Goal: Information Seeking & Learning: Compare options

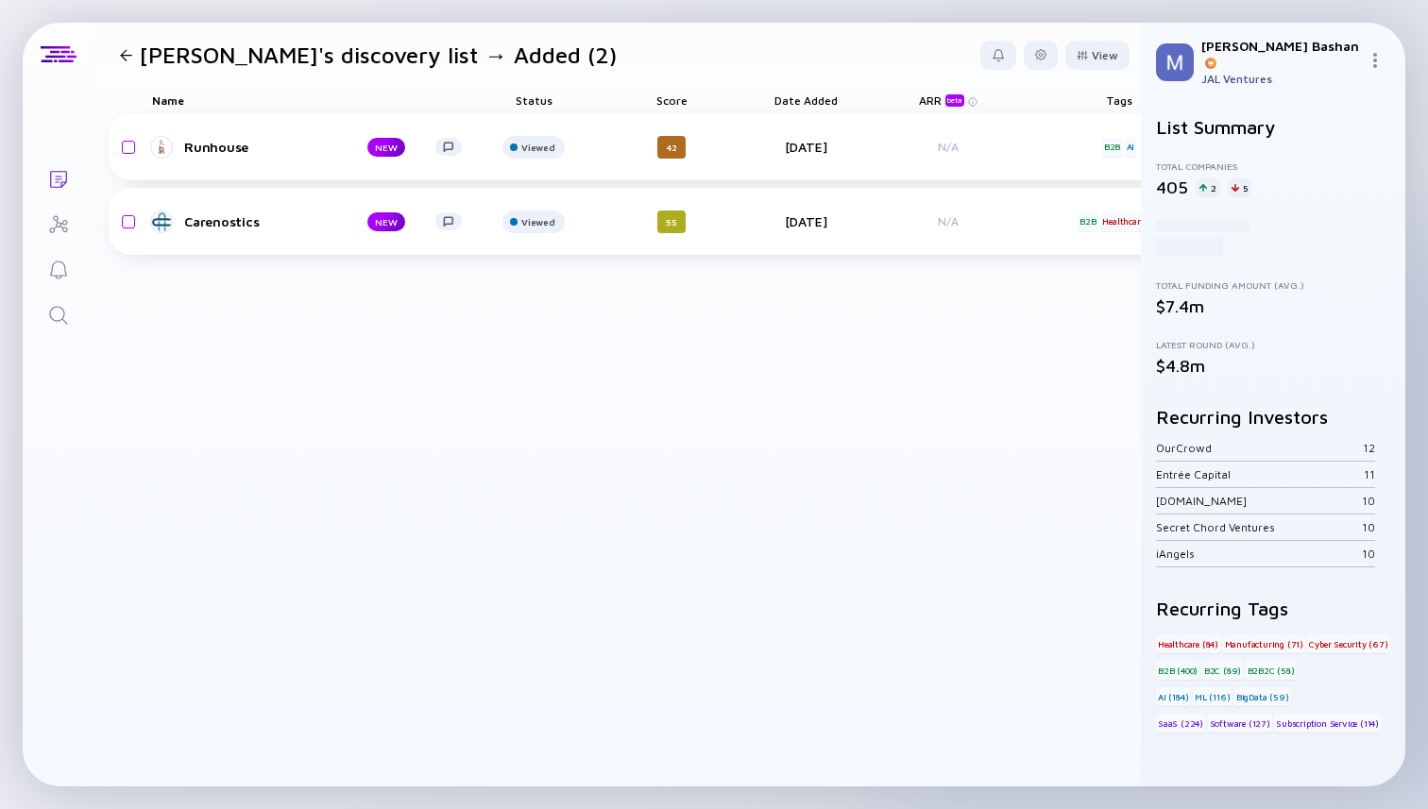
click at [55, 316] on icon "Search" at bounding box center [58, 315] width 23 height 23
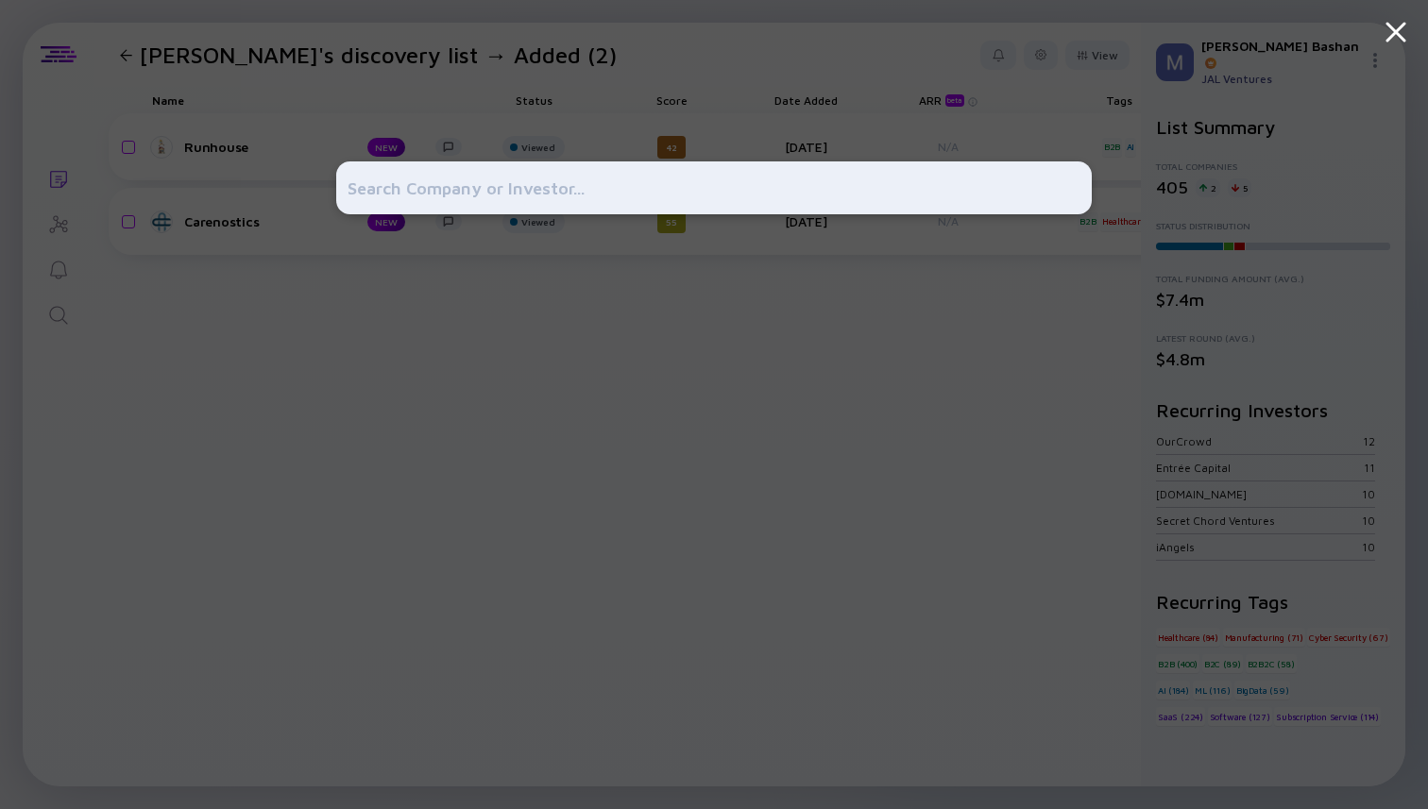
click at [404, 360] on div at bounding box center [714, 404] width 756 height 809
click at [220, 154] on div at bounding box center [714, 404] width 1428 height 809
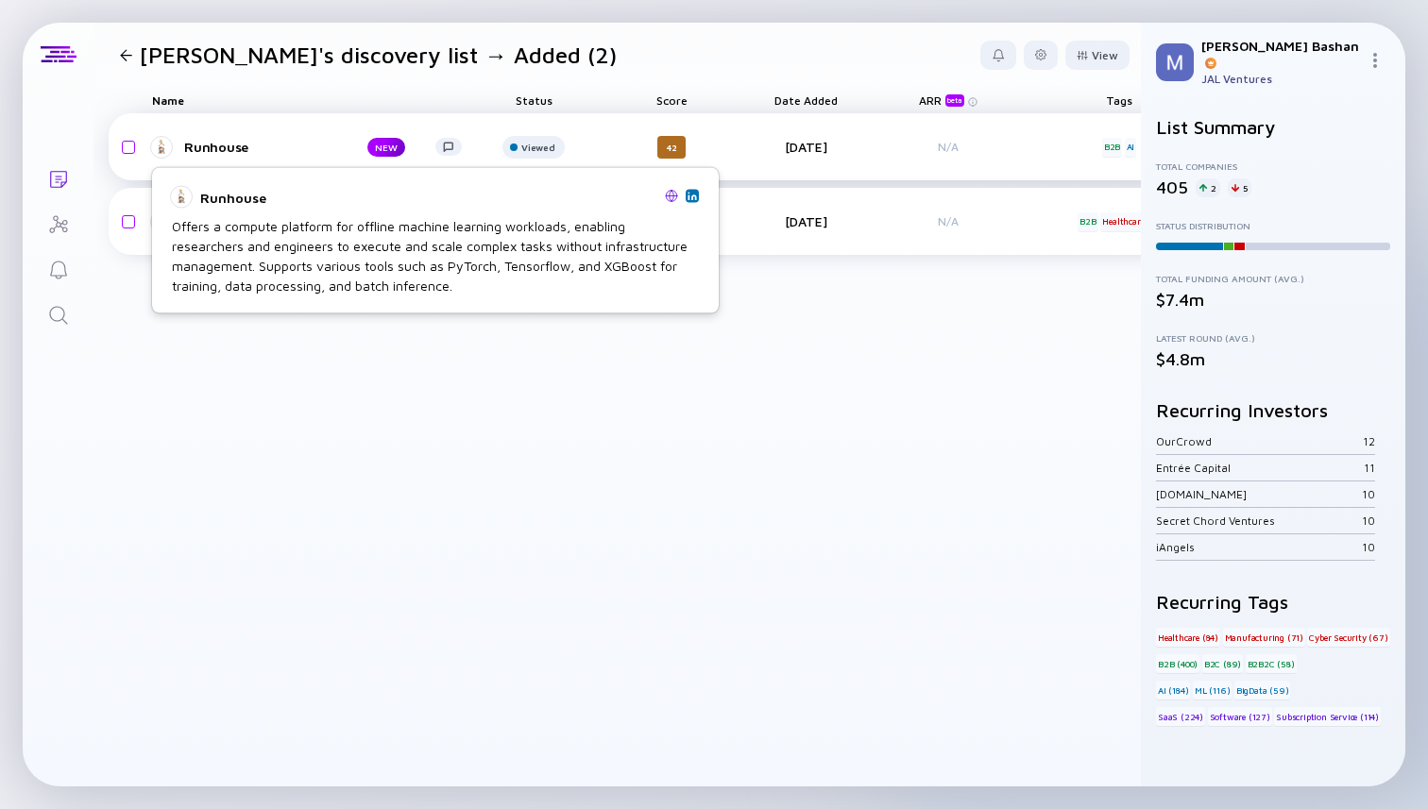
click at [219, 148] on div "Runhouse" at bounding box center [260, 147] width 153 height 16
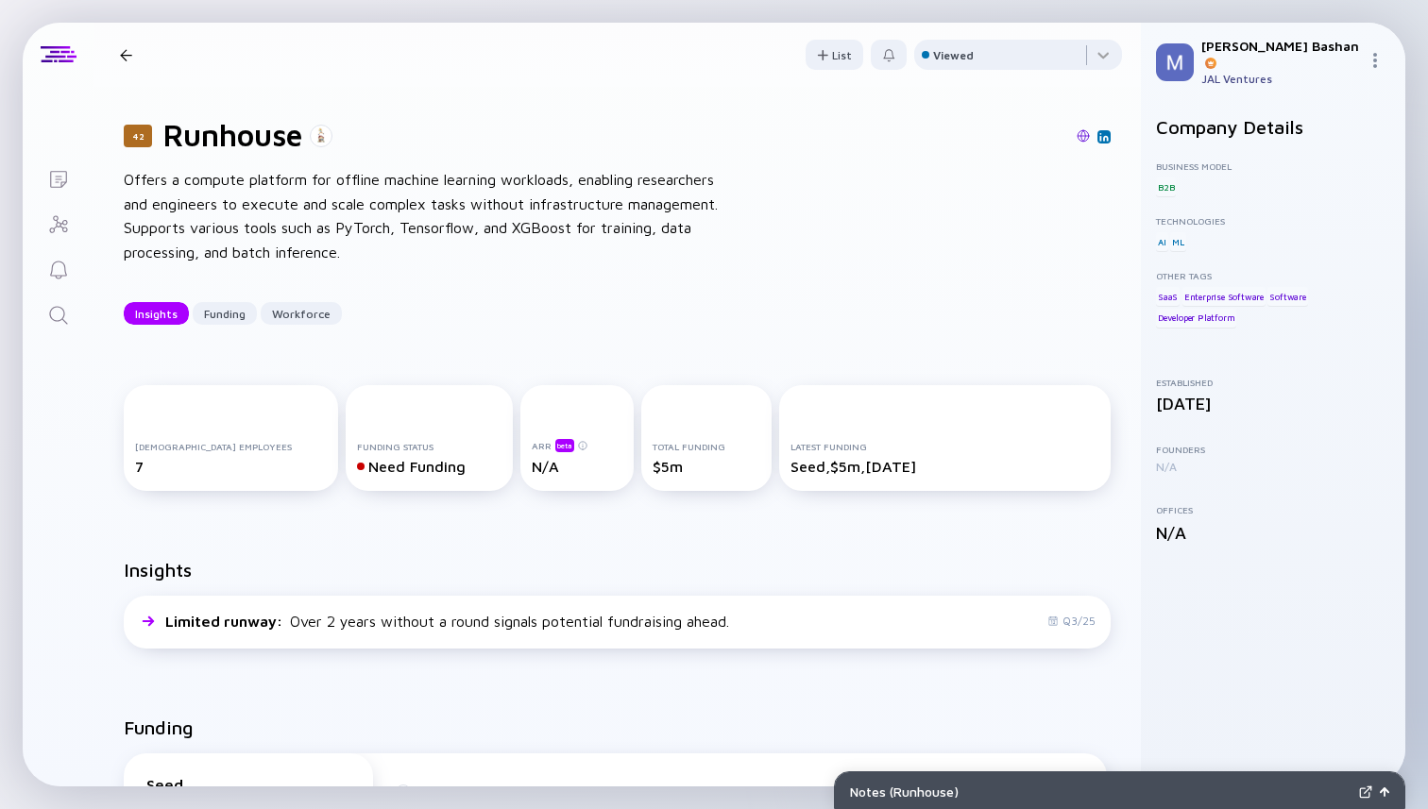
click at [225, 130] on h1 "Runhouse" at bounding box center [232, 135] width 139 height 36
copy h1 "Runhouse"
click at [980, 67] on div at bounding box center [1018, 59] width 208 height 38
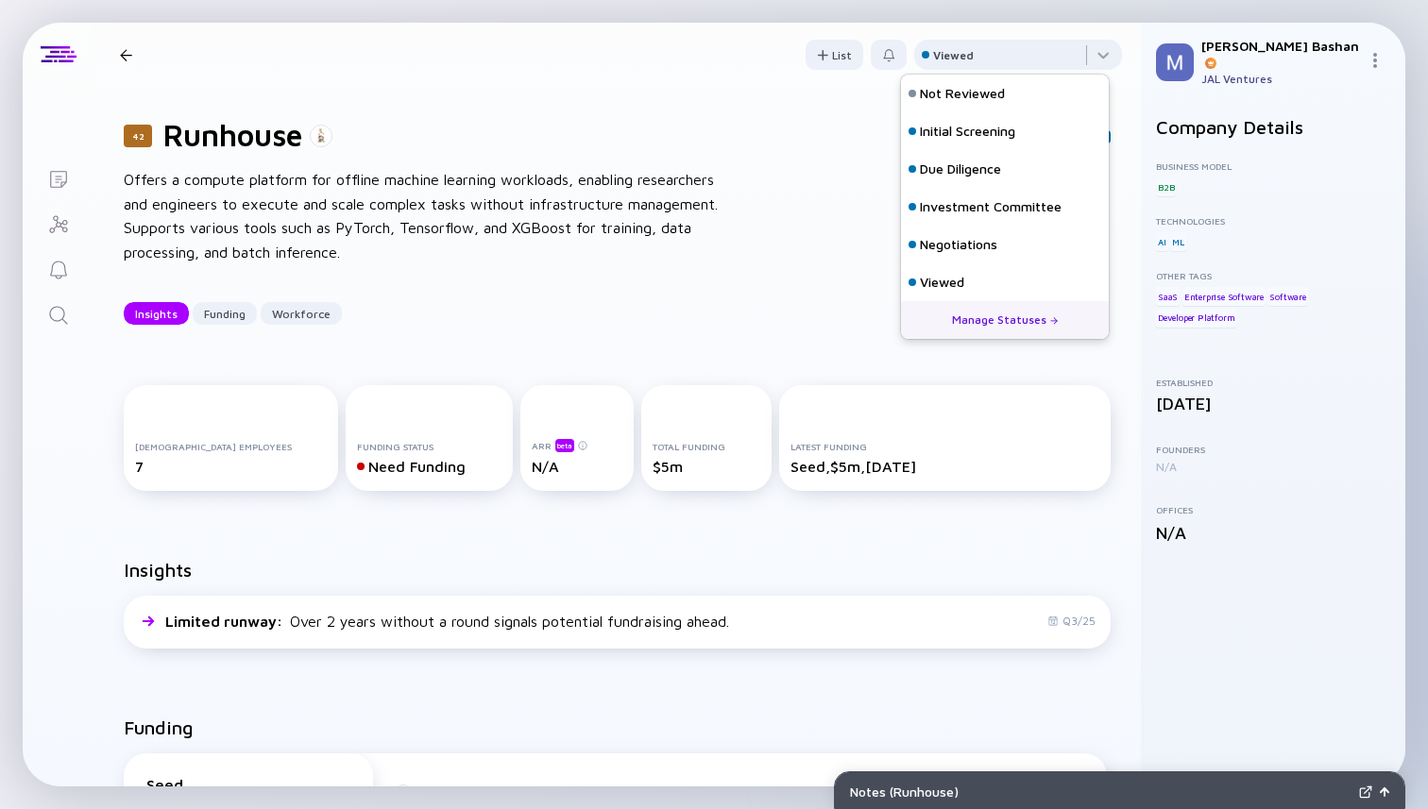
click at [728, 143] on div at bounding box center [730, 136] width 759 height 17
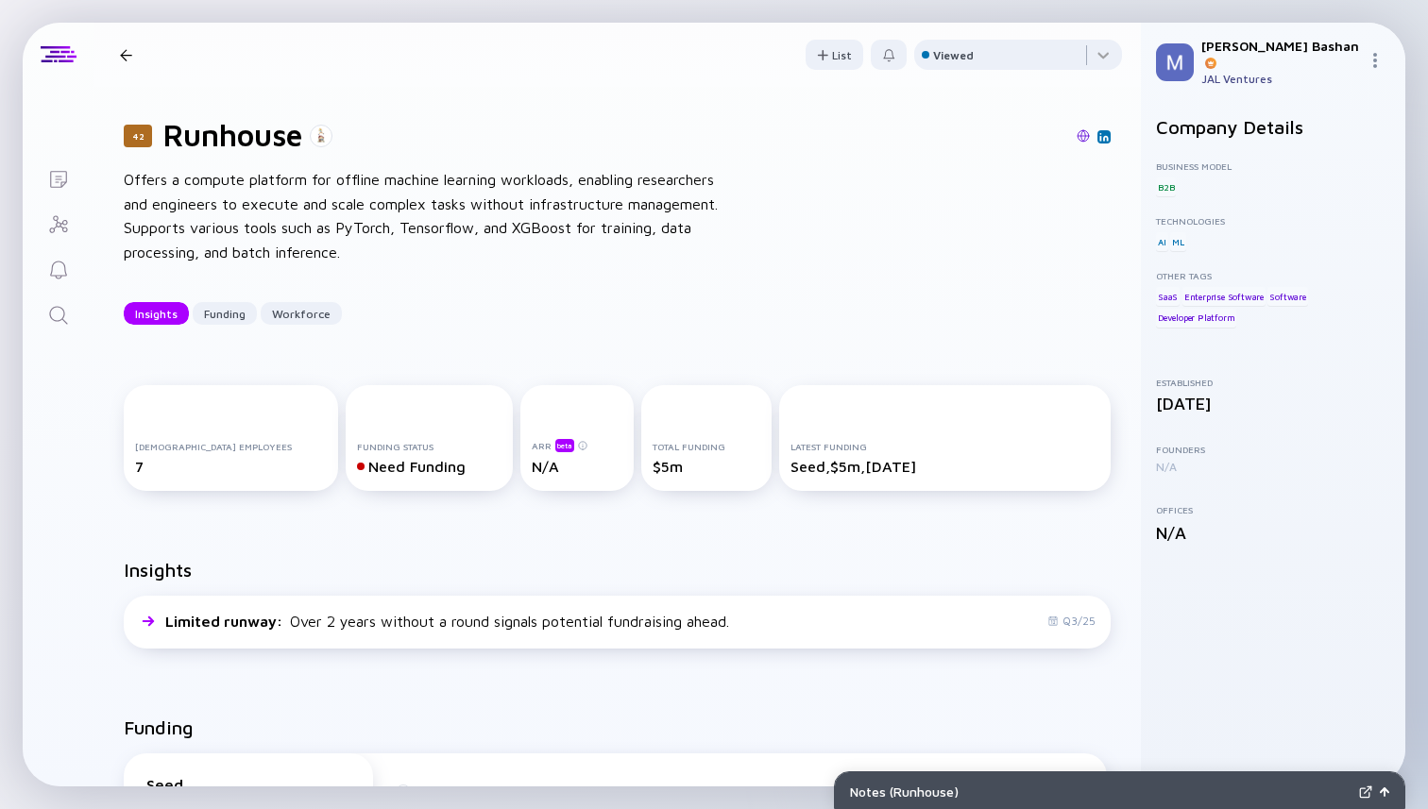
click at [120, 50] on div at bounding box center [126, 55] width 12 height 12
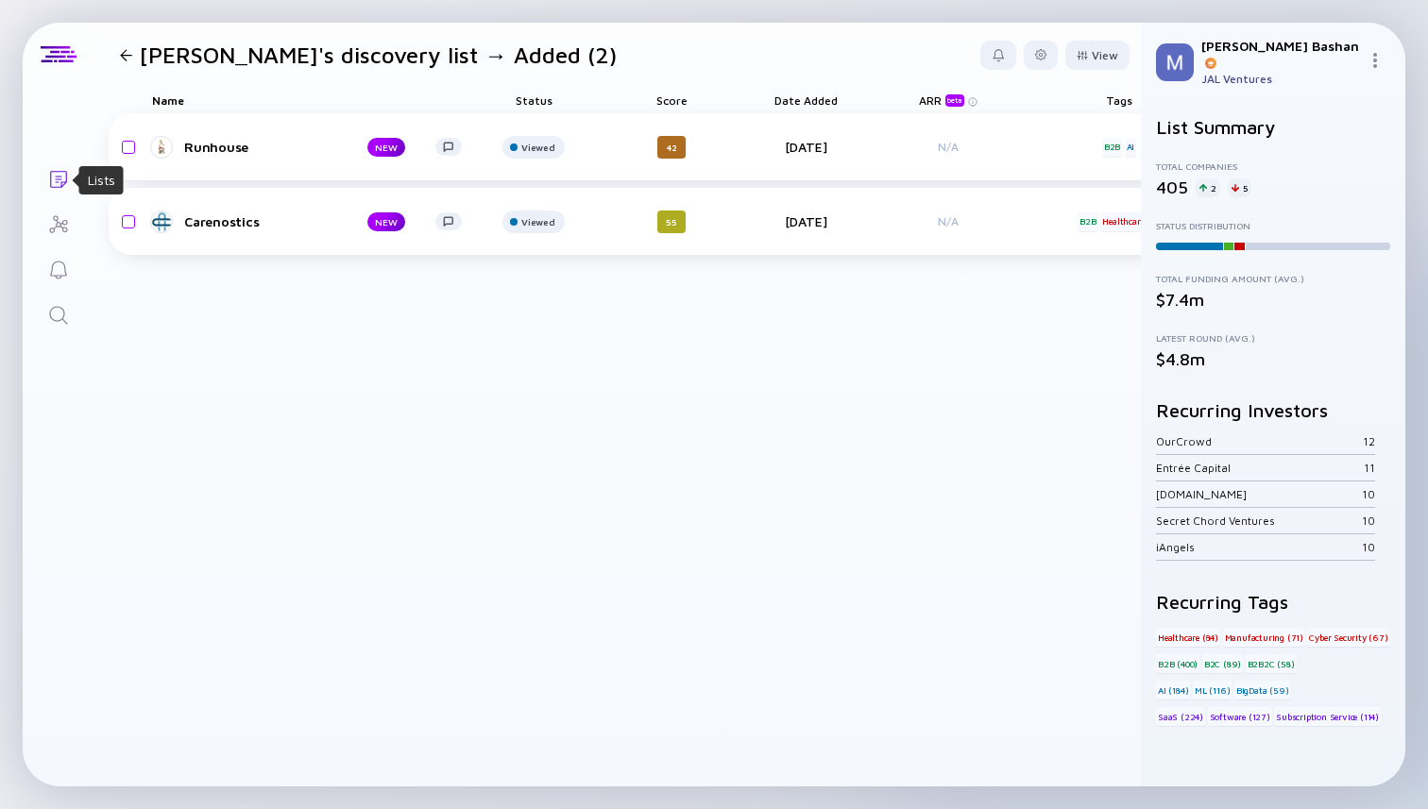
click at [57, 172] on icon "Lists" at bounding box center [58, 179] width 23 height 23
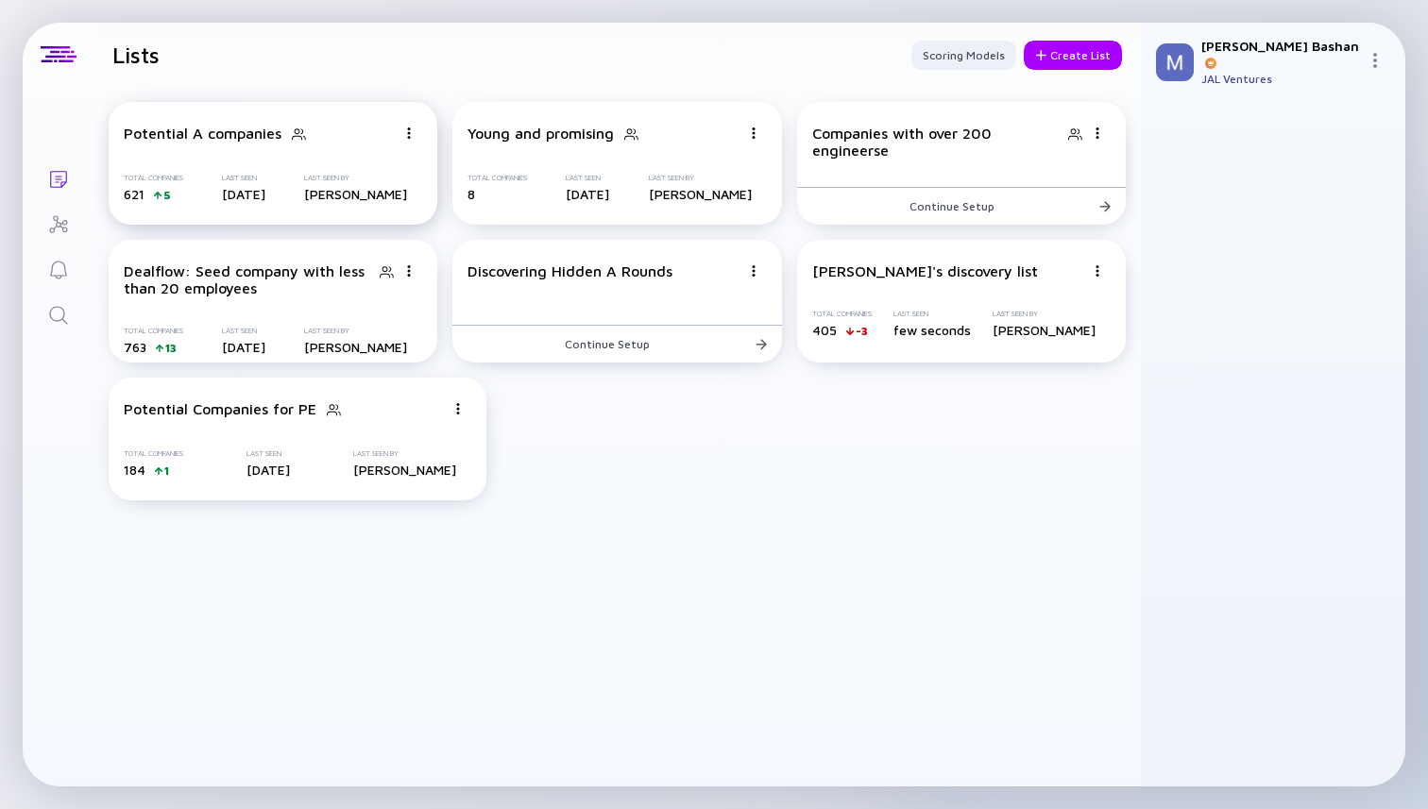
click at [342, 142] on div "Potential A companies" at bounding box center [260, 134] width 272 height 19
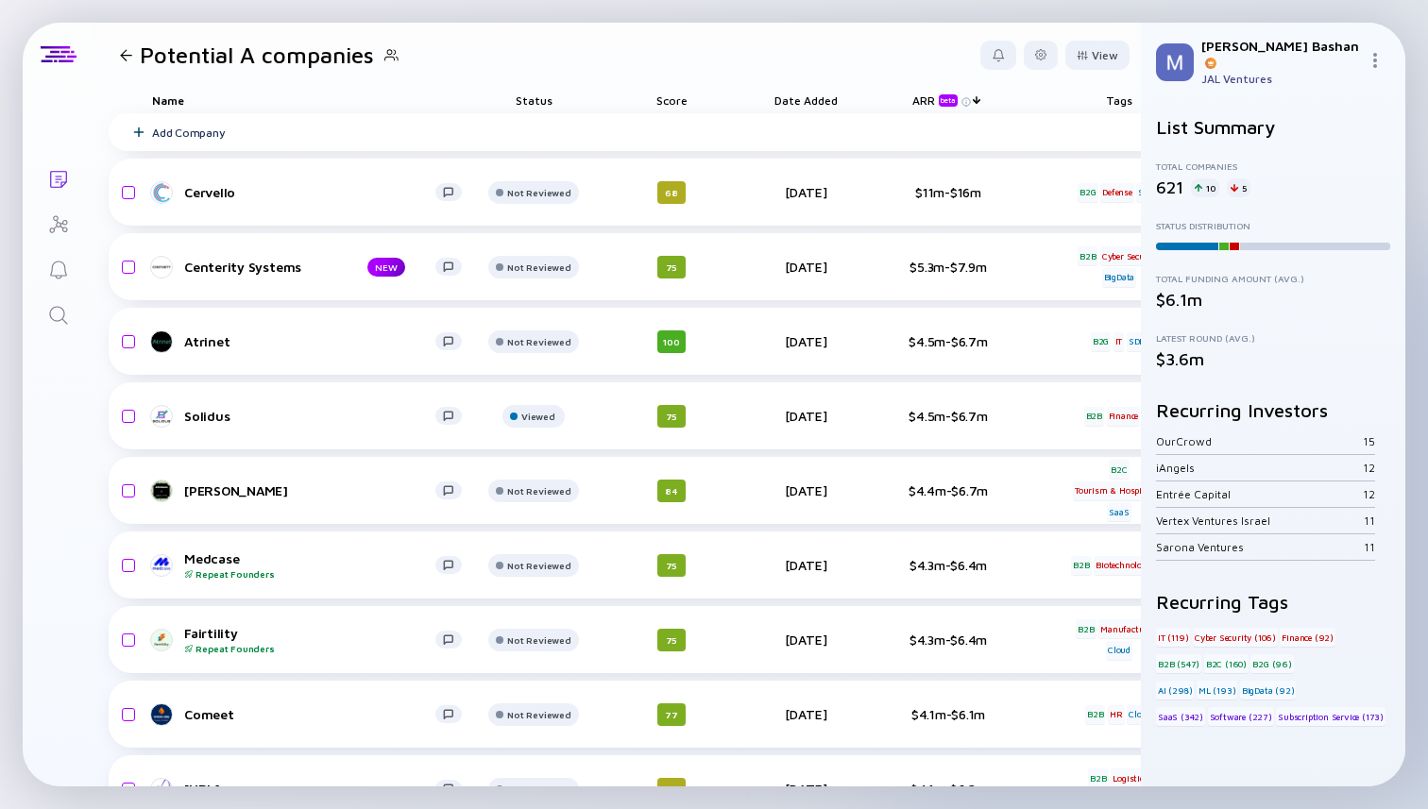
click at [536, 97] on span "Status" at bounding box center [534, 101] width 37 height 14
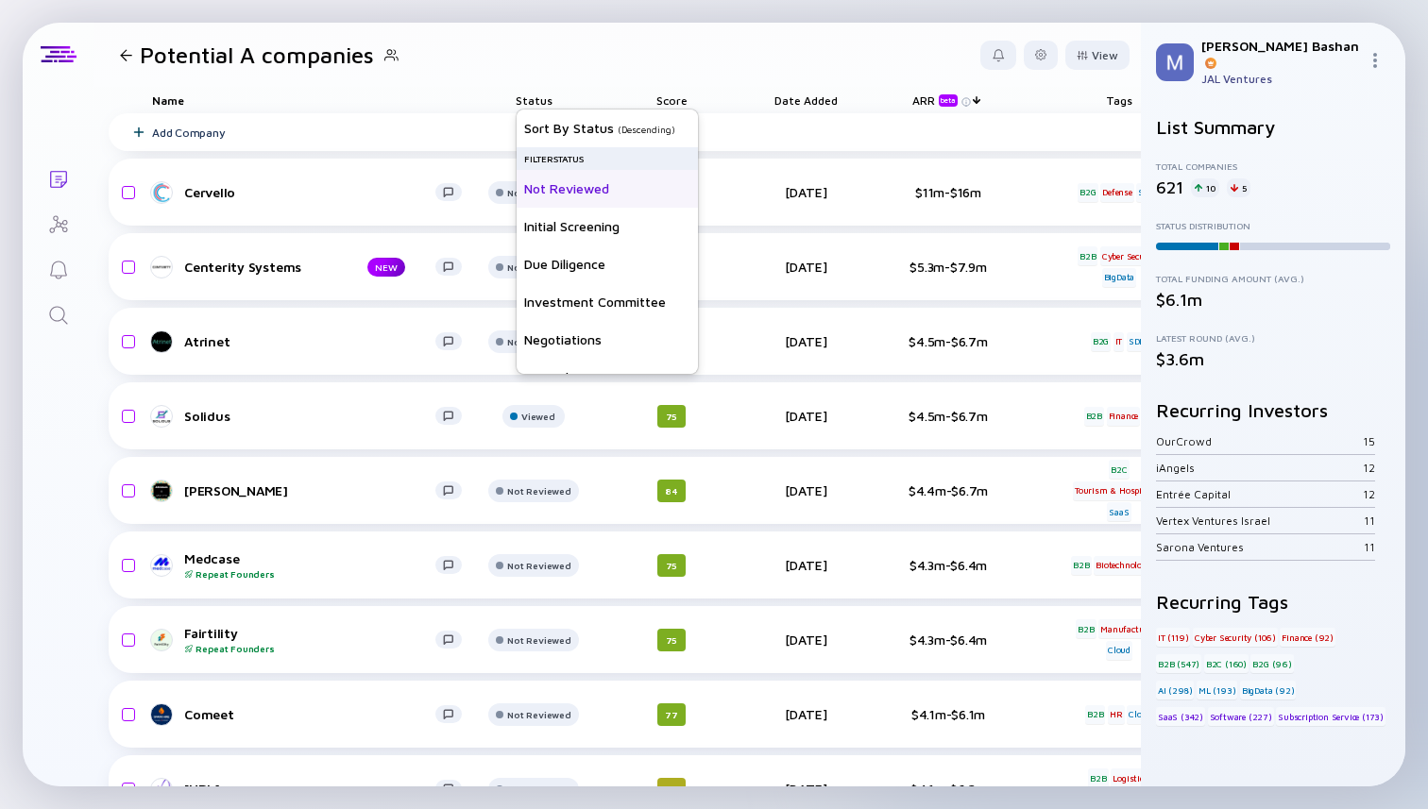
click at [574, 192] on div "Not Reviewed" at bounding box center [607, 189] width 181 height 38
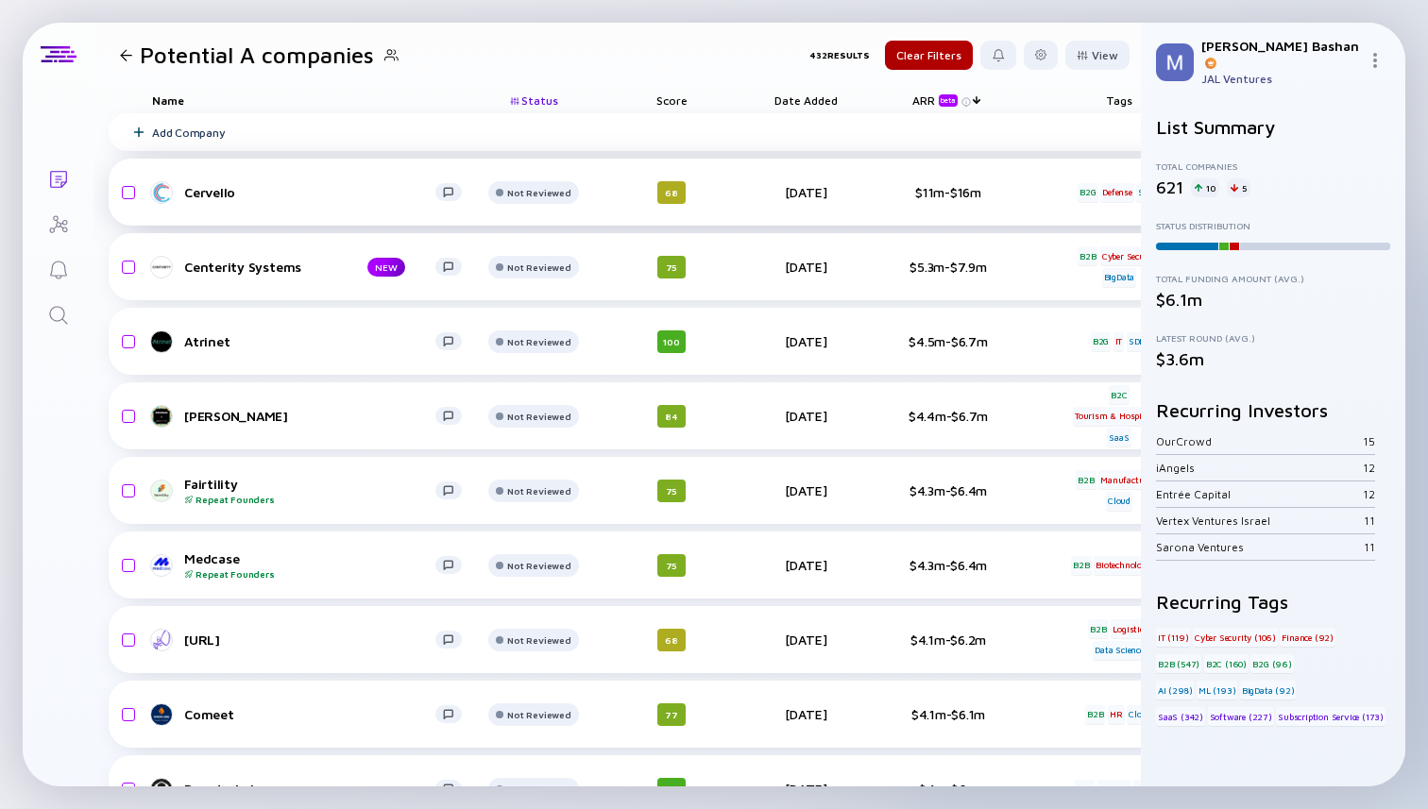
click at [205, 197] on div "Cervello" at bounding box center [309, 192] width 251 height 16
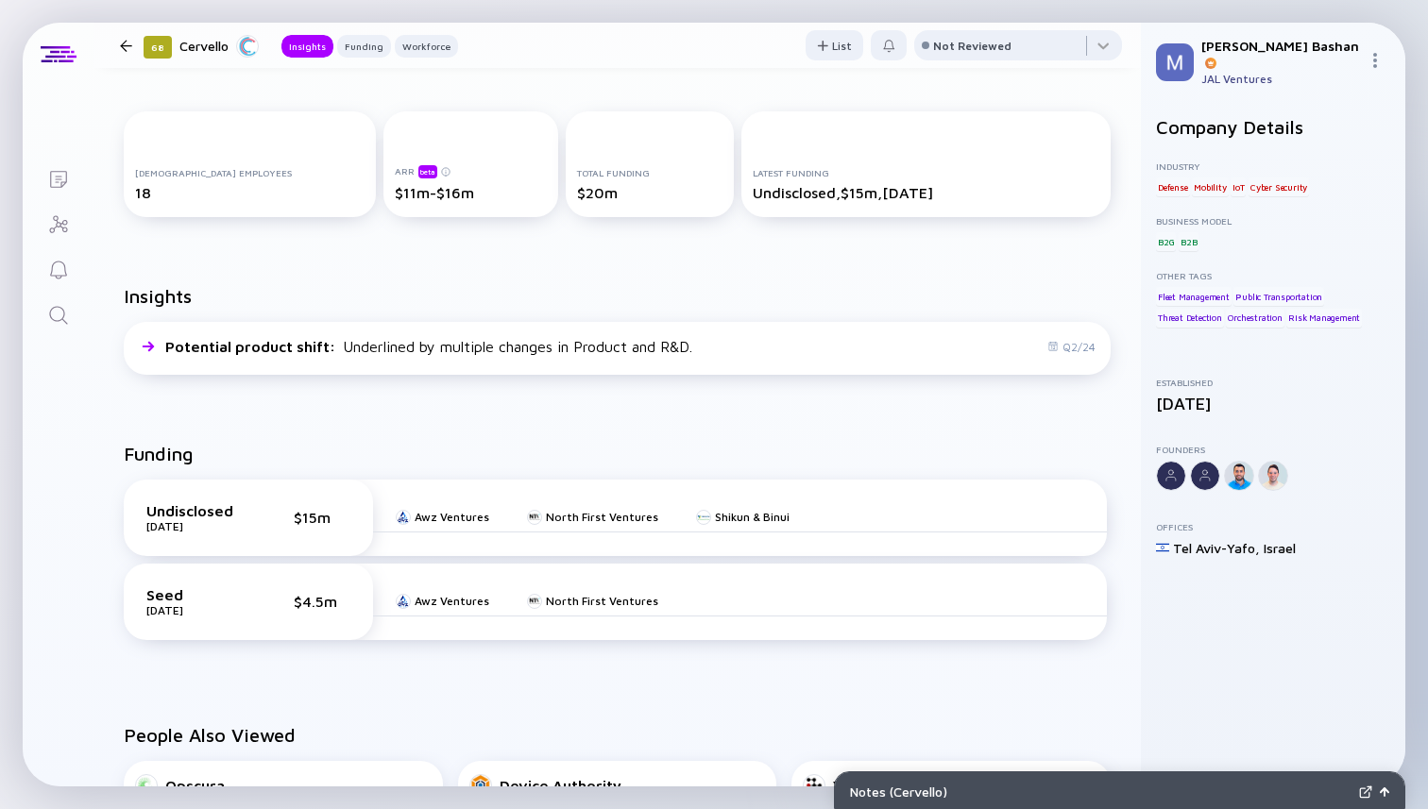
scroll to position [262, 0]
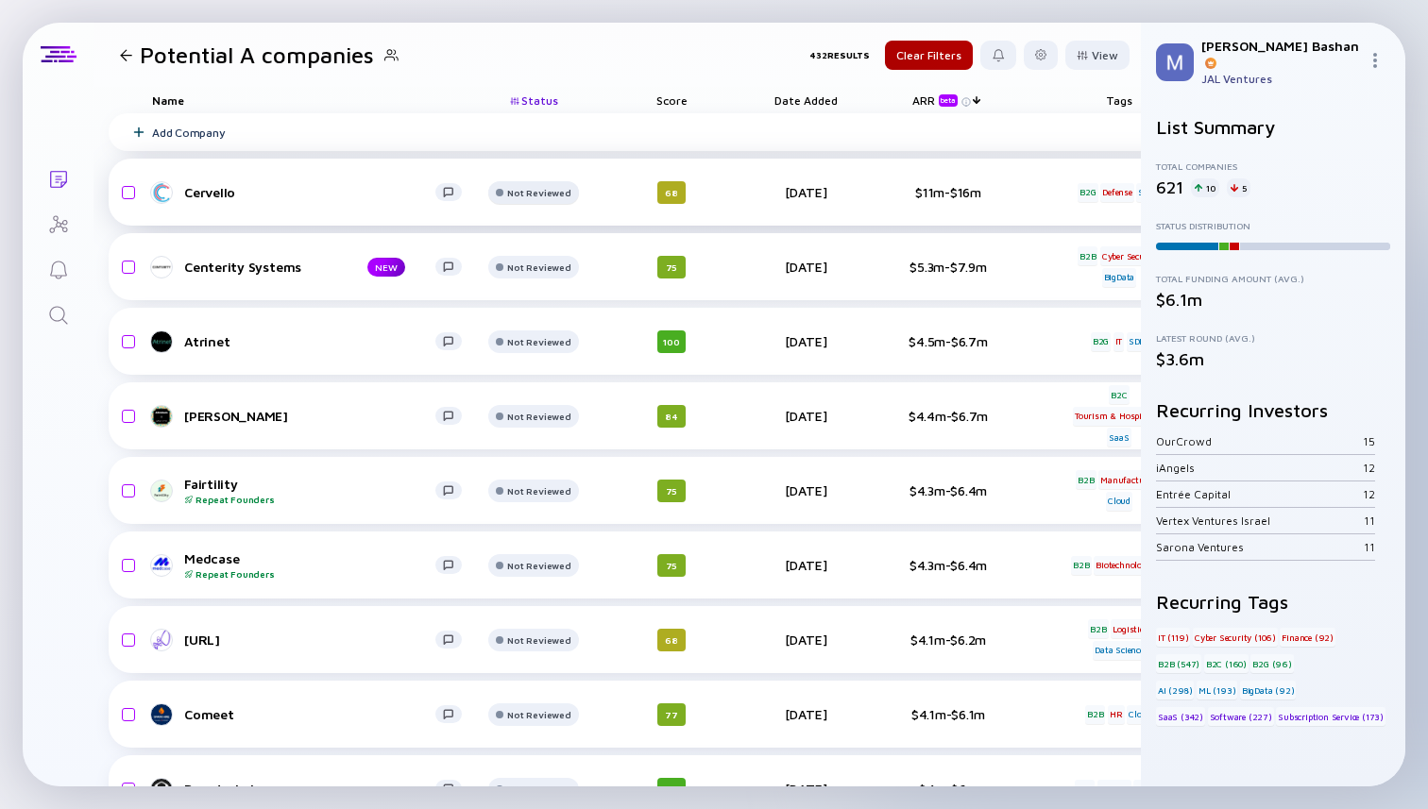
click at [539, 196] on div "Not Reviewed" at bounding box center [538, 192] width 63 height 11
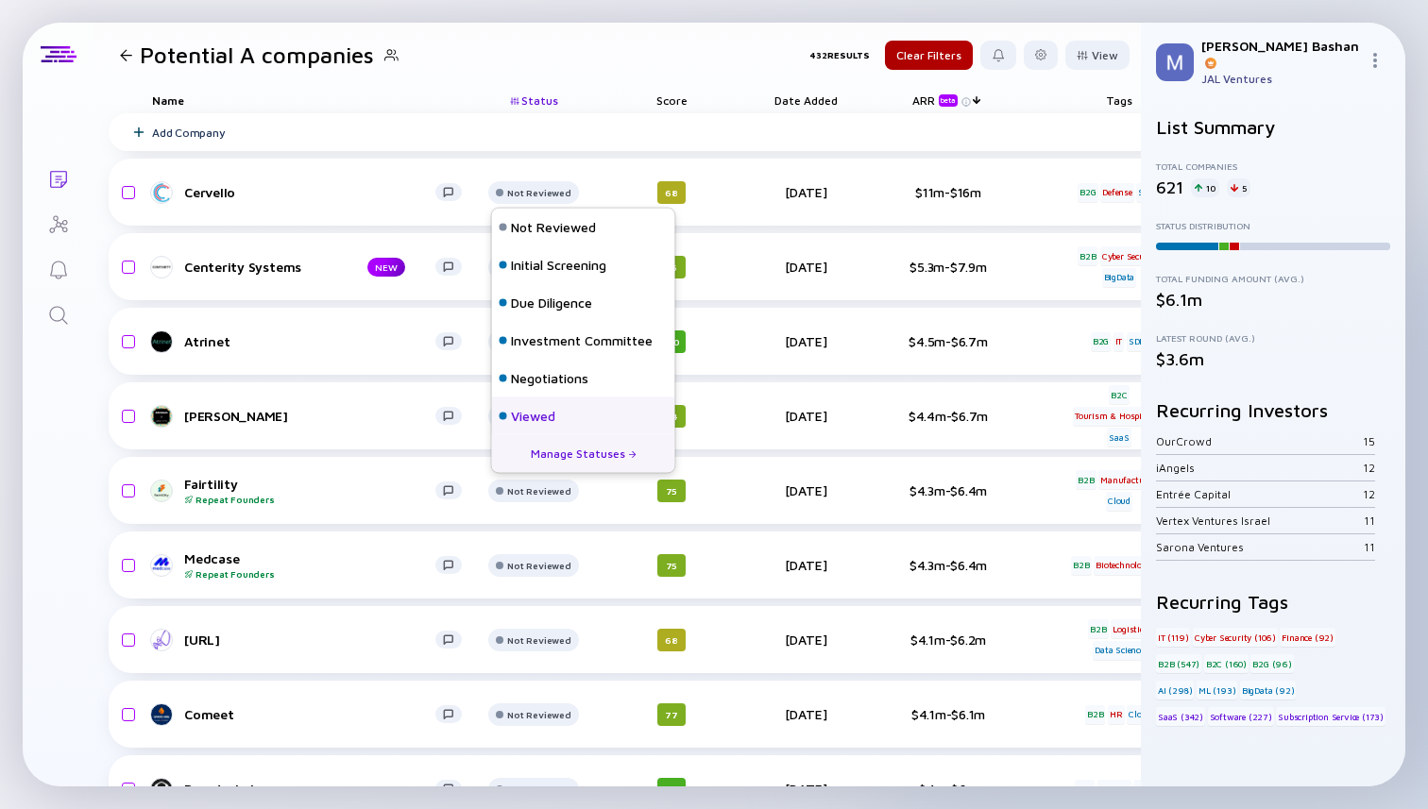
click at [551, 418] on div "Viewed" at bounding box center [533, 416] width 44 height 19
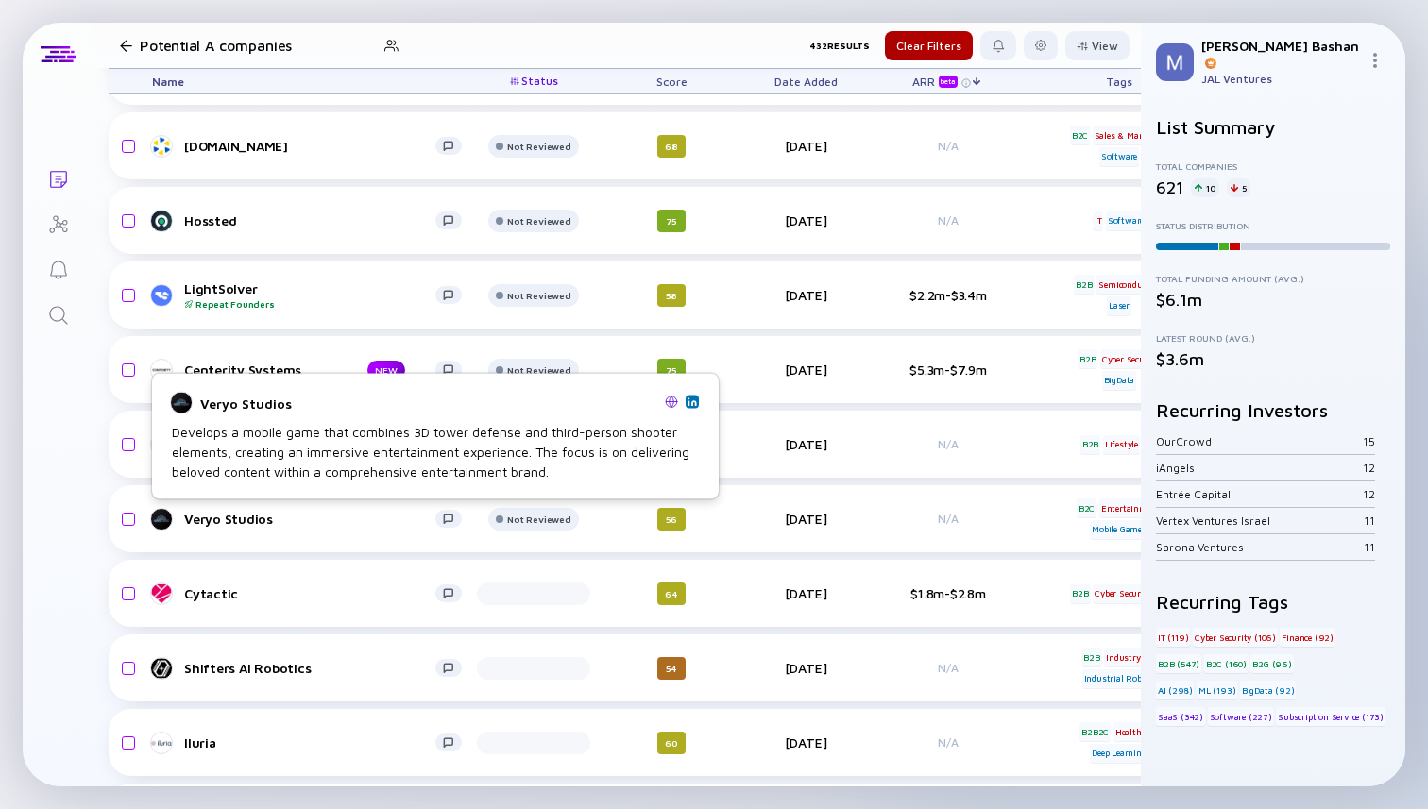
scroll to position [1615, 0]
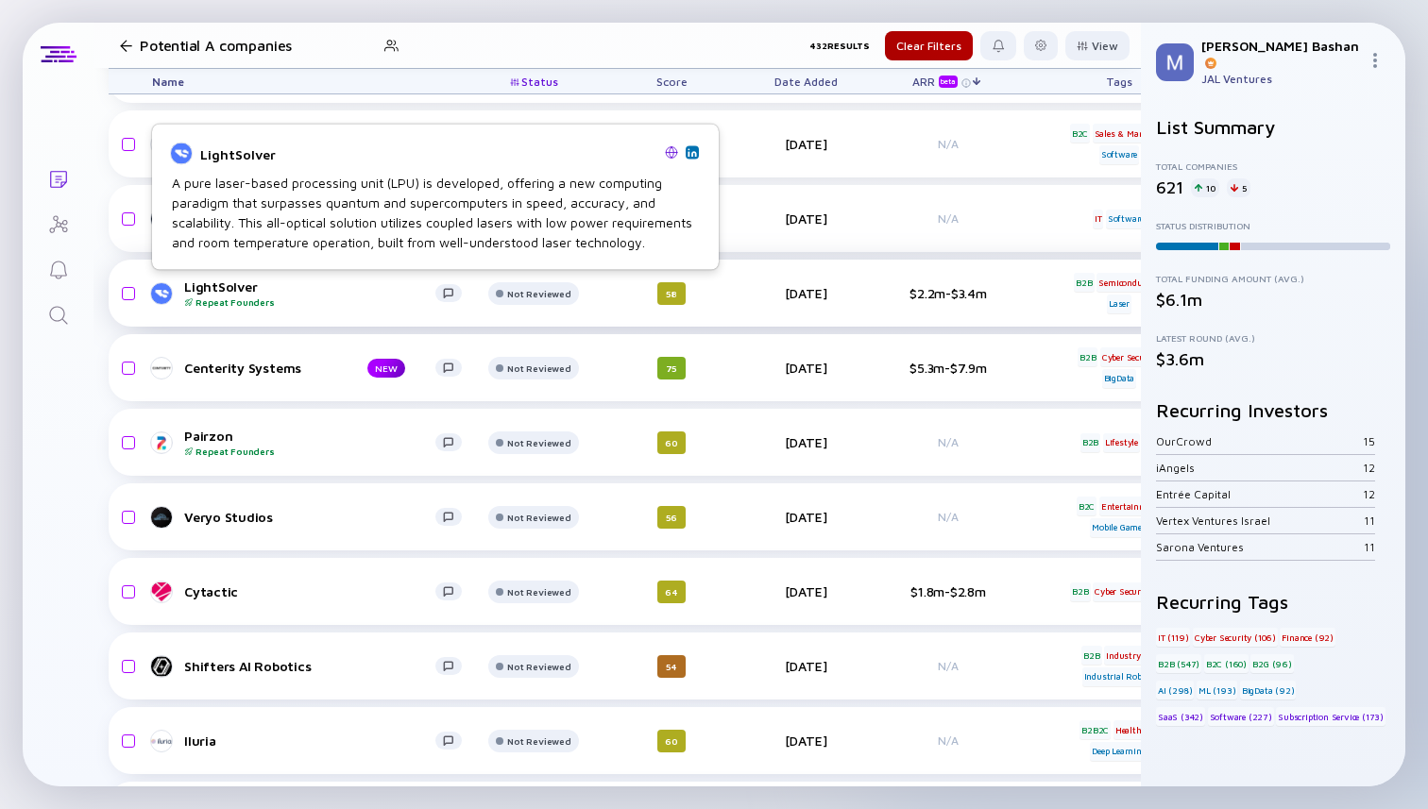
click at [215, 281] on div "LightSolver Repeat Founders" at bounding box center [309, 293] width 251 height 29
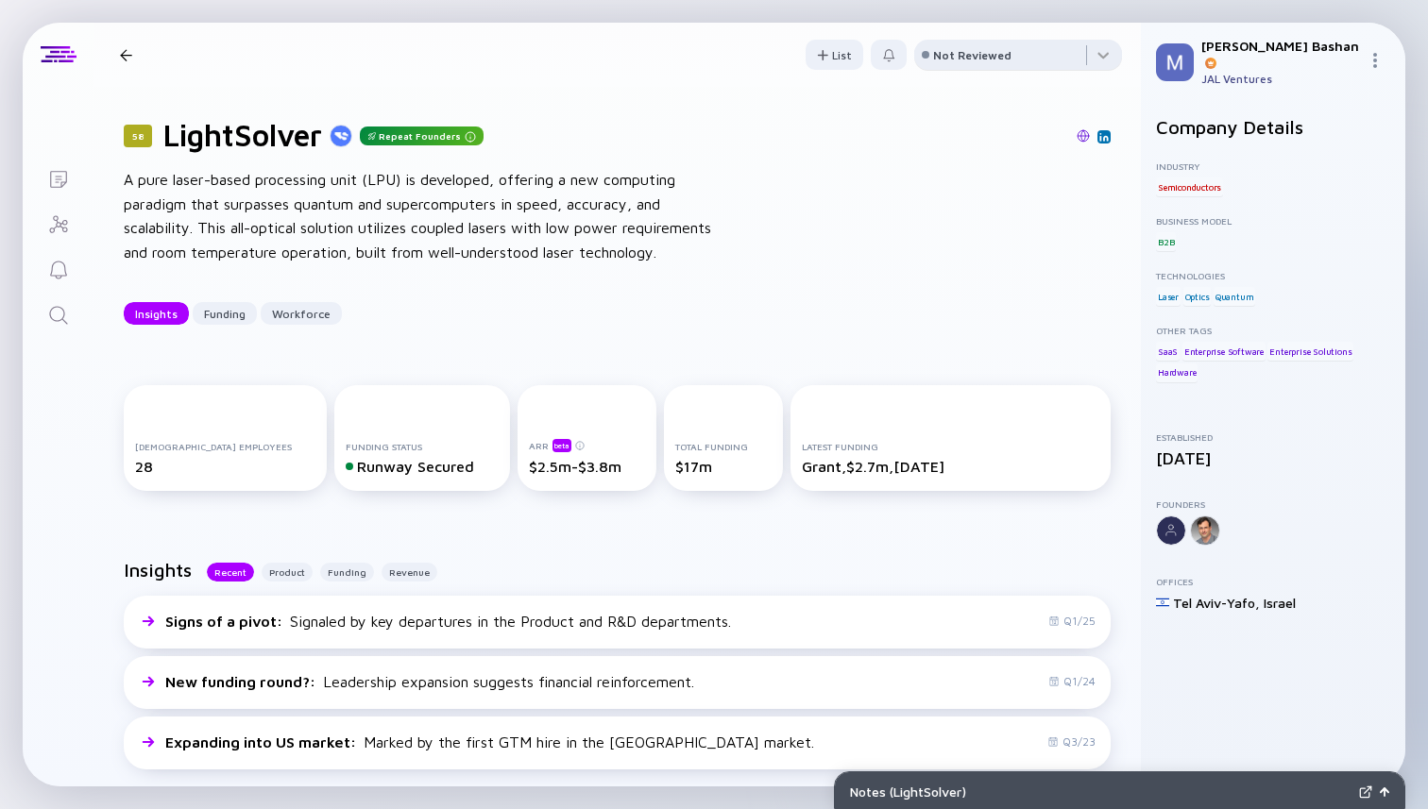
click at [962, 59] on div "Not Reviewed" at bounding box center [972, 55] width 78 height 14
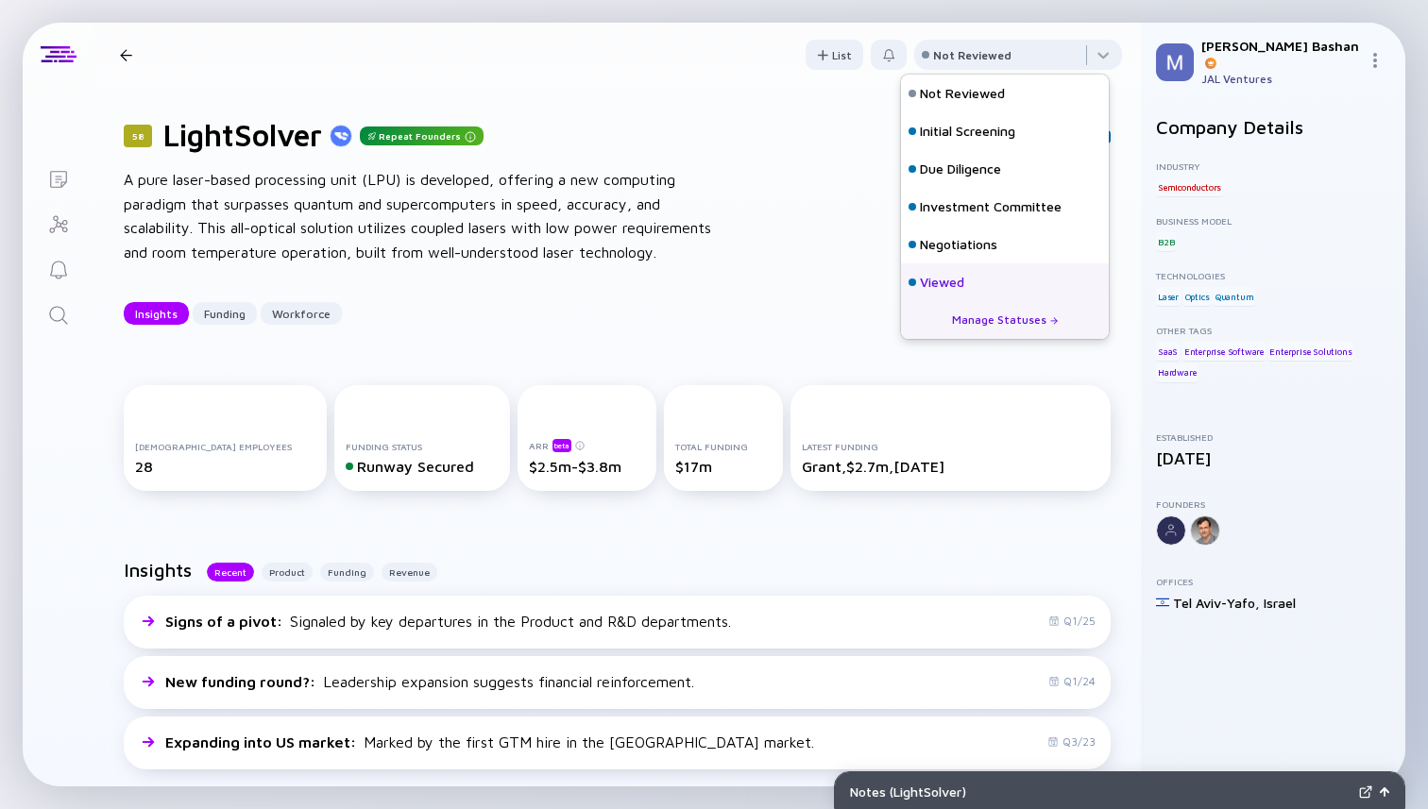
click at [948, 285] on div "Viewed" at bounding box center [942, 282] width 44 height 19
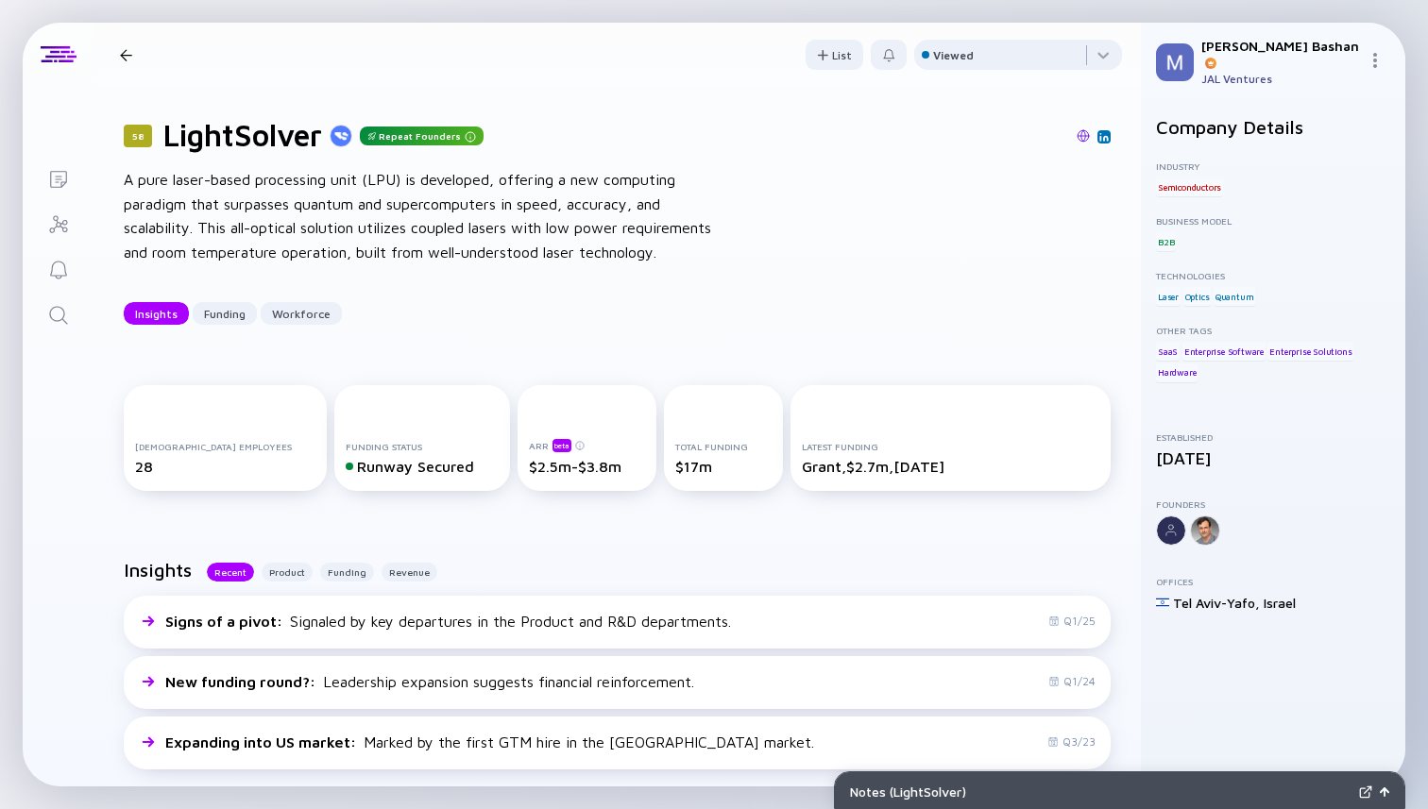
click at [129, 51] on div at bounding box center [126, 55] width 12 height 12
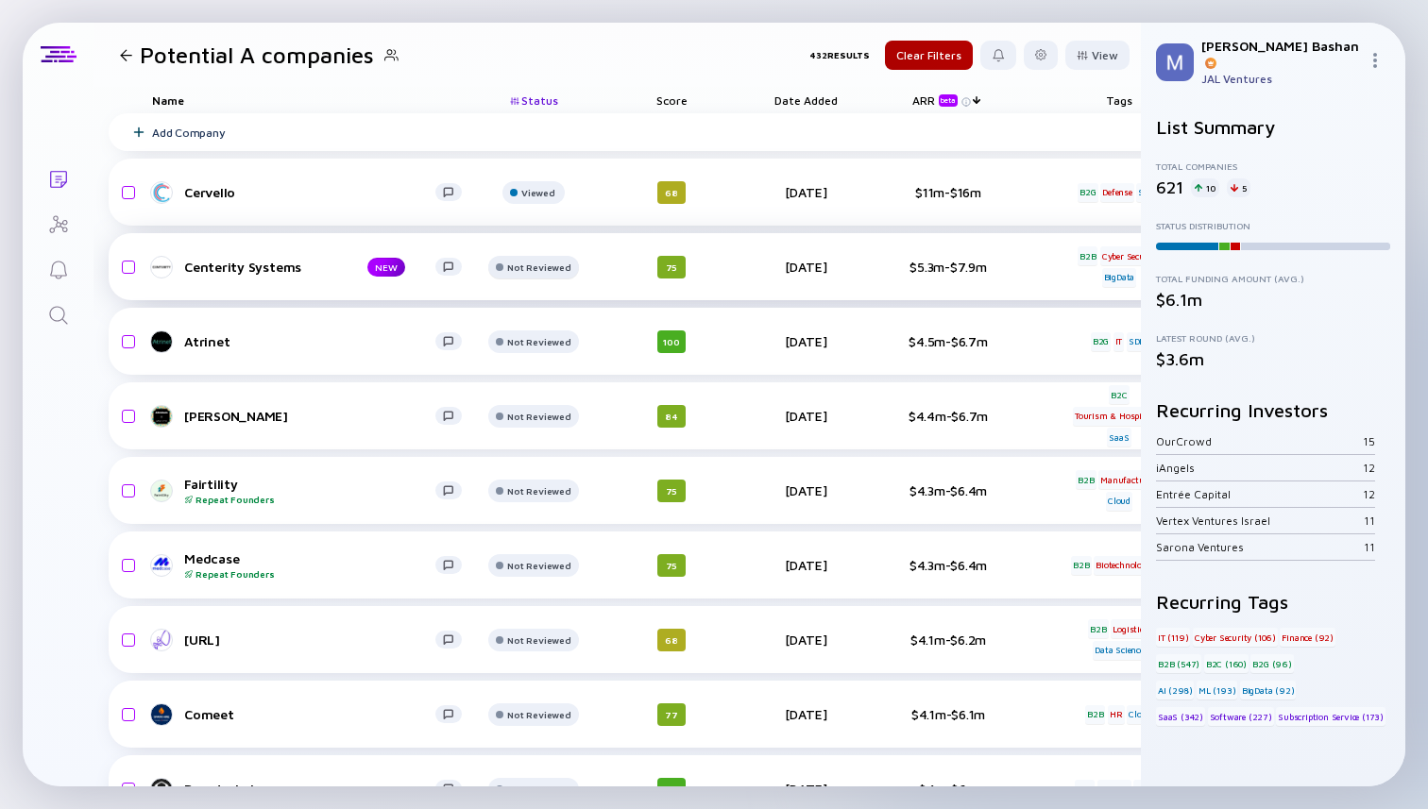
click at [527, 198] on div "Not Reviewed" at bounding box center [538, 192] width 34 height 11
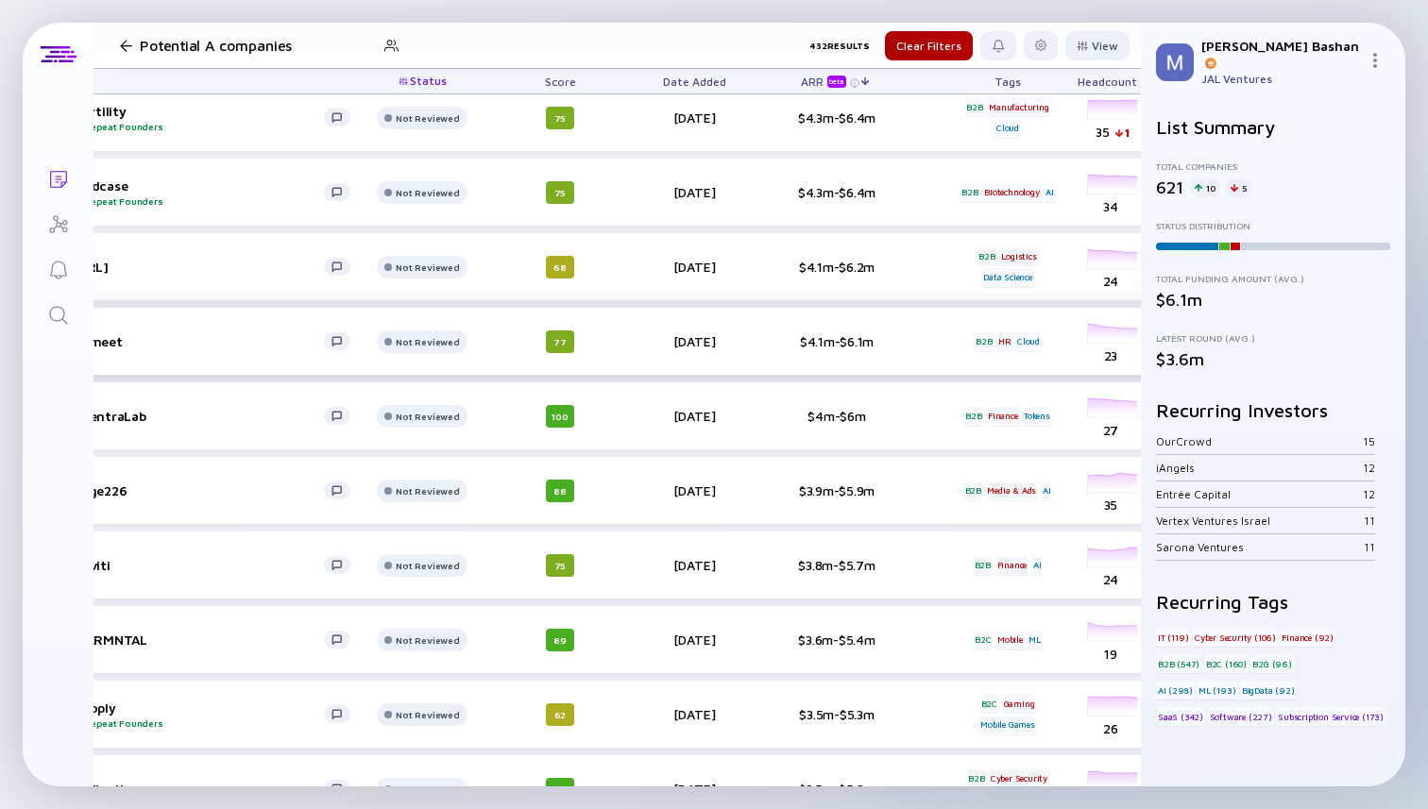
scroll to position [373, 0]
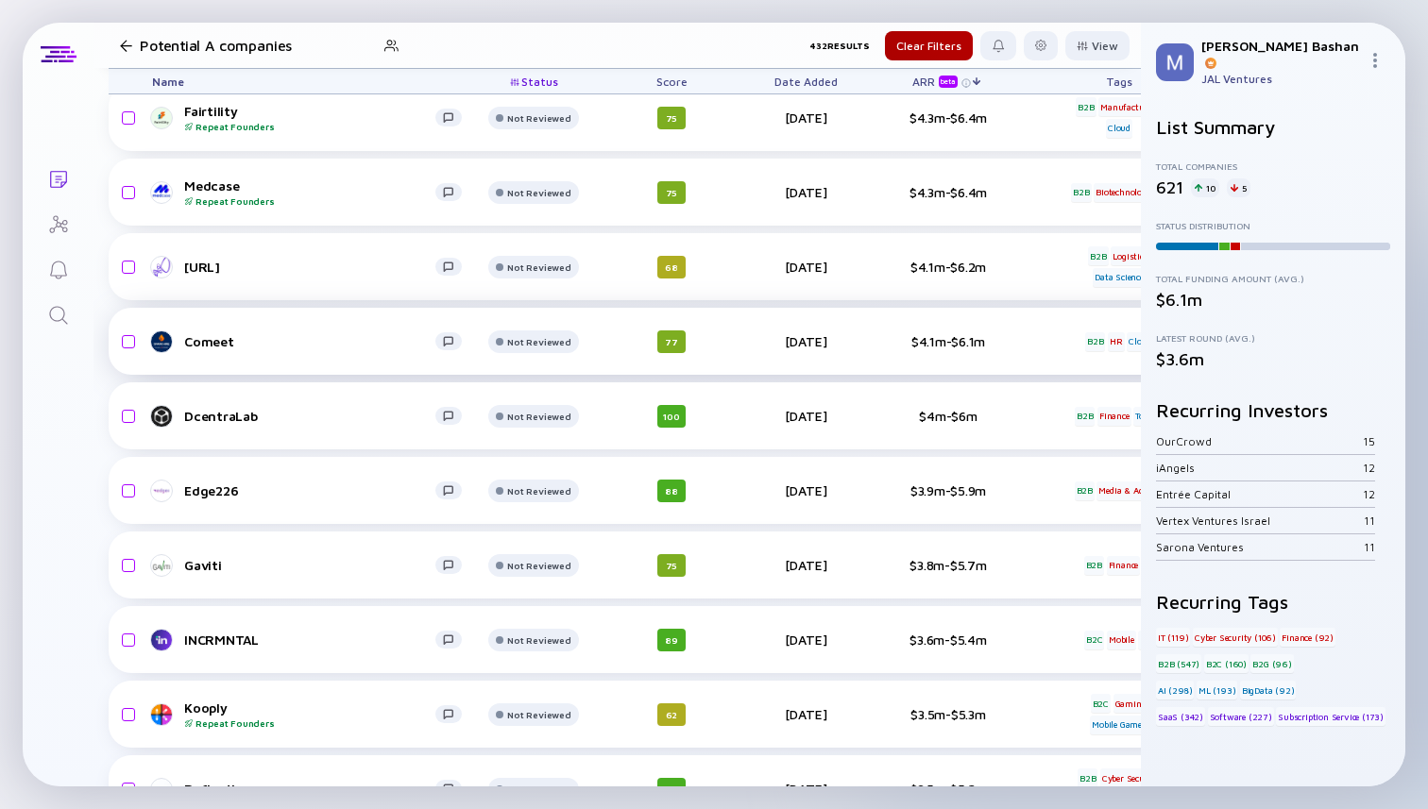
click at [209, 344] on div "Comeet" at bounding box center [309, 341] width 251 height 16
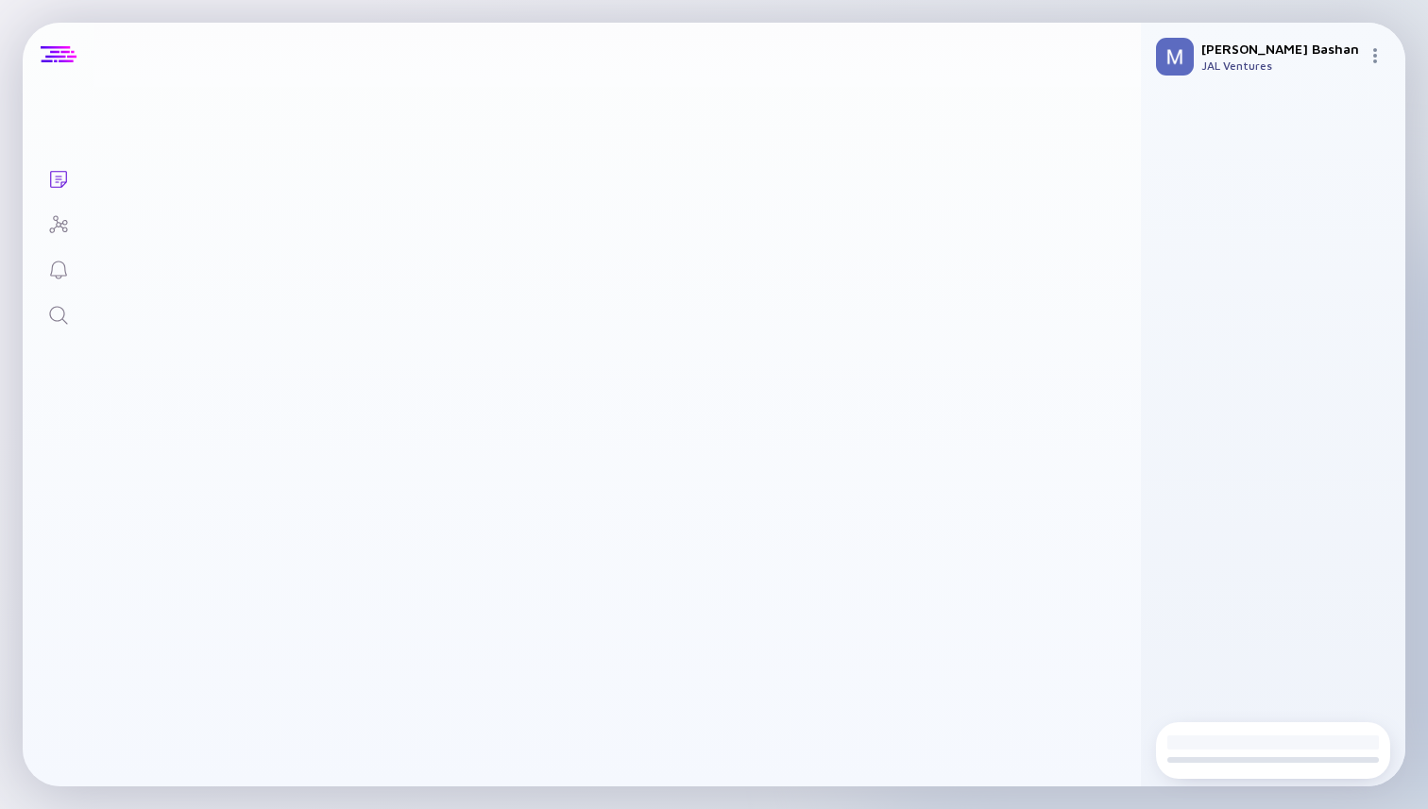
click at [60, 52] on div at bounding box center [59, 54] width 36 height 17
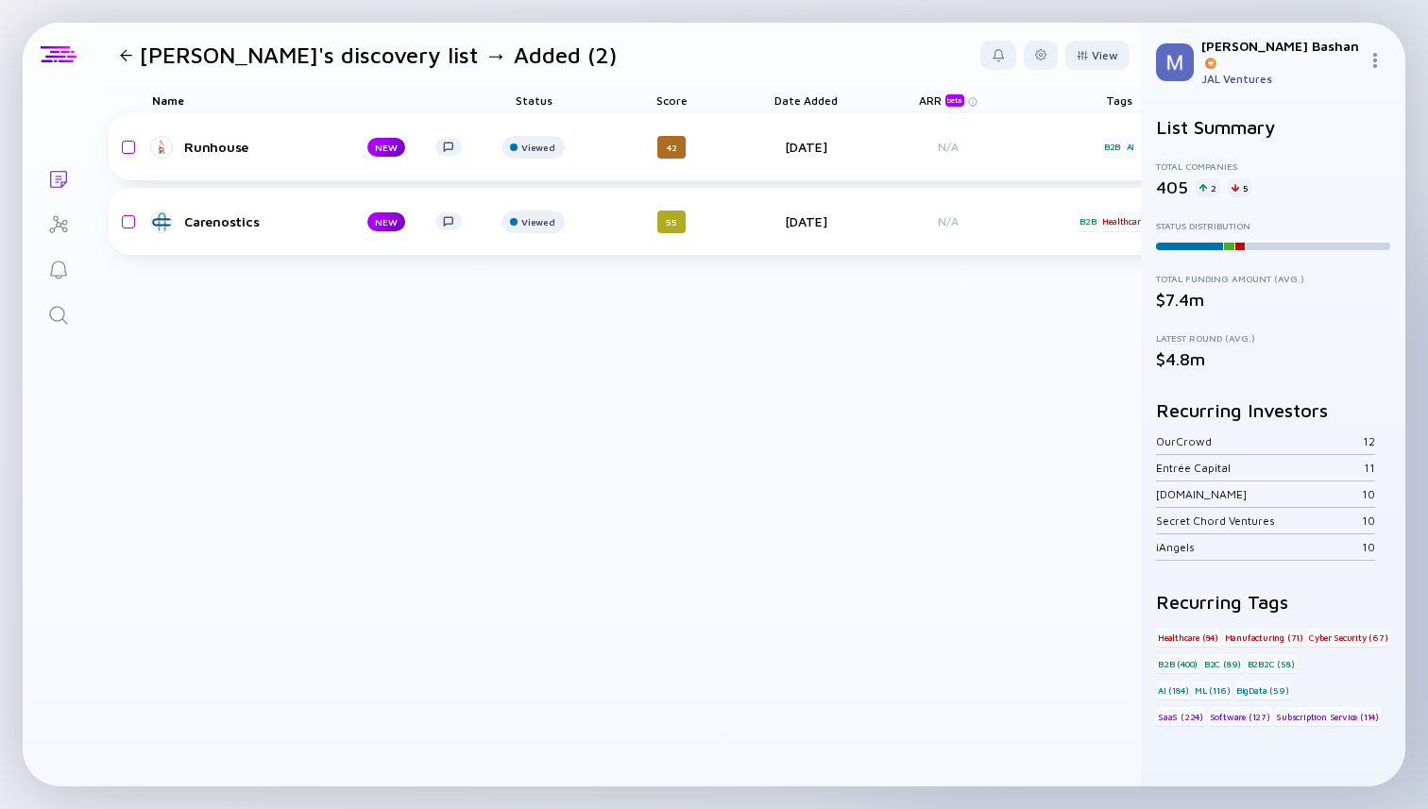
click at [49, 51] on div at bounding box center [59, 54] width 36 height 17
click at [120, 59] on div at bounding box center [126, 55] width 12 height 12
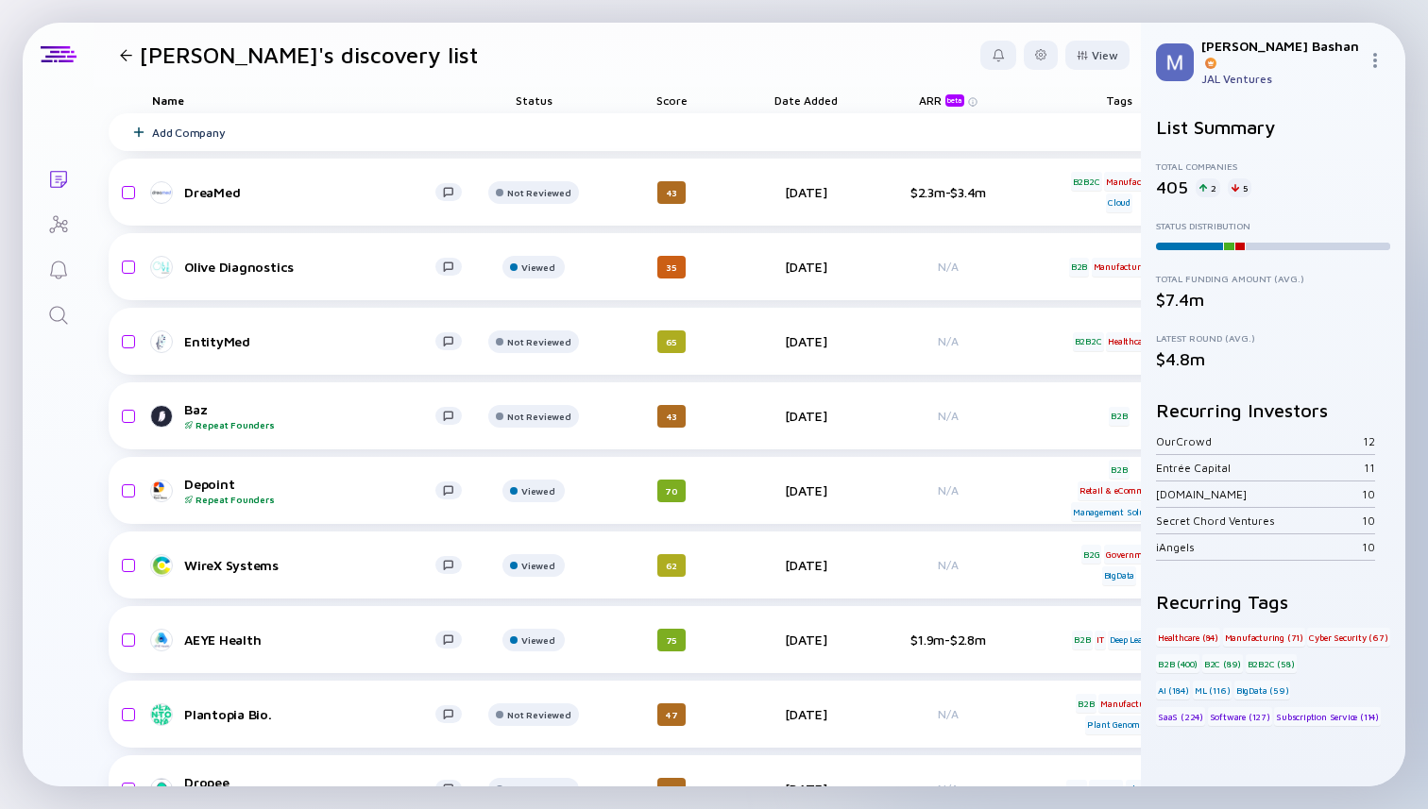
click at [61, 309] on icon "Search" at bounding box center [58, 315] width 23 height 23
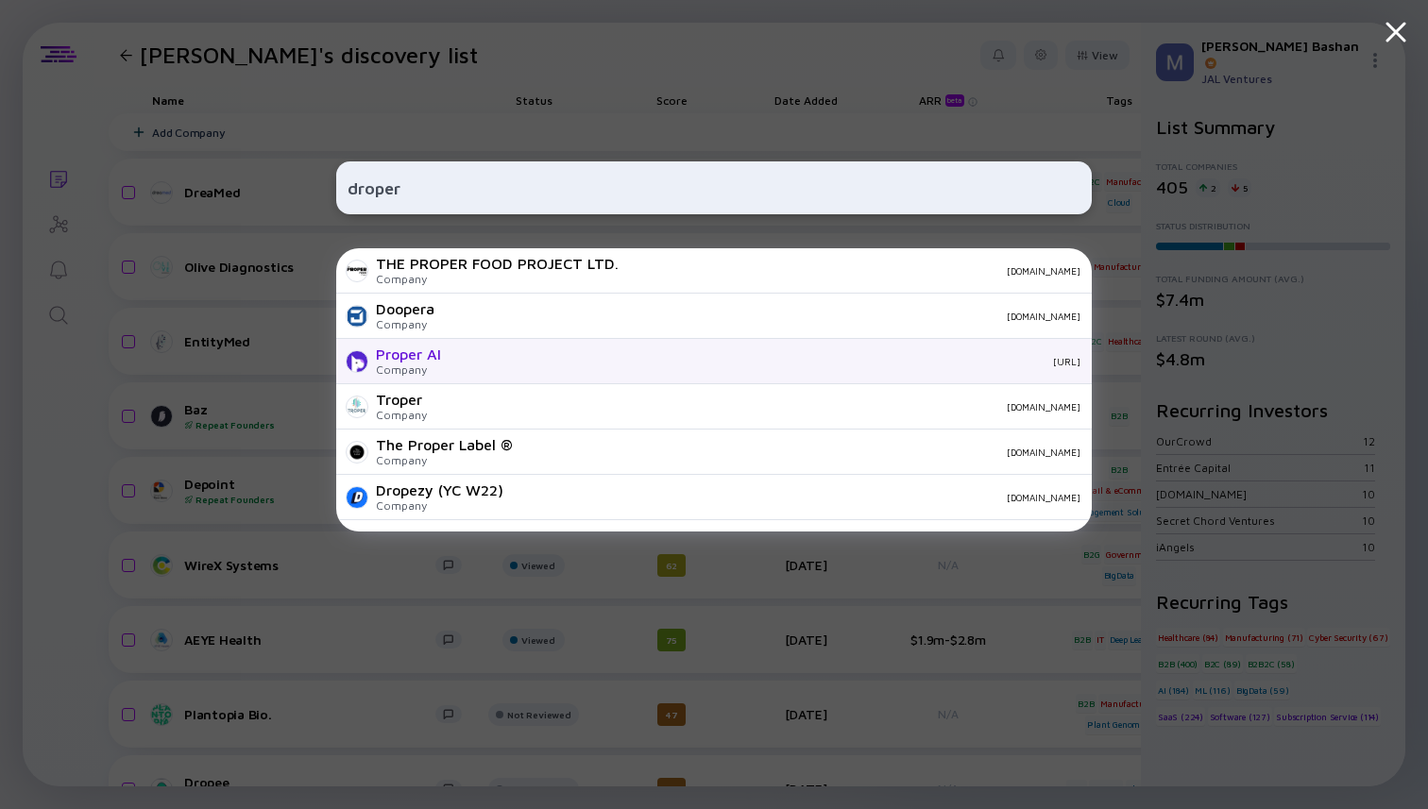
type input "droper"
click at [440, 364] on div "Company" at bounding box center [408, 370] width 65 height 14
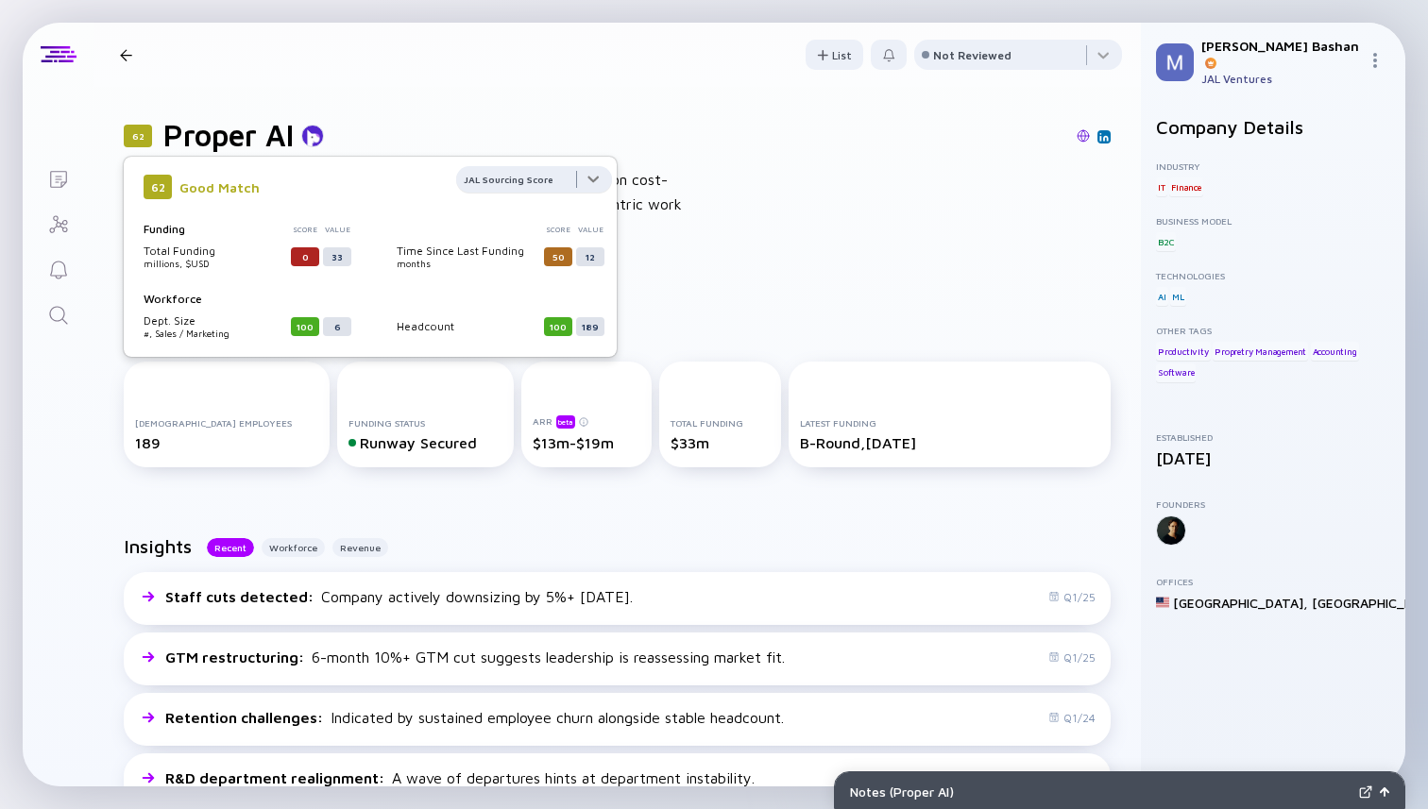
click at [590, 177] on div at bounding box center [534, 185] width 156 height 38
click at [512, 252] on div "JAL Sourcing Score" at bounding box center [532, 254] width 150 height 38
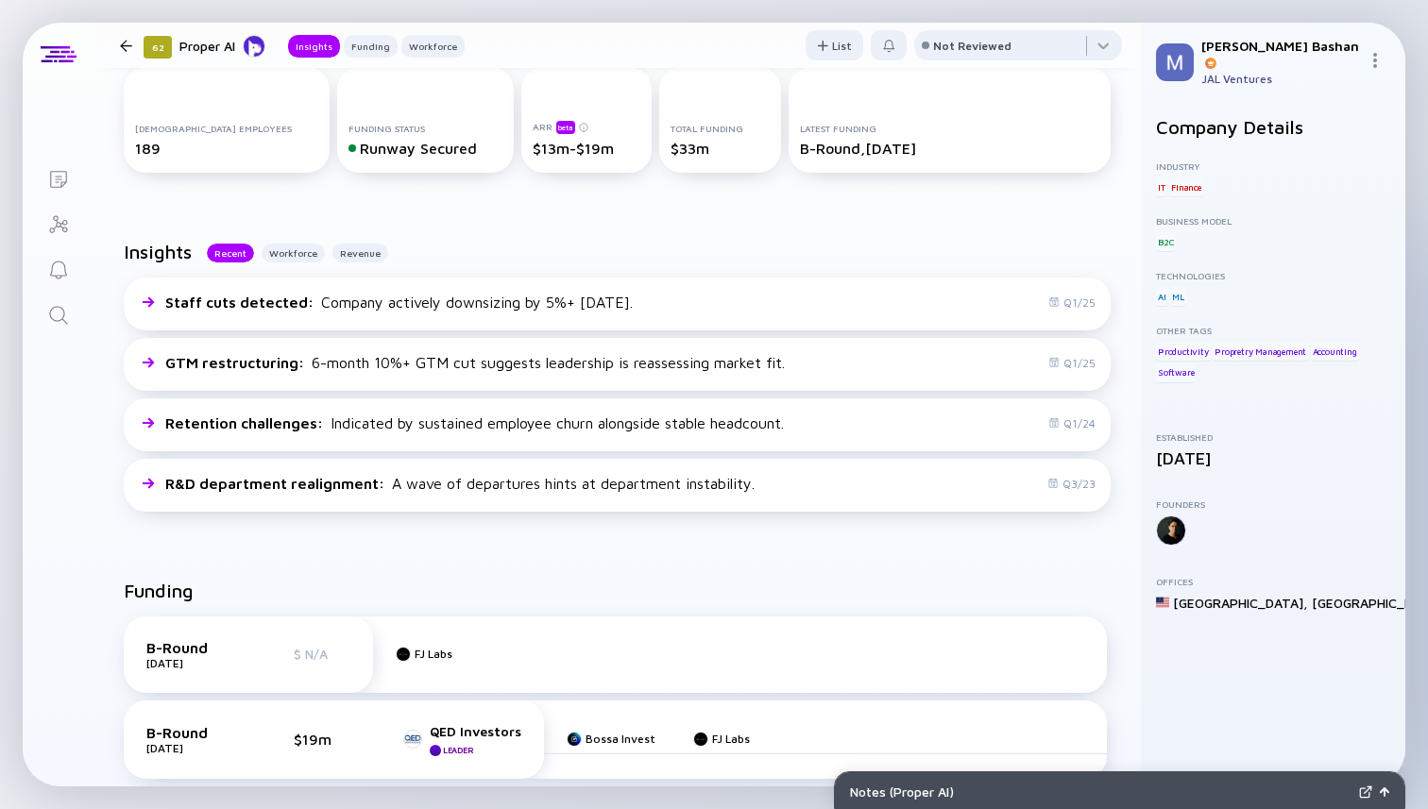
scroll to position [367, 0]
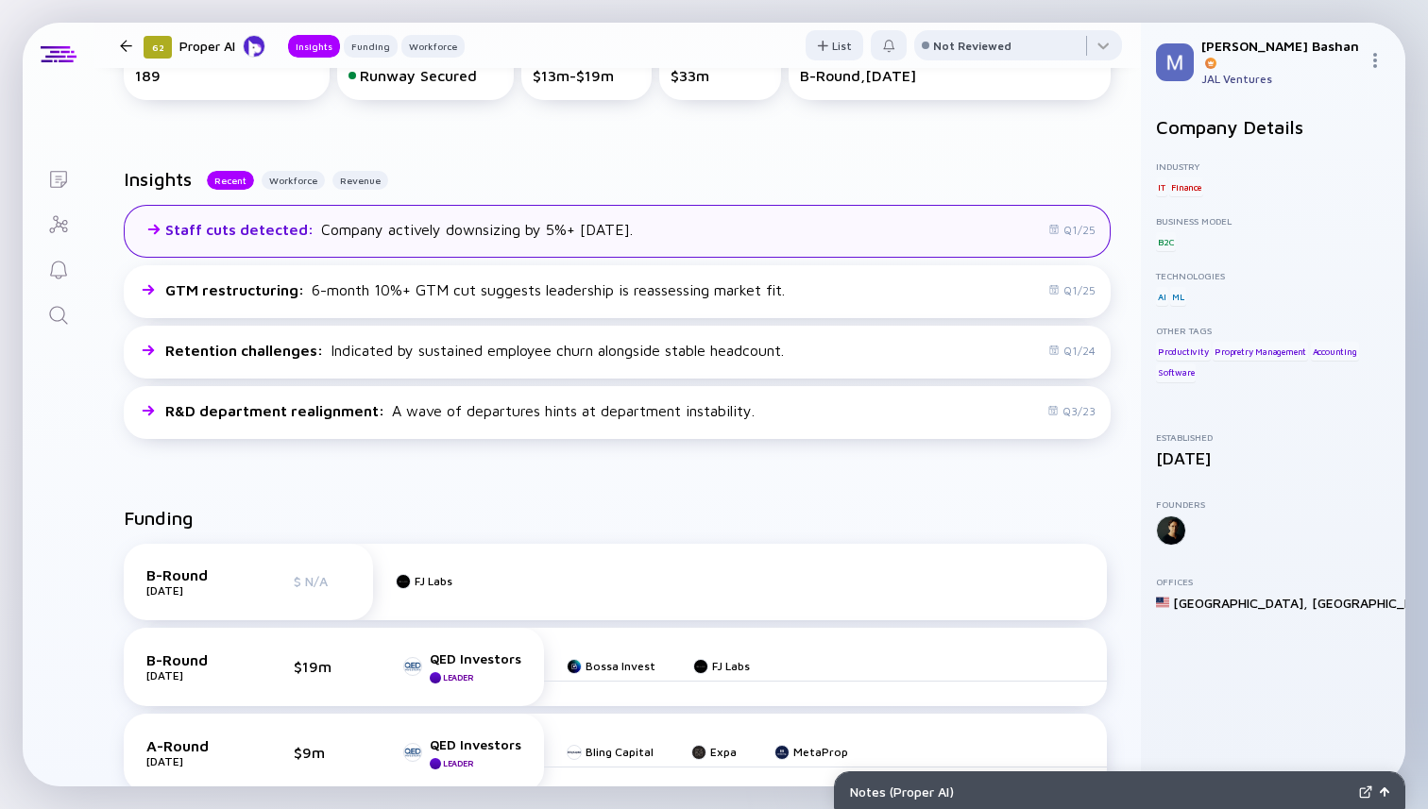
click at [594, 238] on div "Staff cuts detected : Company actively downsizing by 5%+ in three months." at bounding box center [399, 229] width 468 height 17
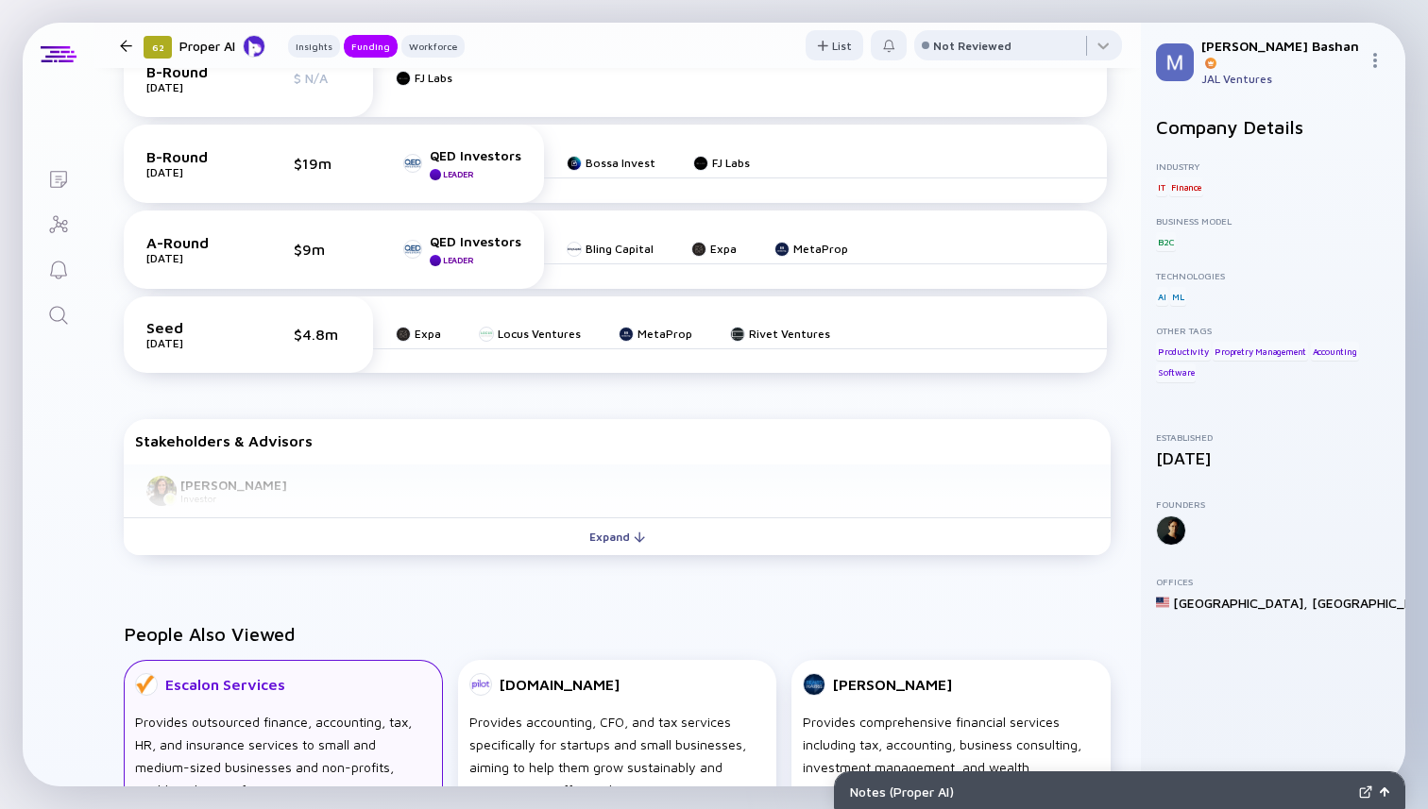
scroll to position [740, 0]
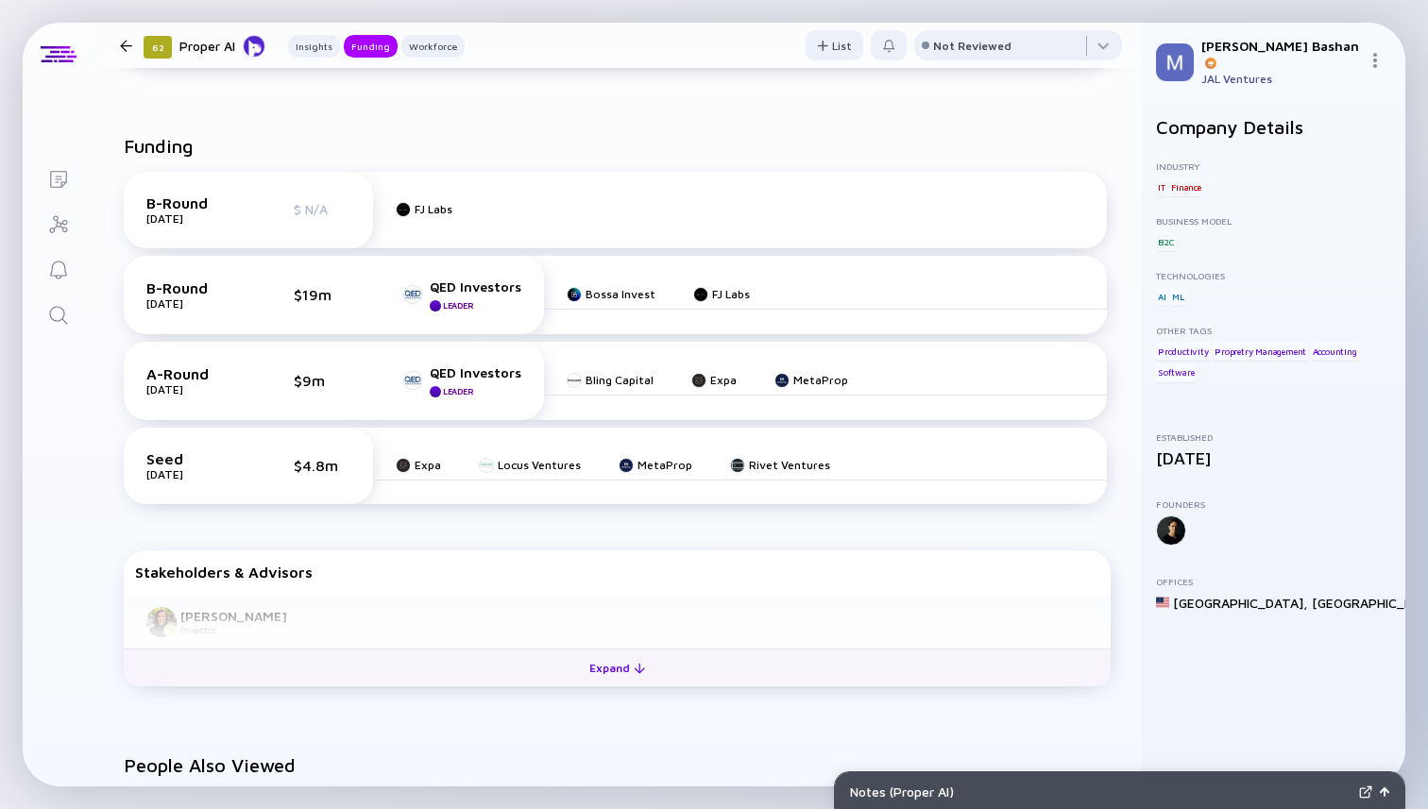
click at [609, 672] on div "Expand" at bounding box center [617, 668] width 78 height 29
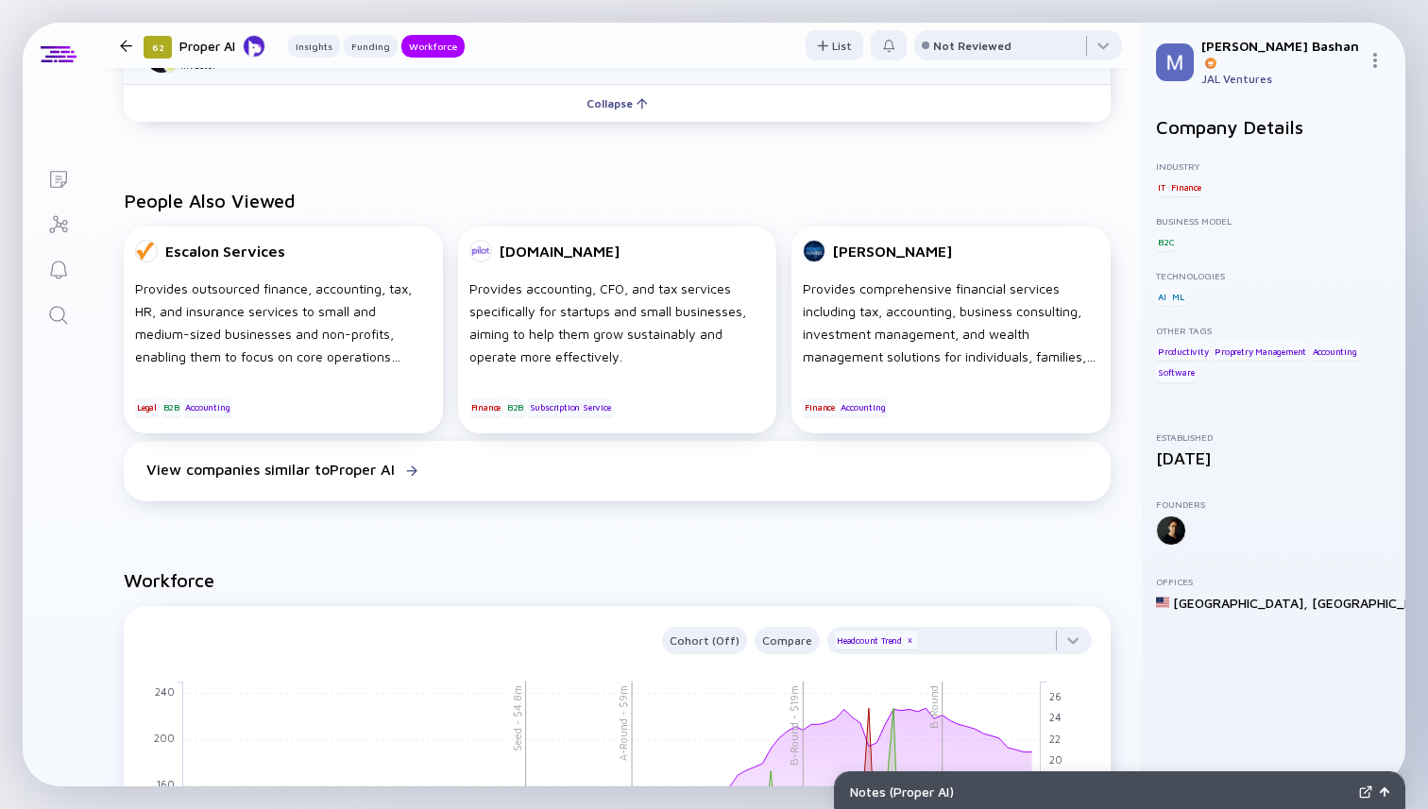
scroll to position [1270, 0]
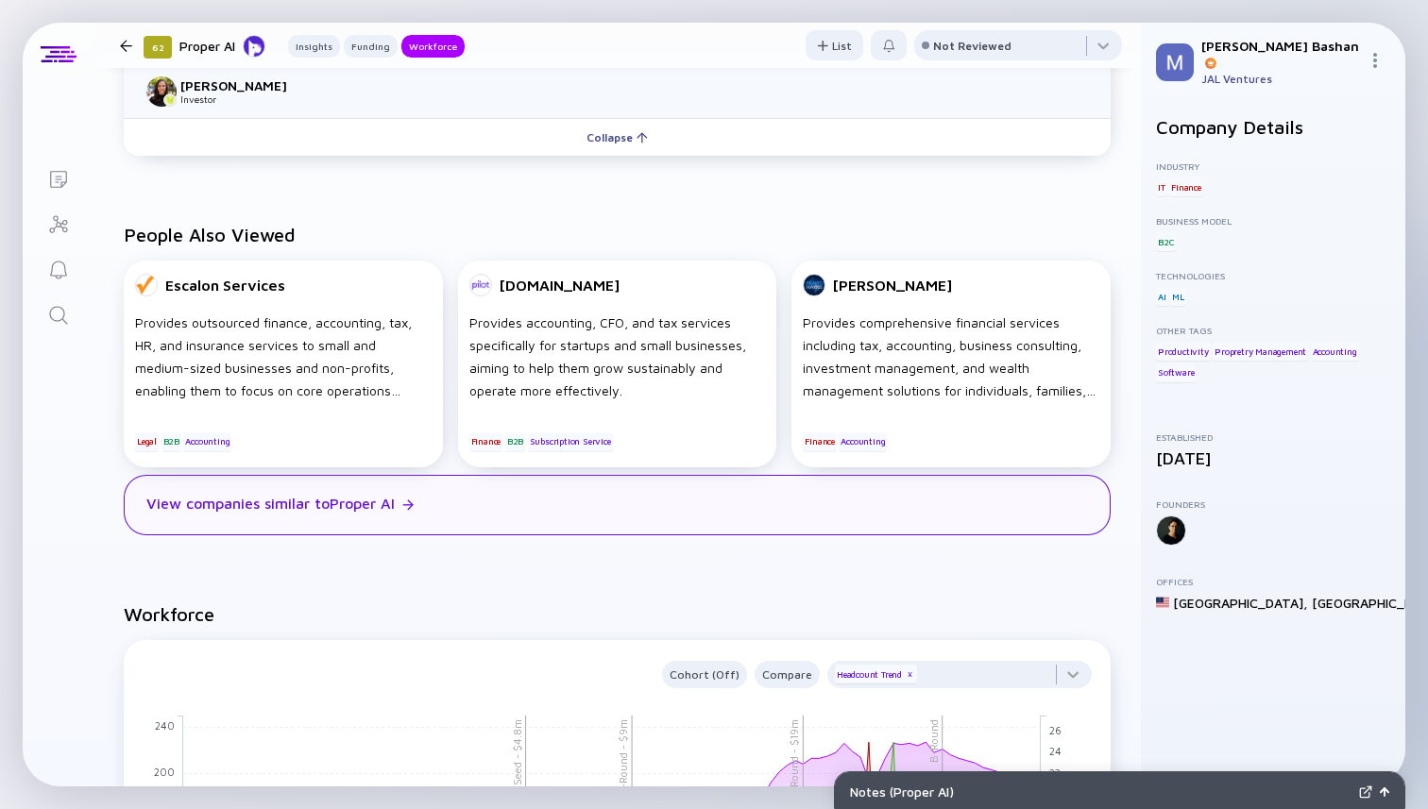
click at [784, 502] on div "View companies similar to Proper AI" at bounding box center [617, 505] width 987 height 60
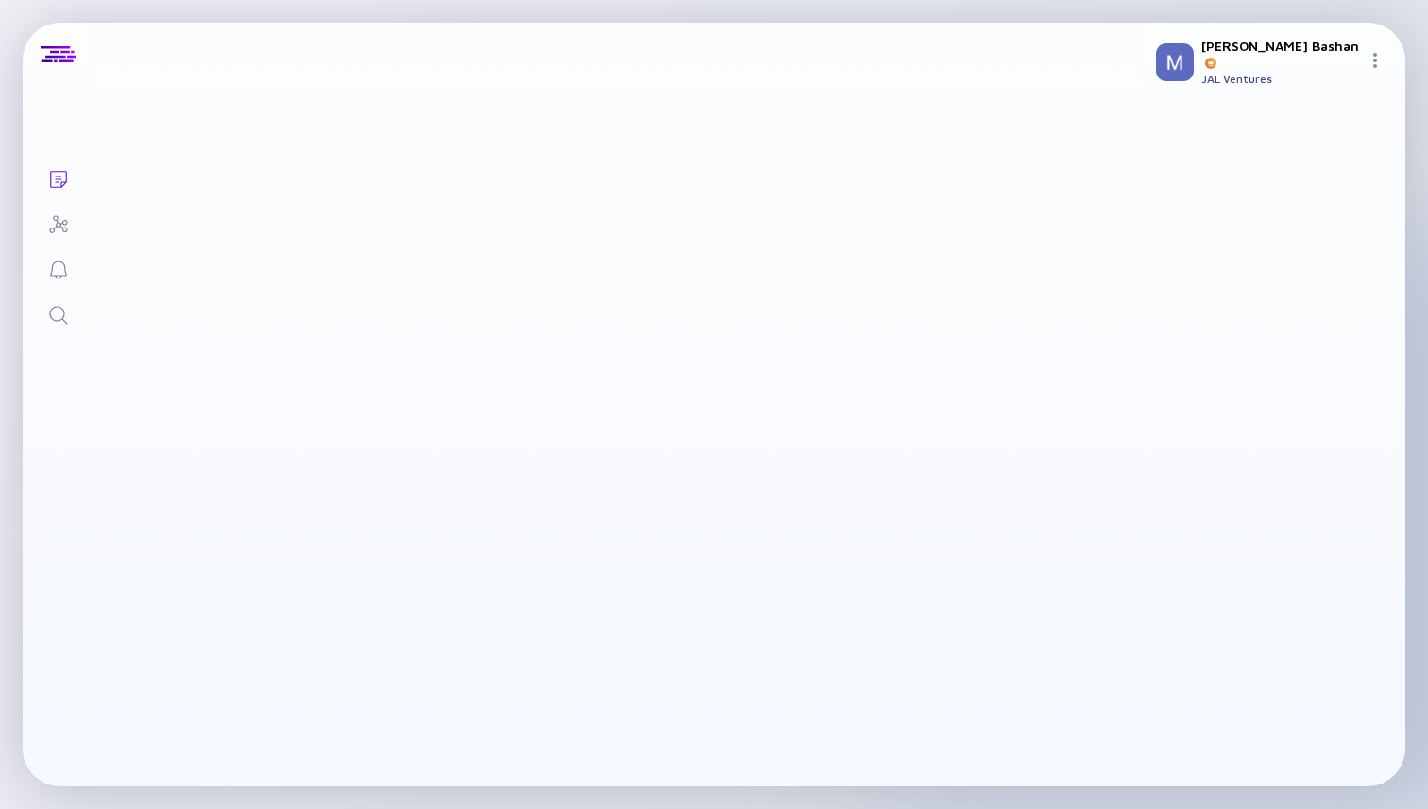
checkbox input "true"
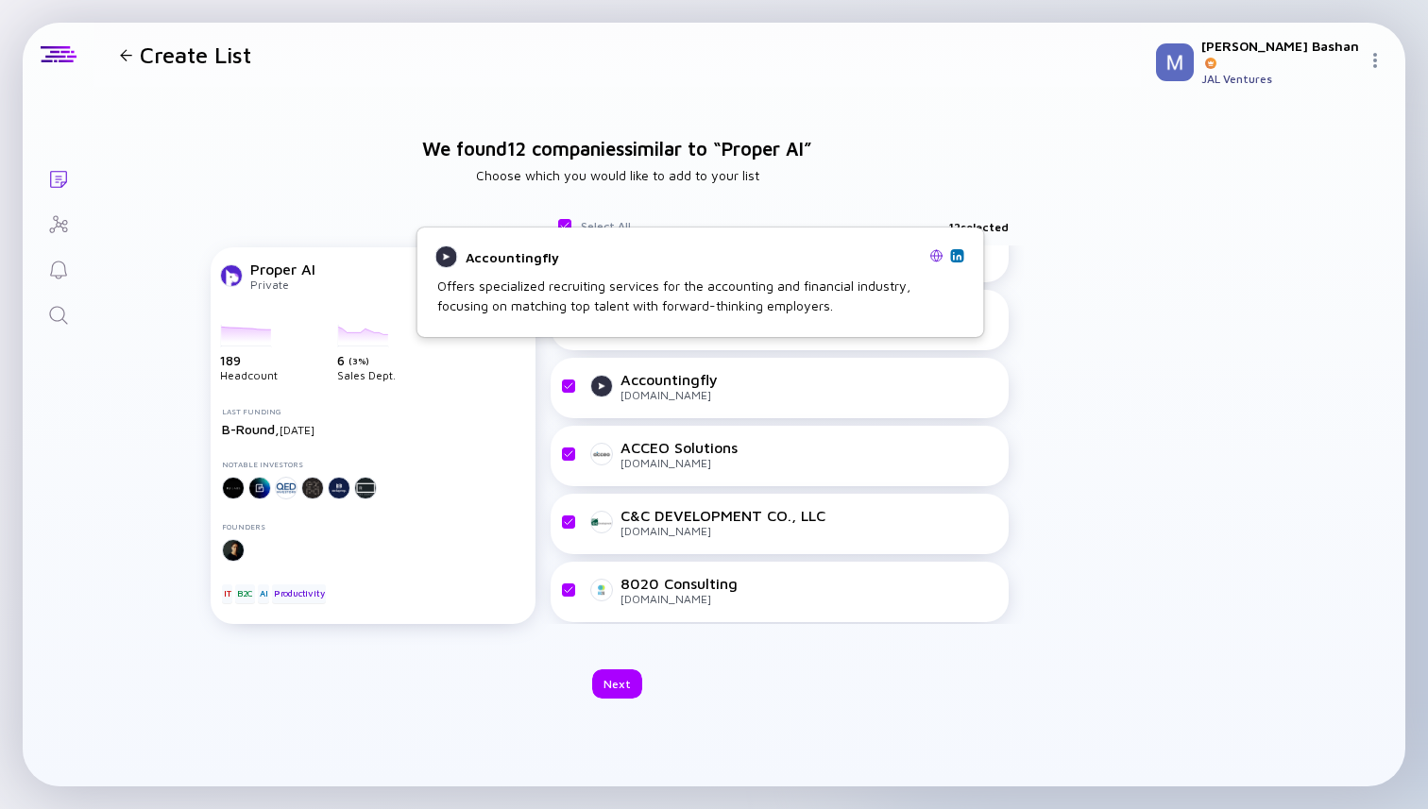
scroll to position [460, 0]
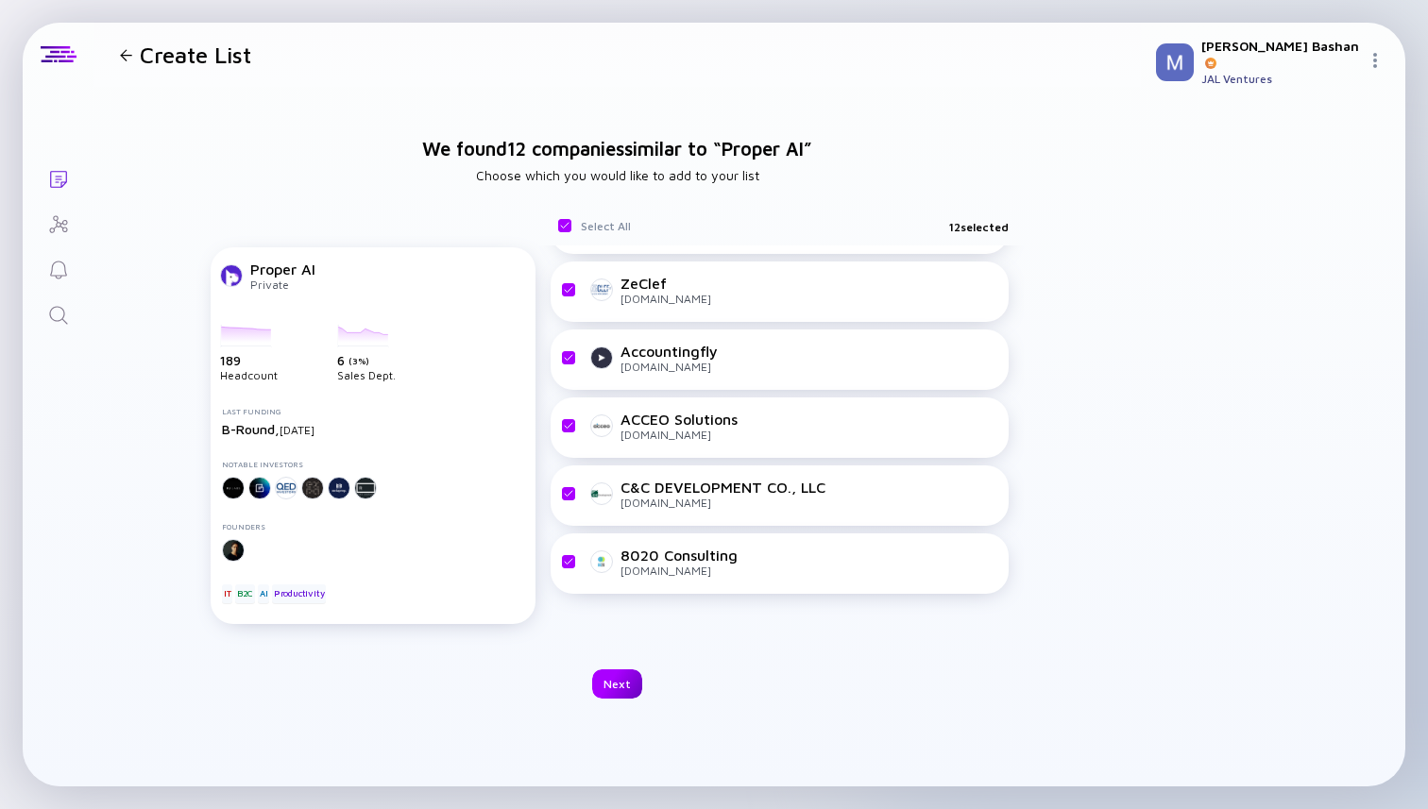
click at [621, 675] on div "Next" at bounding box center [617, 684] width 50 height 29
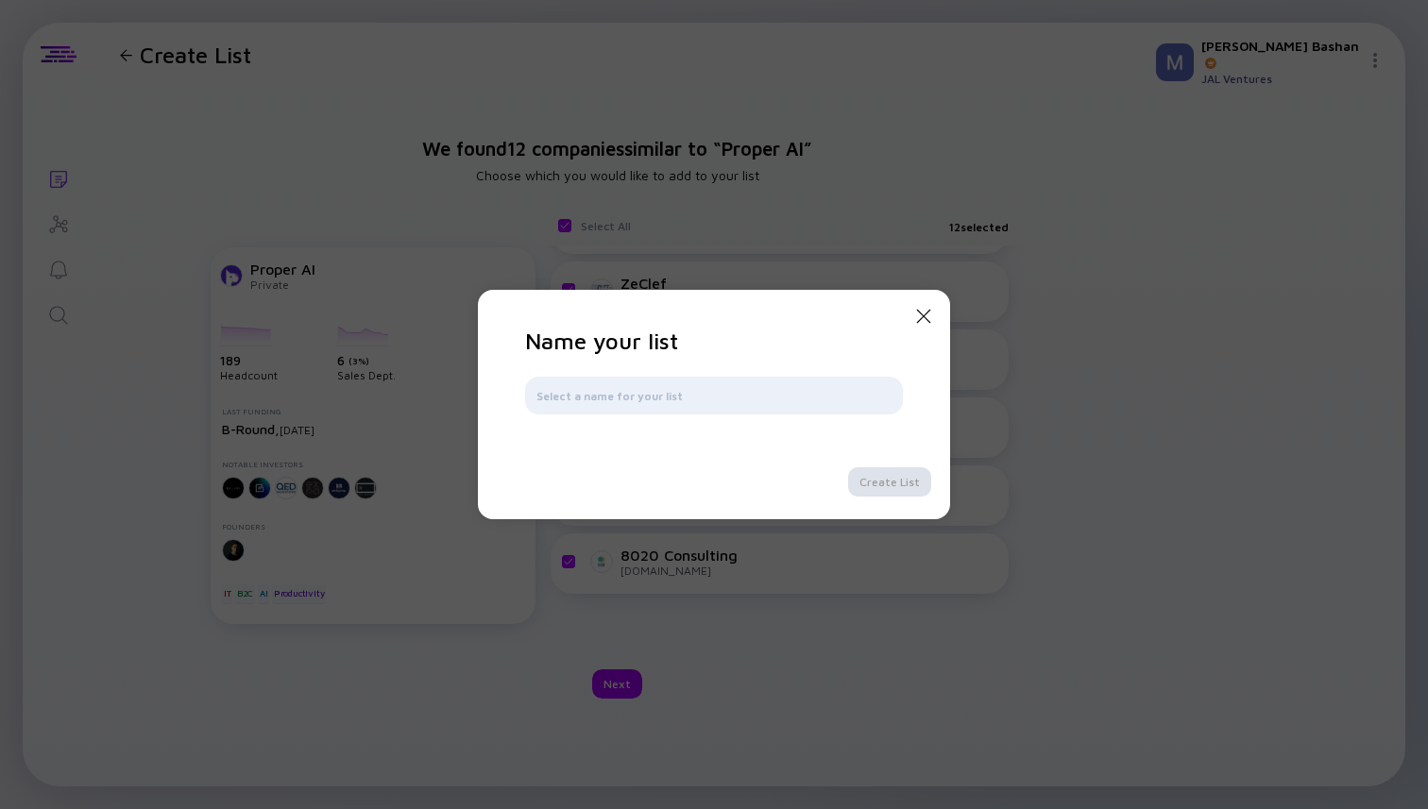
click at [927, 318] on icon "Close Modal" at bounding box center [923, 316] width 23 height 23
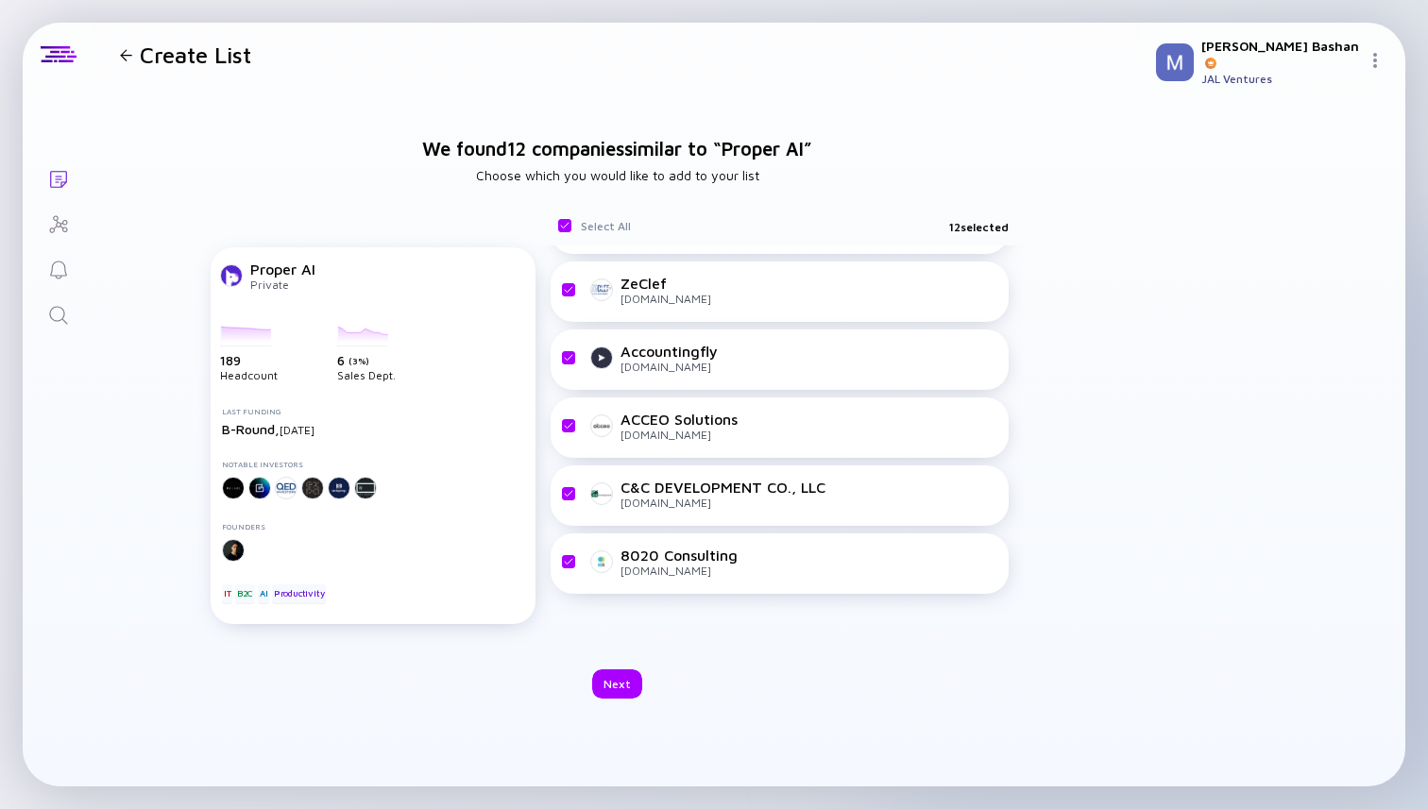
click at [124, 55] on div at bounding box center [126, 55] width 12 height 12
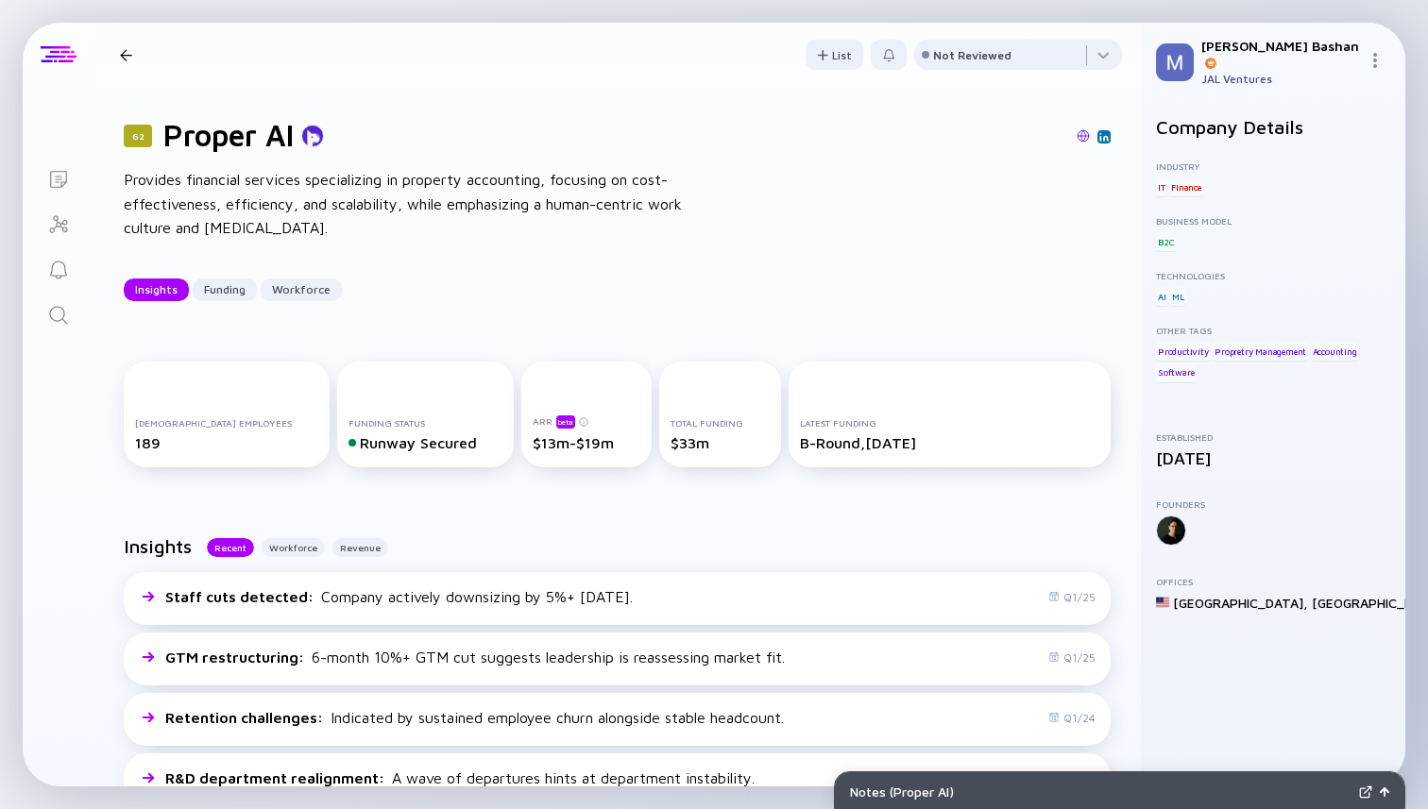
click at [55, 57] on div at bounding box center [59, 54] width 36 height 17
click at [121, 56] on div at bounding box center [126, 55] width 12 height 12
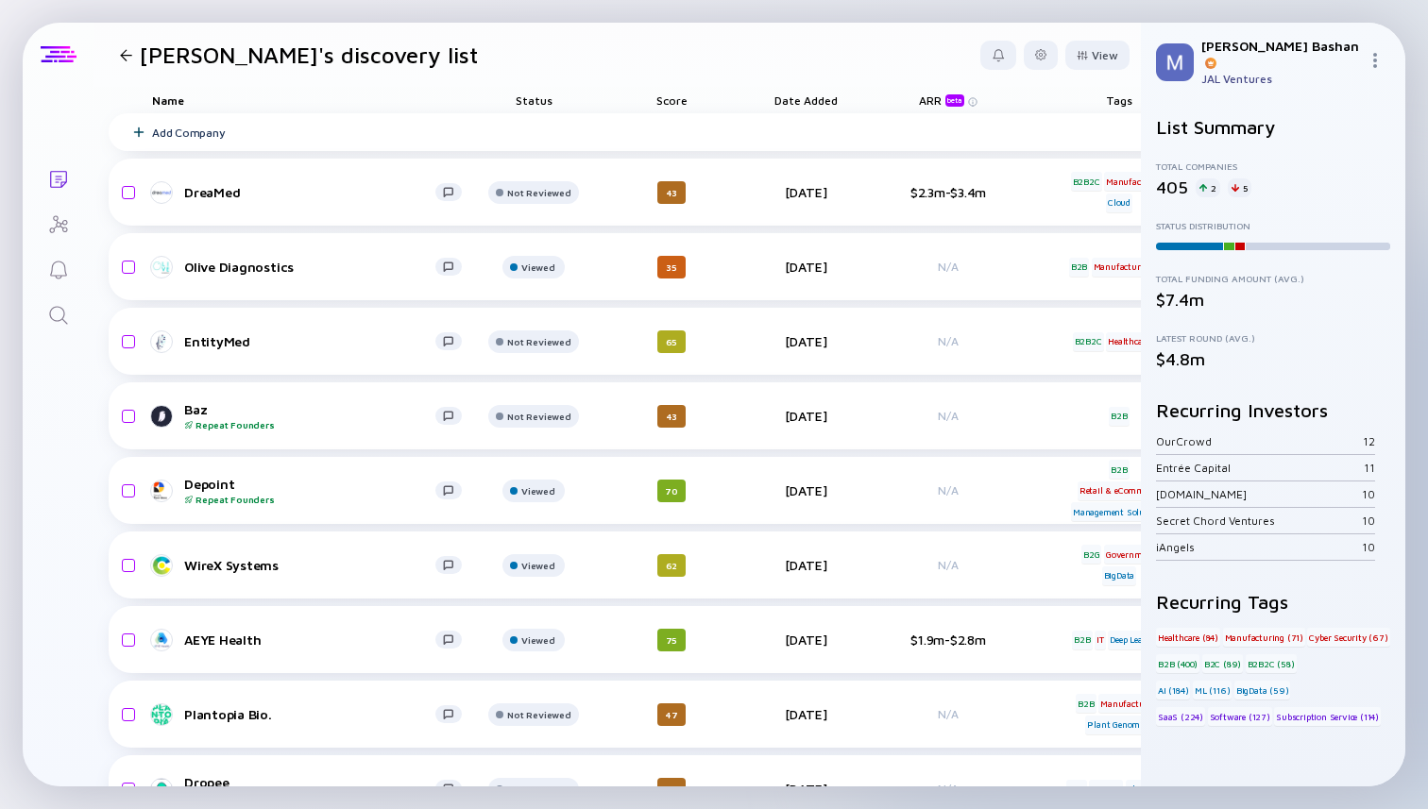
click at [64, 40] on div at bounding box center [58, 55] width 71 height 64
click at [129, 53] on div at bounding box center [126, 55] width 12 height 12
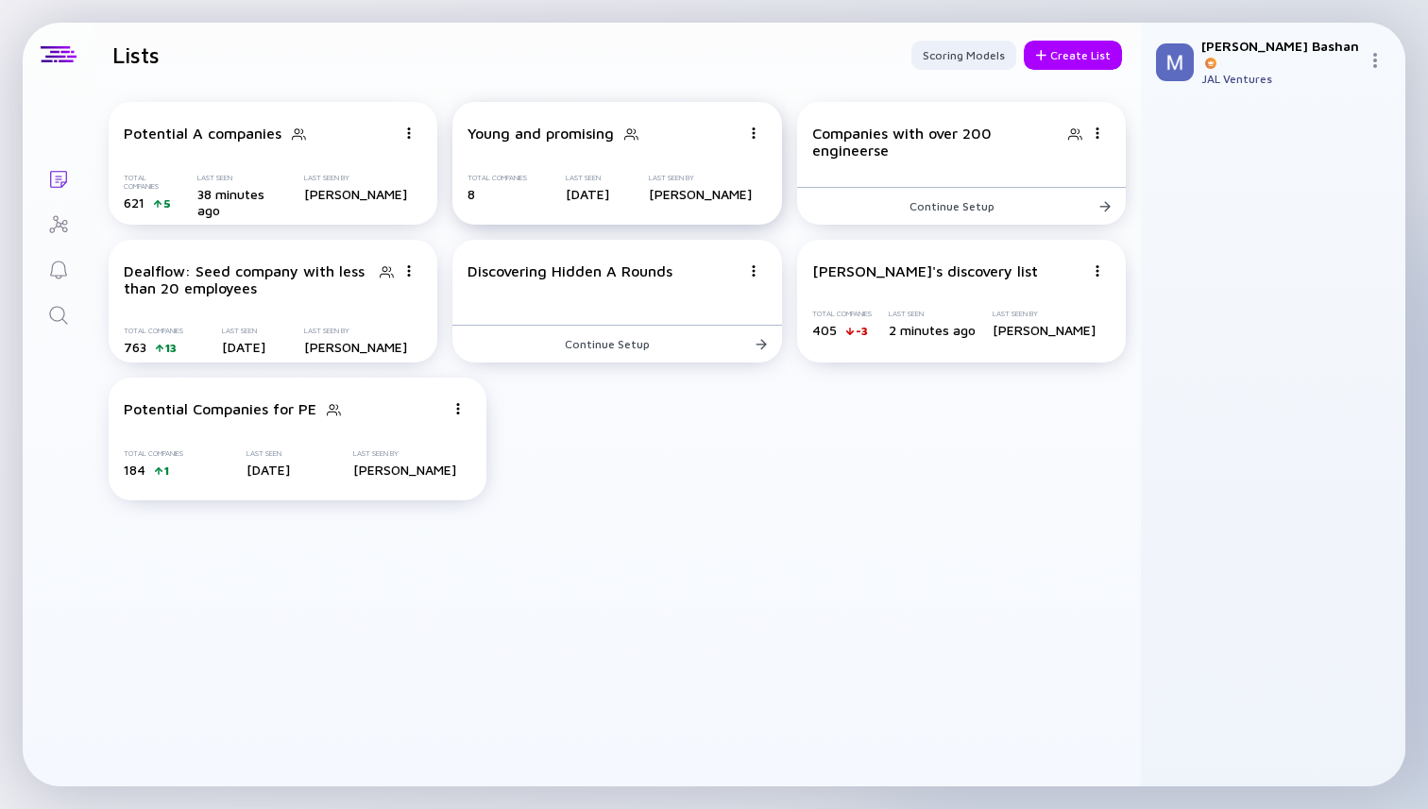
click at [660, 140] on div "Young and promising" at bounding box center [604, 134] width 272 height 19
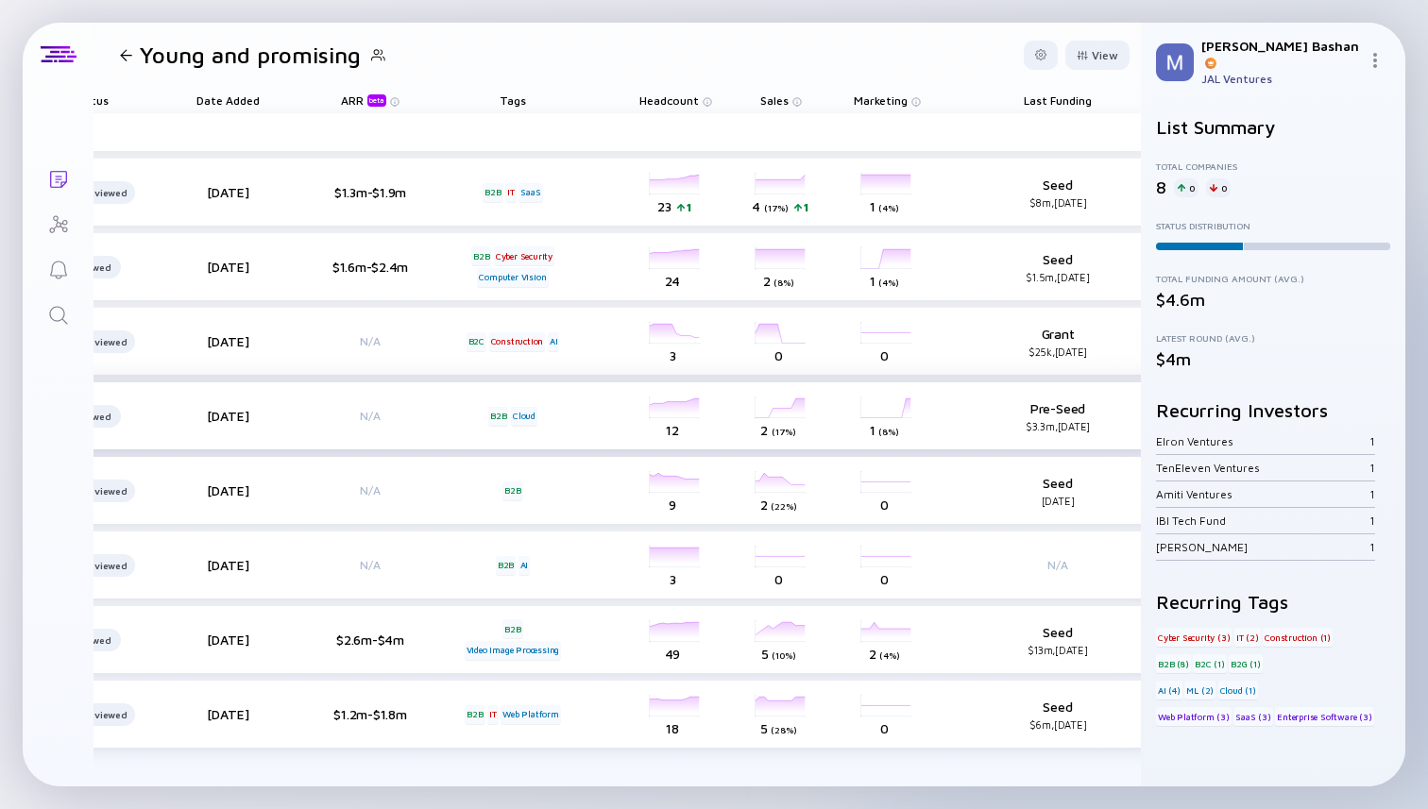
scroll to position [0, 260]
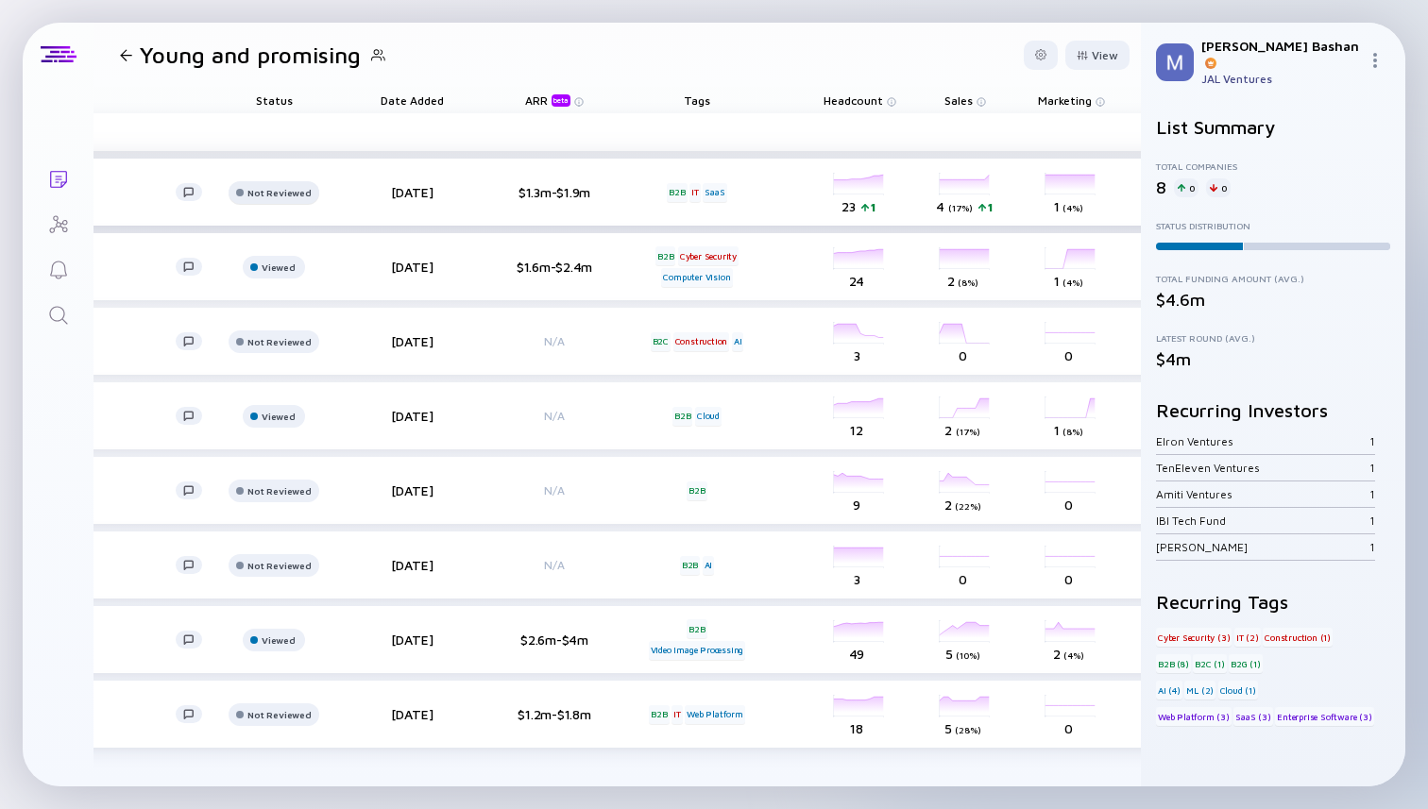
click at [281, 193] on div "Not Reviewed" at bounding box center [278, 192] width 63 height 11
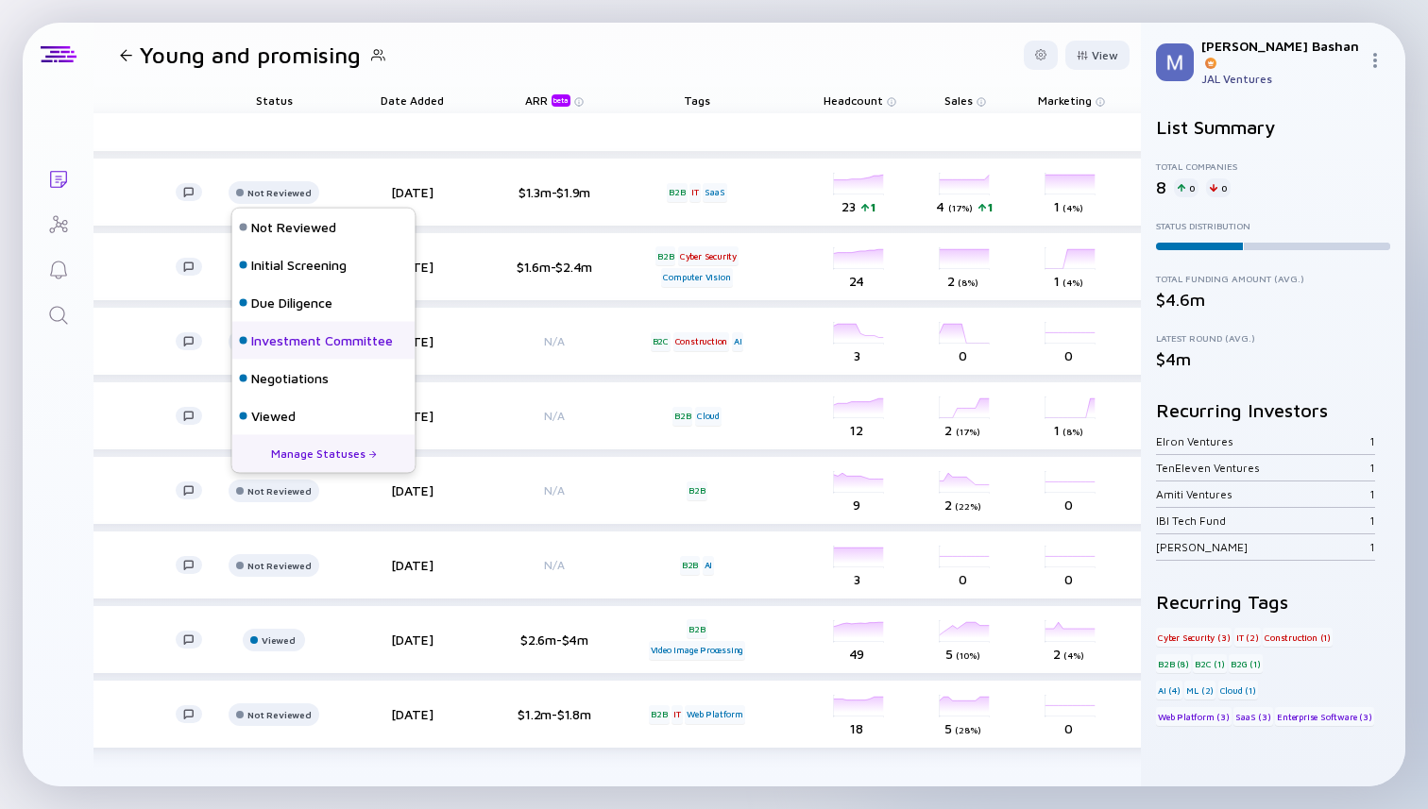
scroll to position [121, 0]
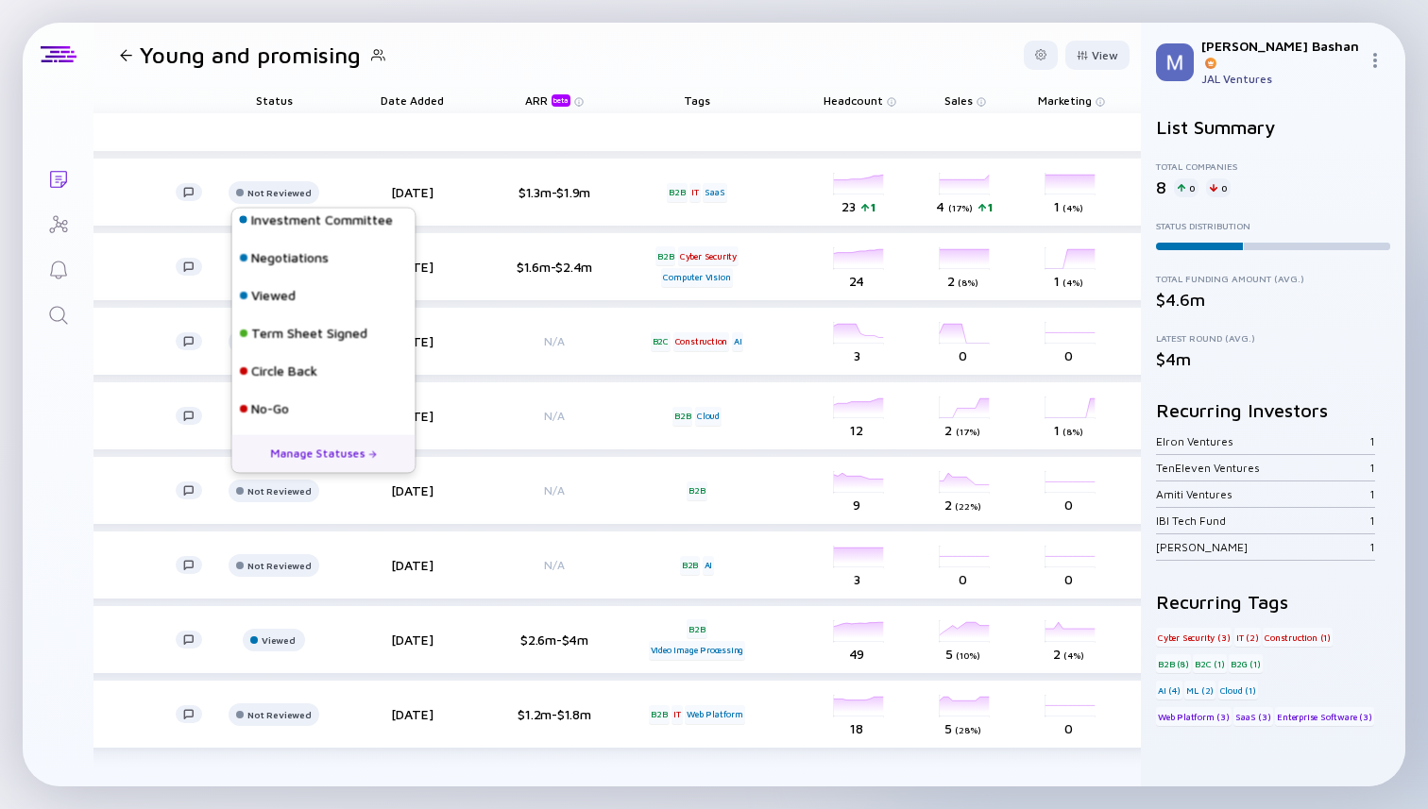
click at [470, 19] on div "Lists Young and promising View Name Status Date Added ARR beta Tags Headcount S…" at bounding box center [714, 404] width 1428 height 809
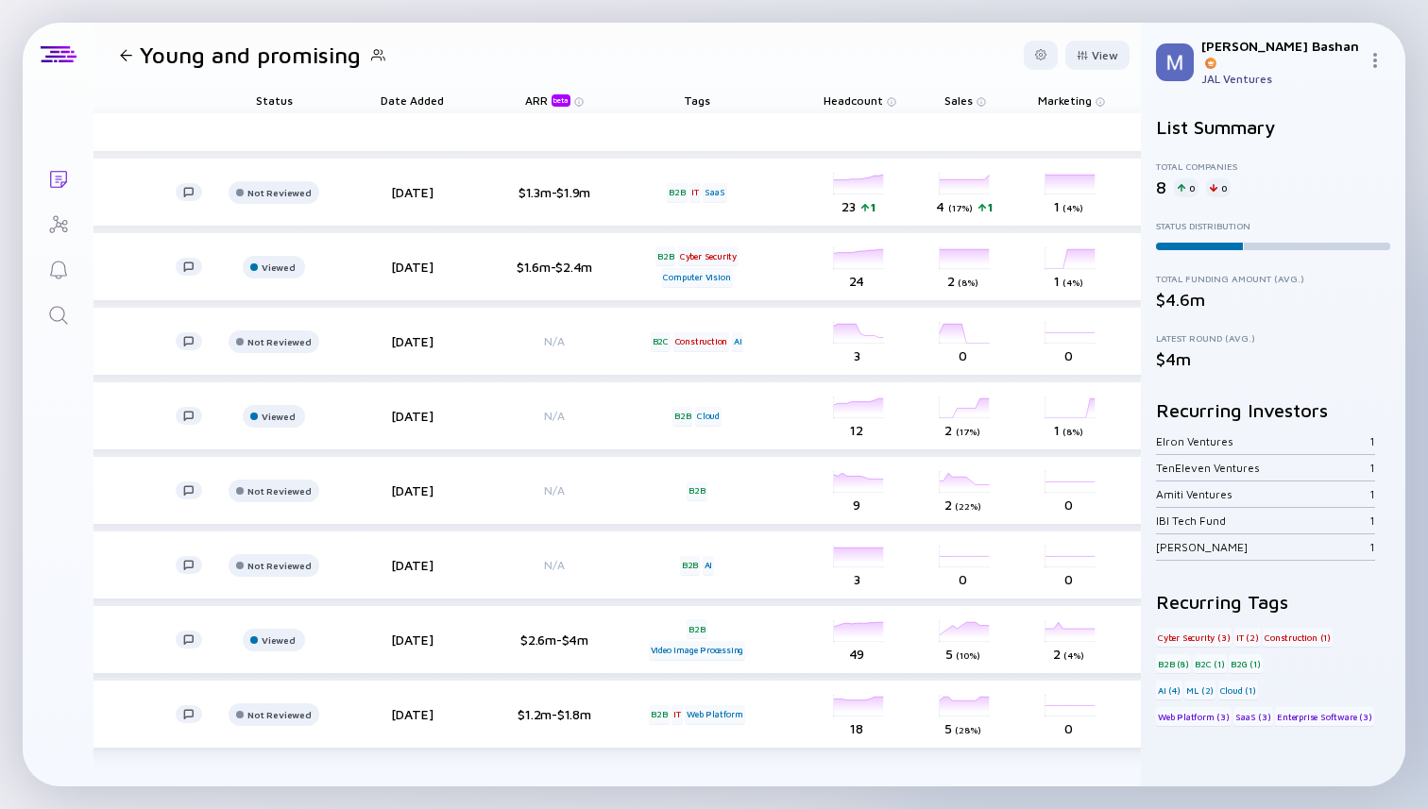
click at [130, 49] on div at bounding box center [126, 55] width 12 height 12
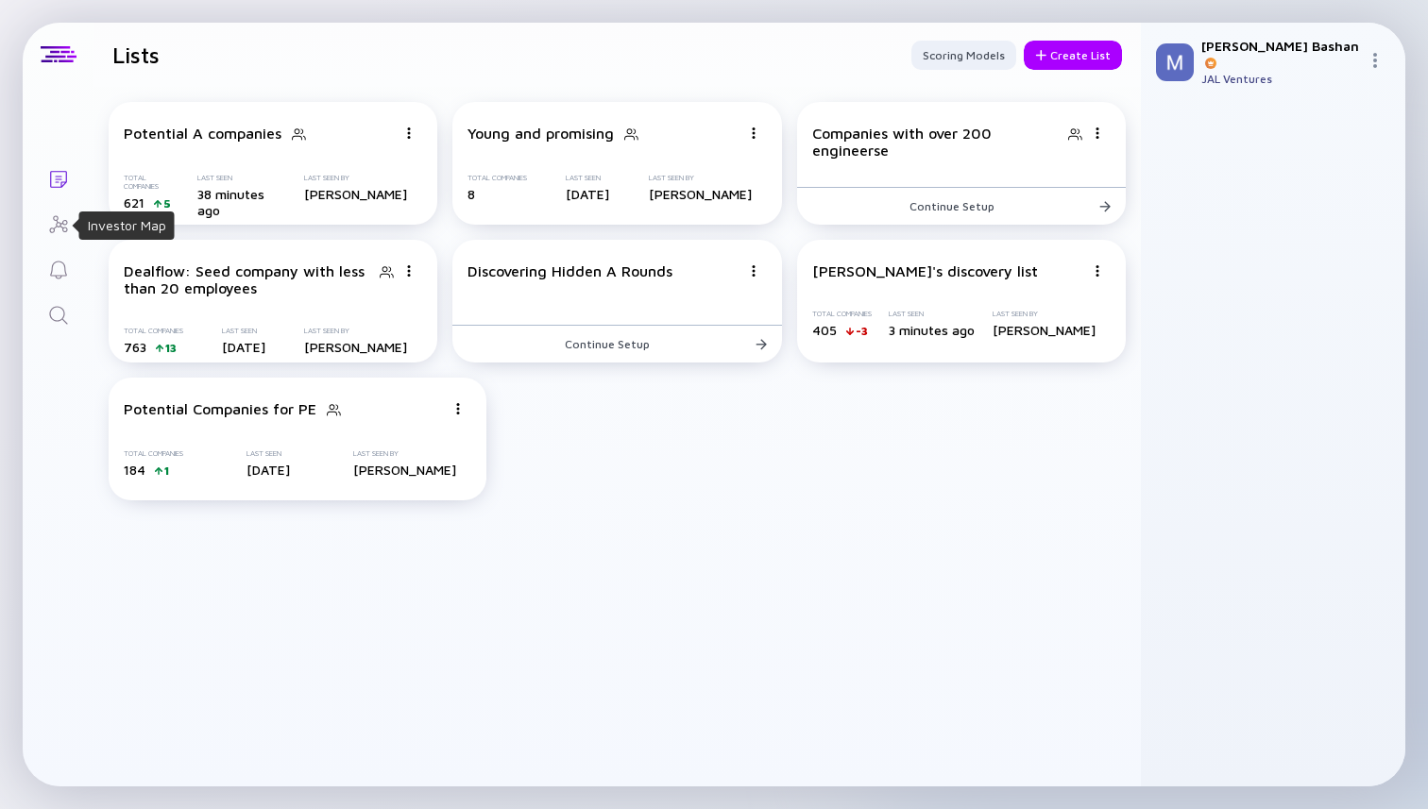
click at [60, 227] on icon "Investor Map" at bounding box center [58, 224] width 23 height 23
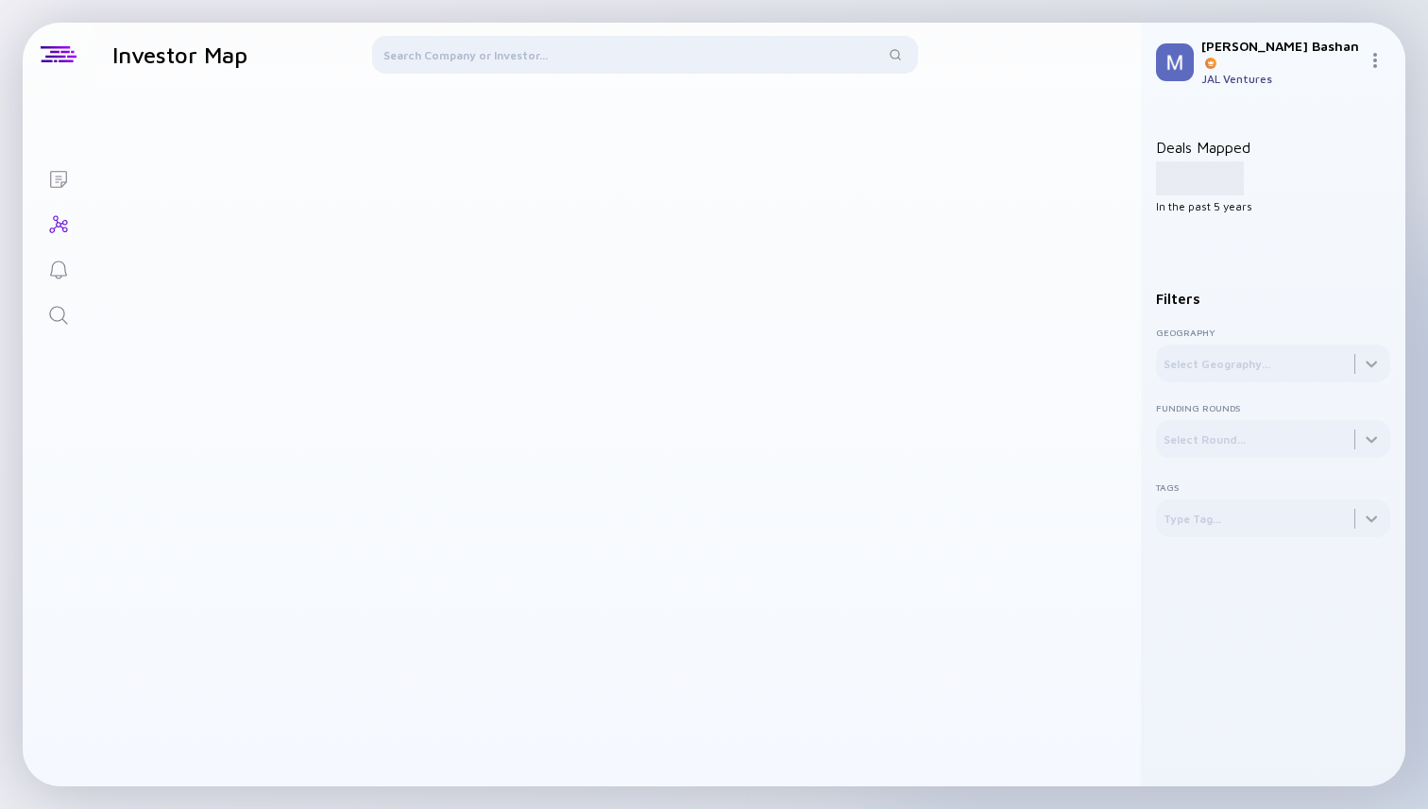
click at [566, 51] on div at bounding box center [644, 58] width 545 height 45
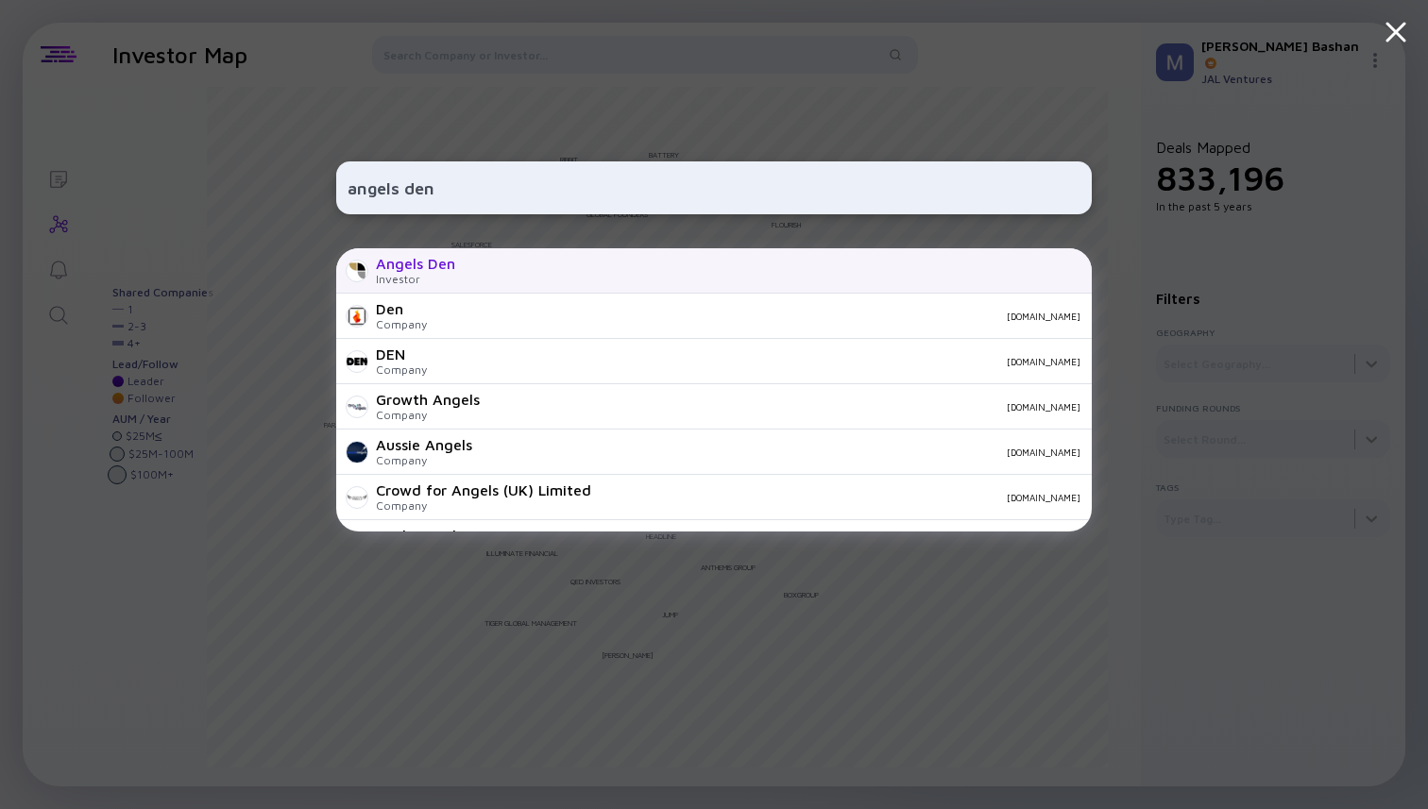
type input "angels den"
click at [502, 272] on div "Angels Den Investor" at bounding box center [714, 270] width 756 height 45
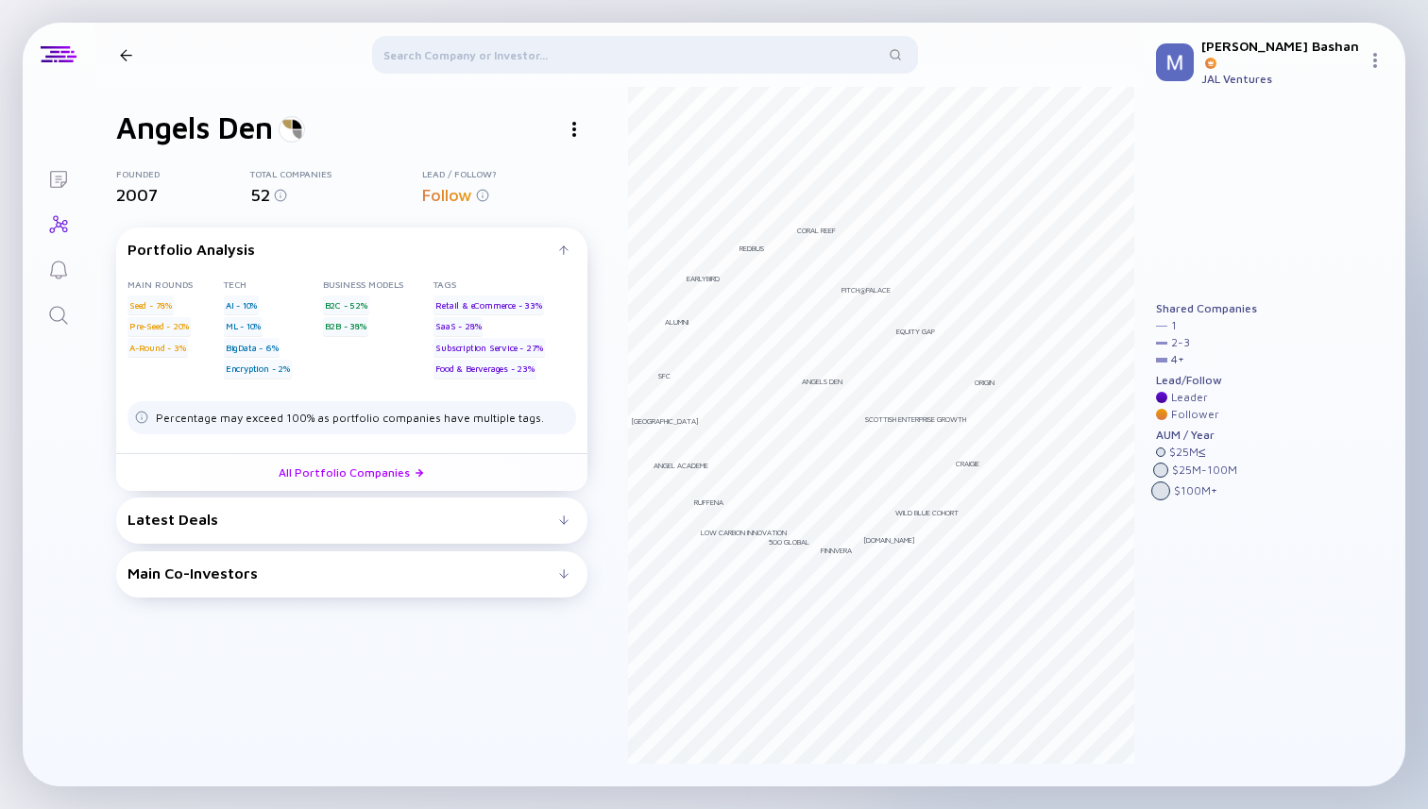
click at [308, 581] on div "Main Co-Investors" at bounding box center [344, 573] width 432 height 17
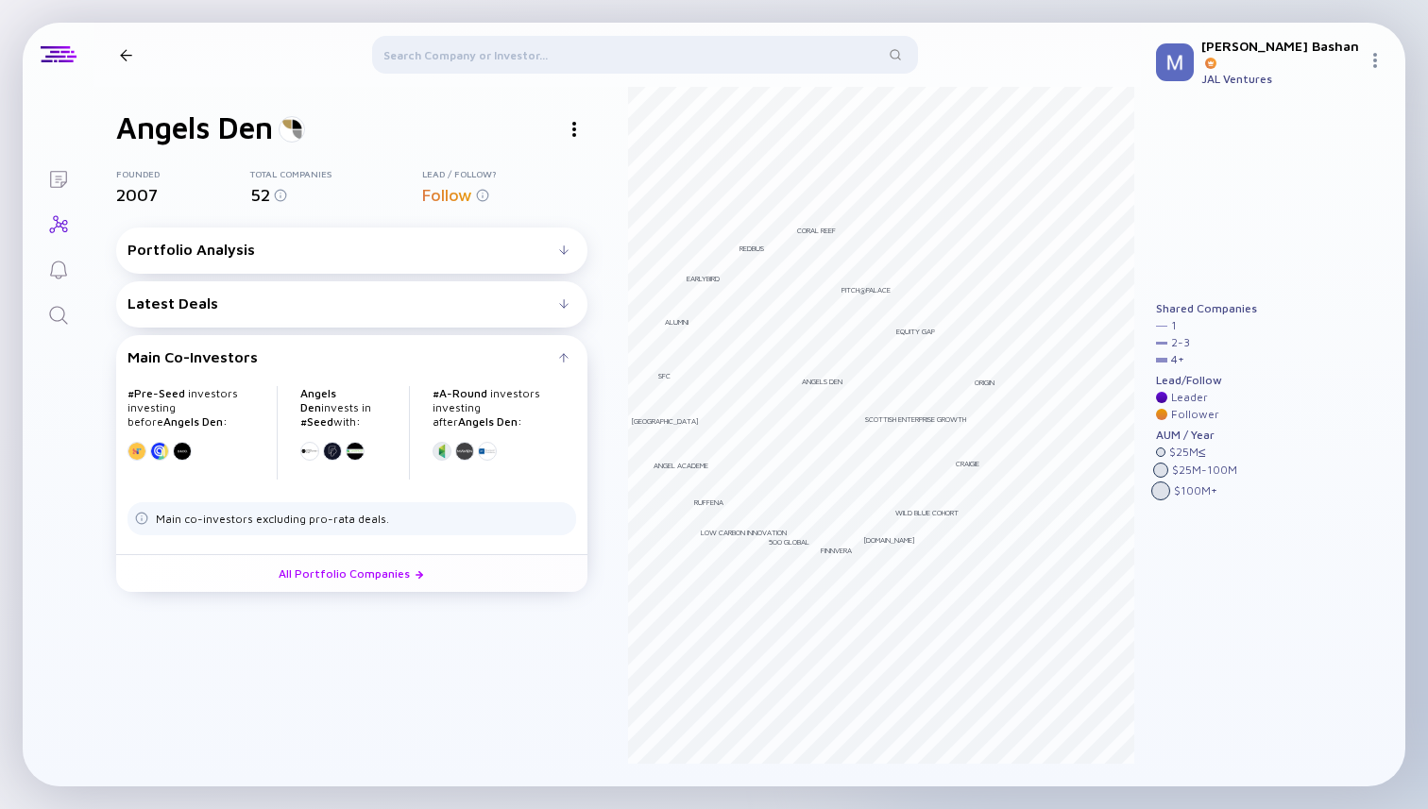
click at [130, 56] on div at bounding box center [126, 55] width 12 height 12
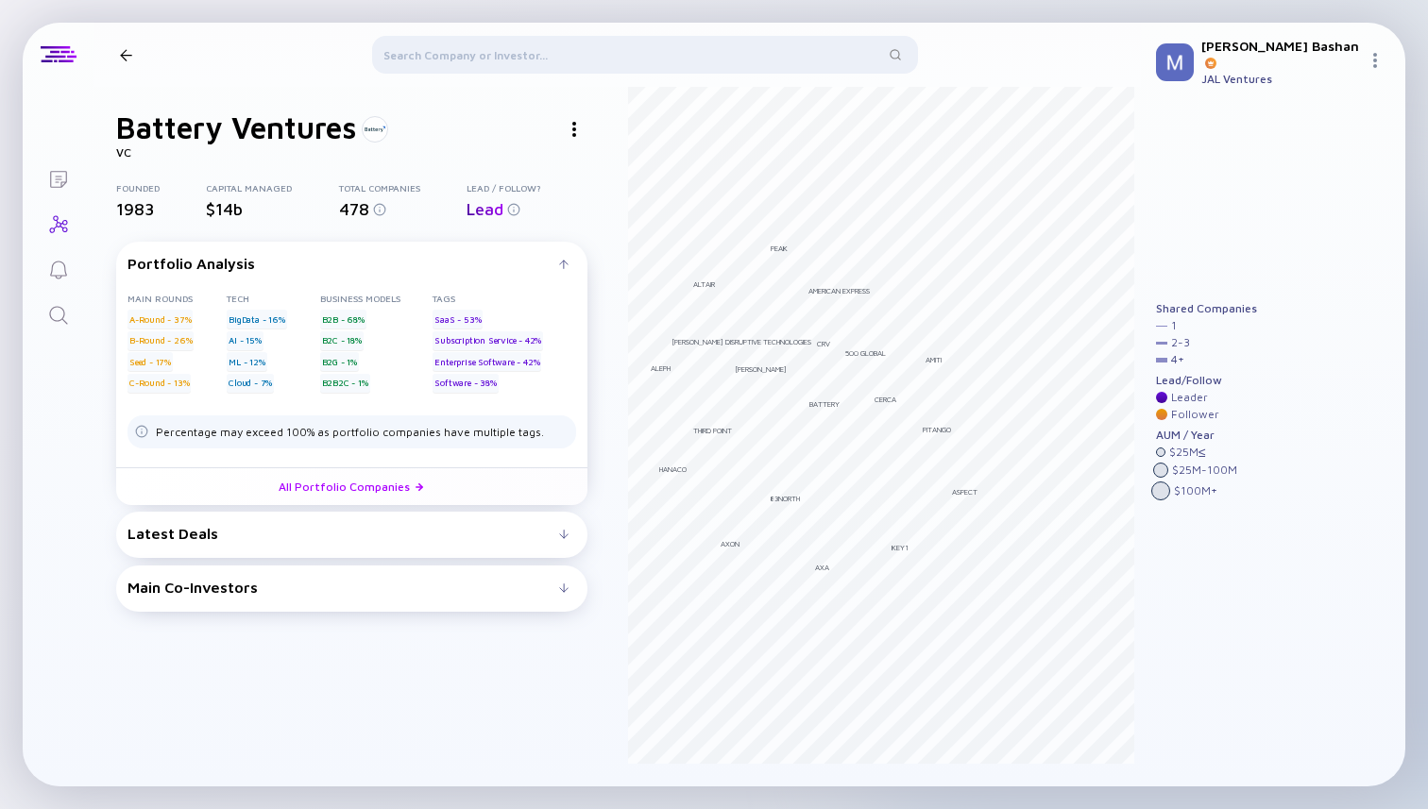
click at [276, 531] on div "Latest Deals" at bounding box center [344, 533] width 432 height 17
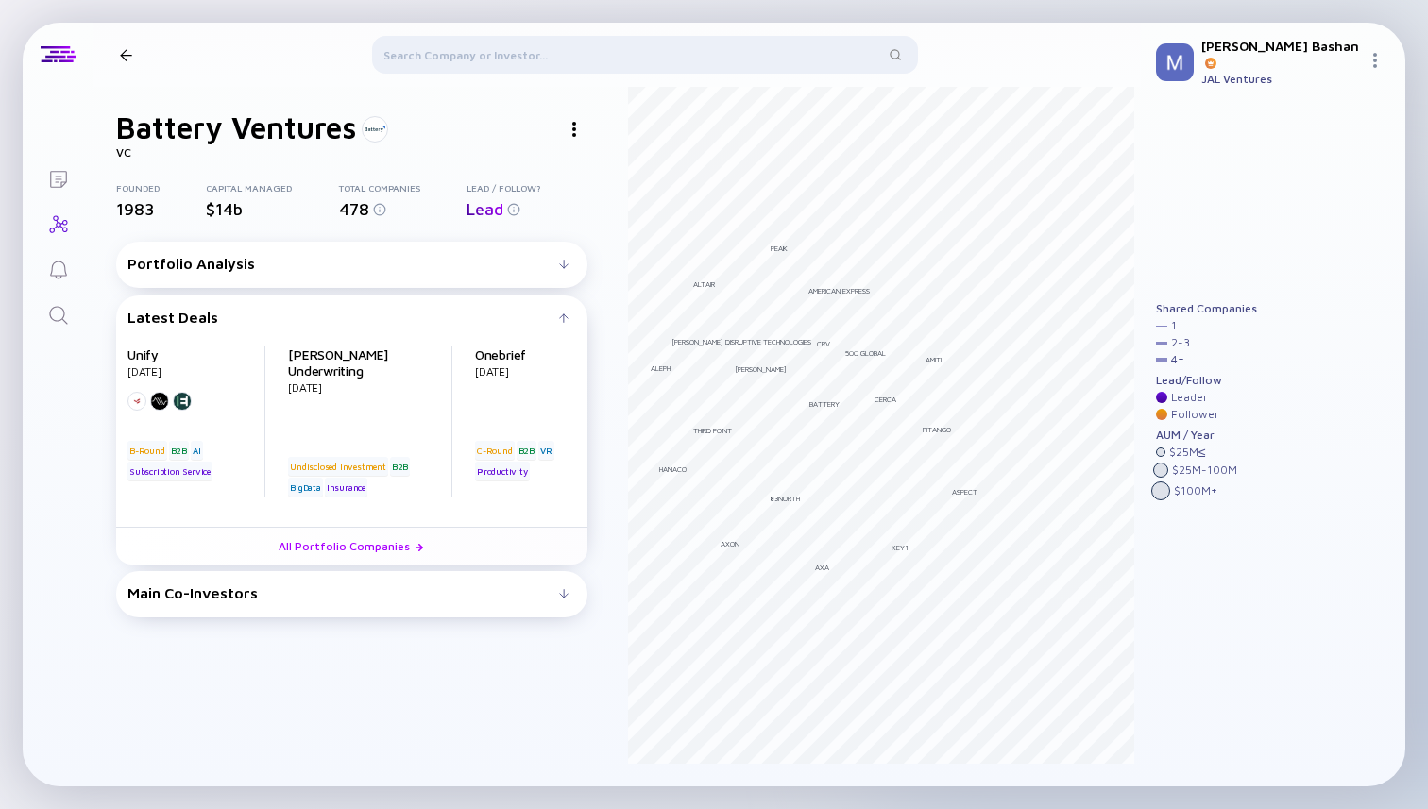
click at [126, 54] on div at bounding box center [126, 55] width 12 height 12
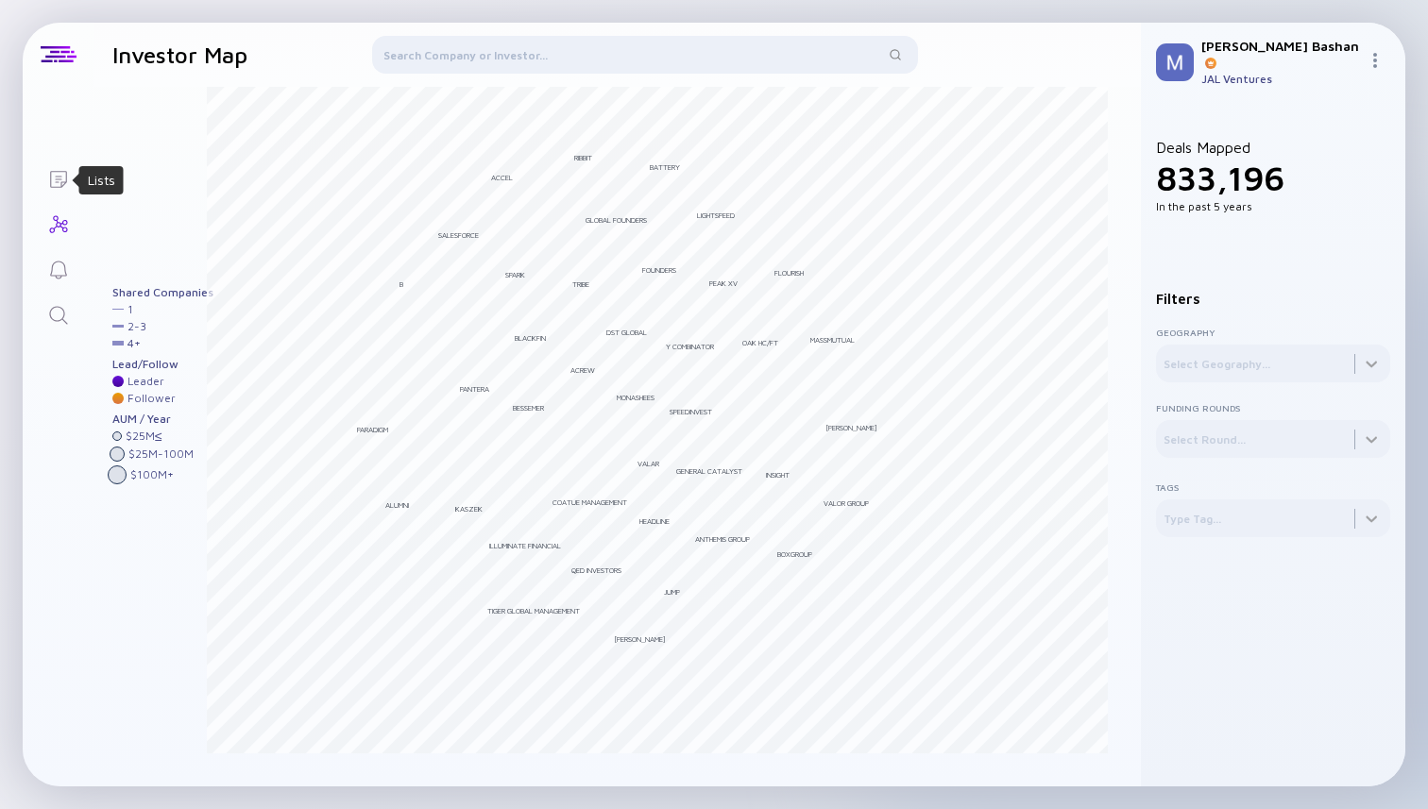
click at [57, 179] on icon "Lists" at bounding box center [58, 179] width 17 height 17
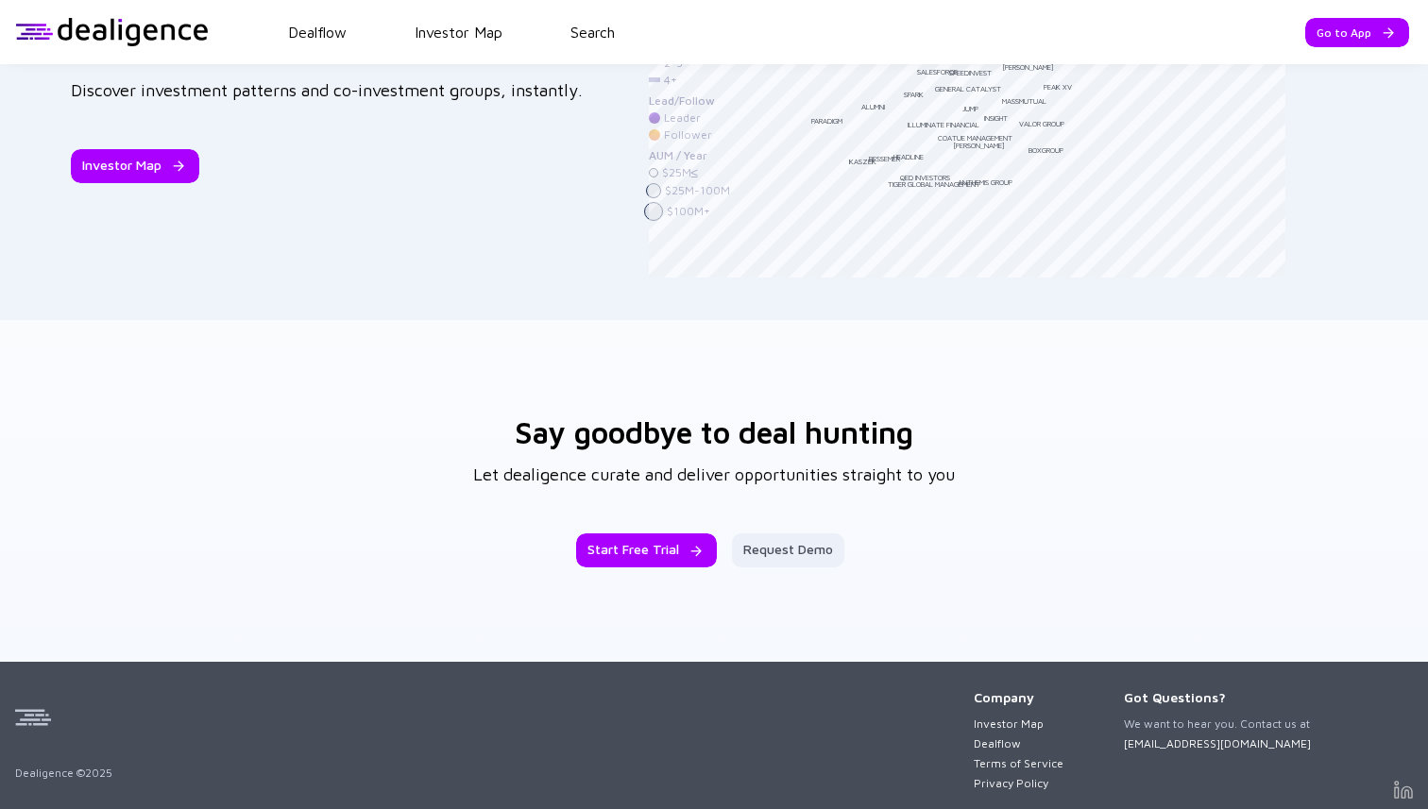
scroll to position [2951, 0]
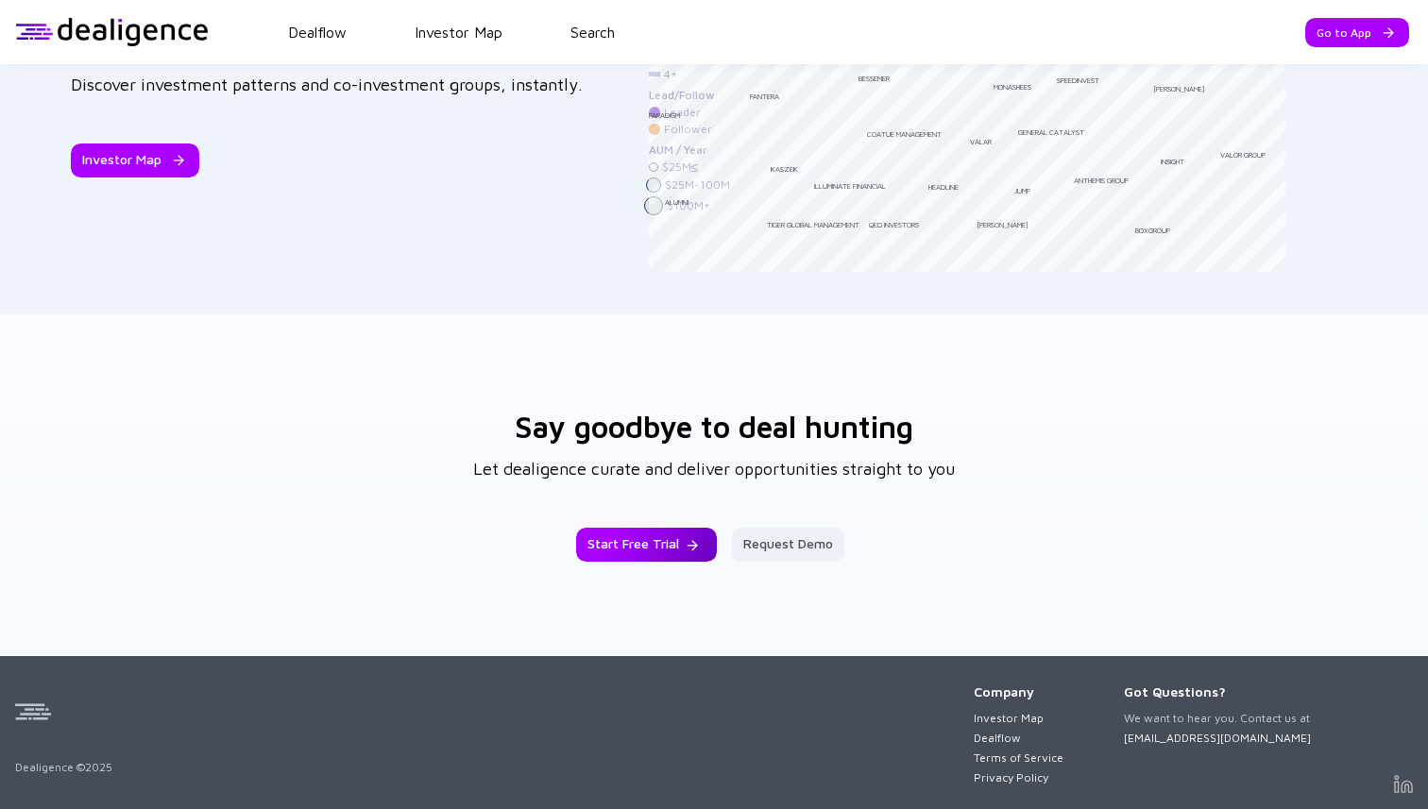
click at [691, 542] on div "Start Free Trial" at bounding box center [646, 545] width 141 height 34
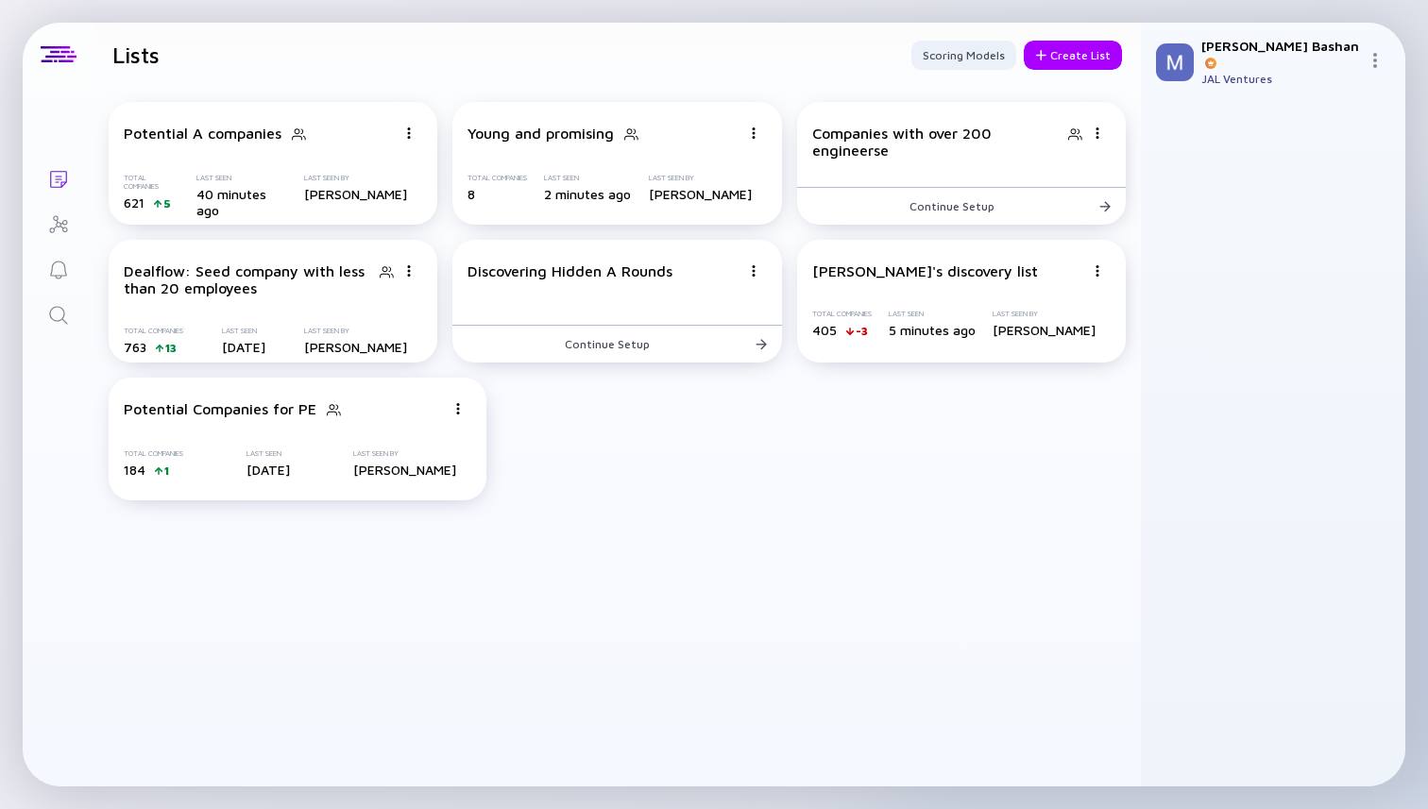
click at [1380, 53] on img at bounding box center [1375, 60] width 15 height 15
click at [1241, 56] on div "Miriam Bashan" at bounding box center [1280, 54] width 159 height 32
click at [1188, 56] on img at bounding box center [1175, 62] width 38 height 38
click at [1217, 58] on div at bounding box center [1210, 63] width 11 height 11
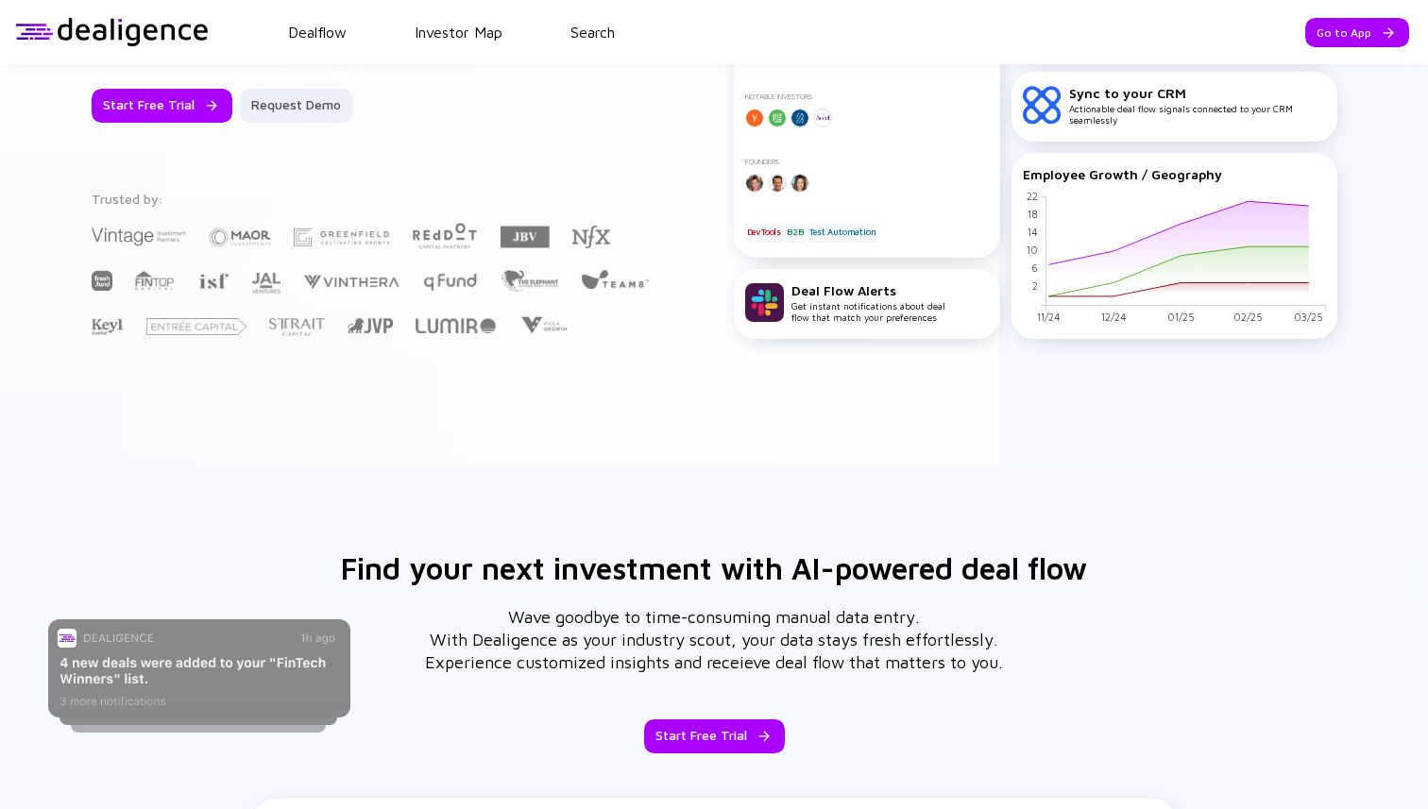
scroll to position [285, 0]
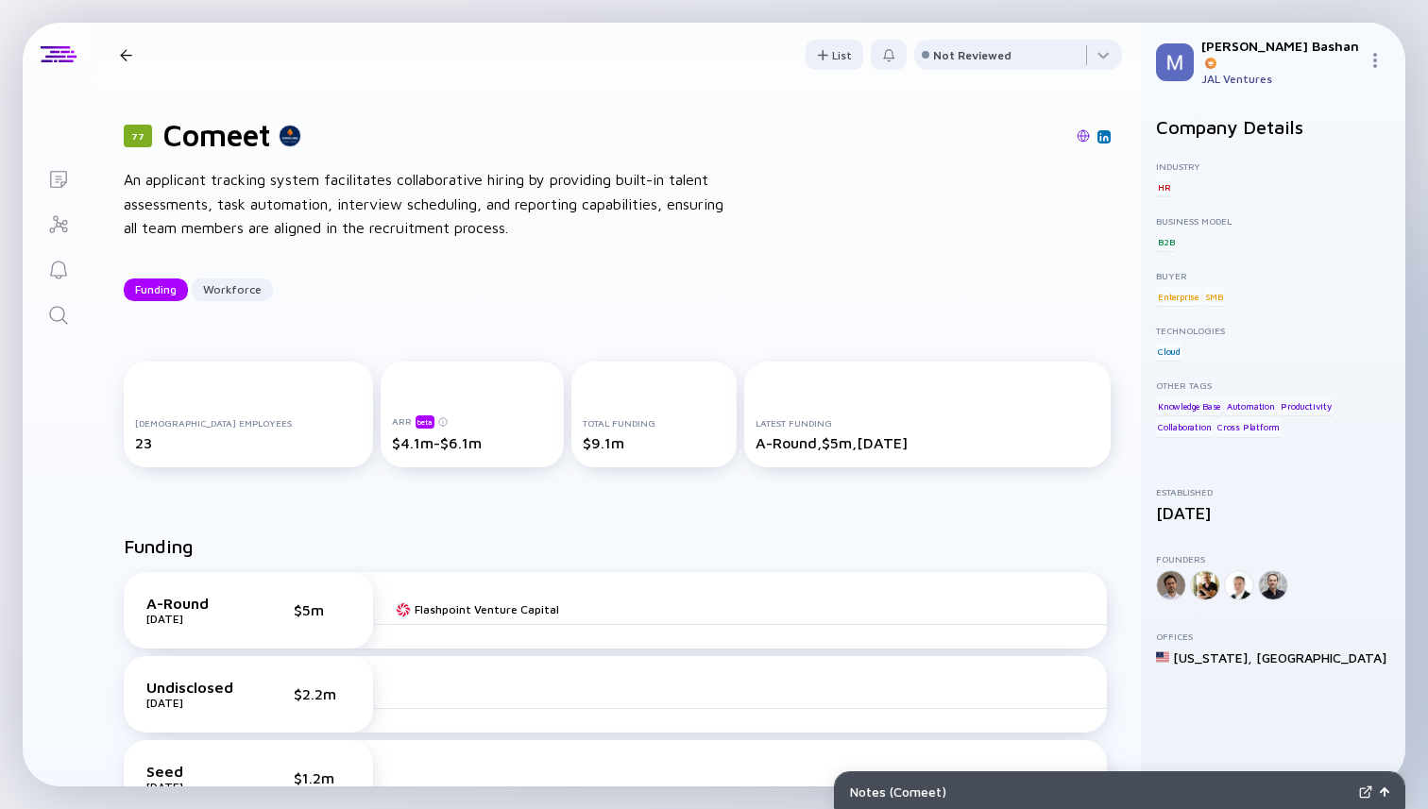
click at [117, 58] on div at bounding box center [125, 55] width 27 height 12
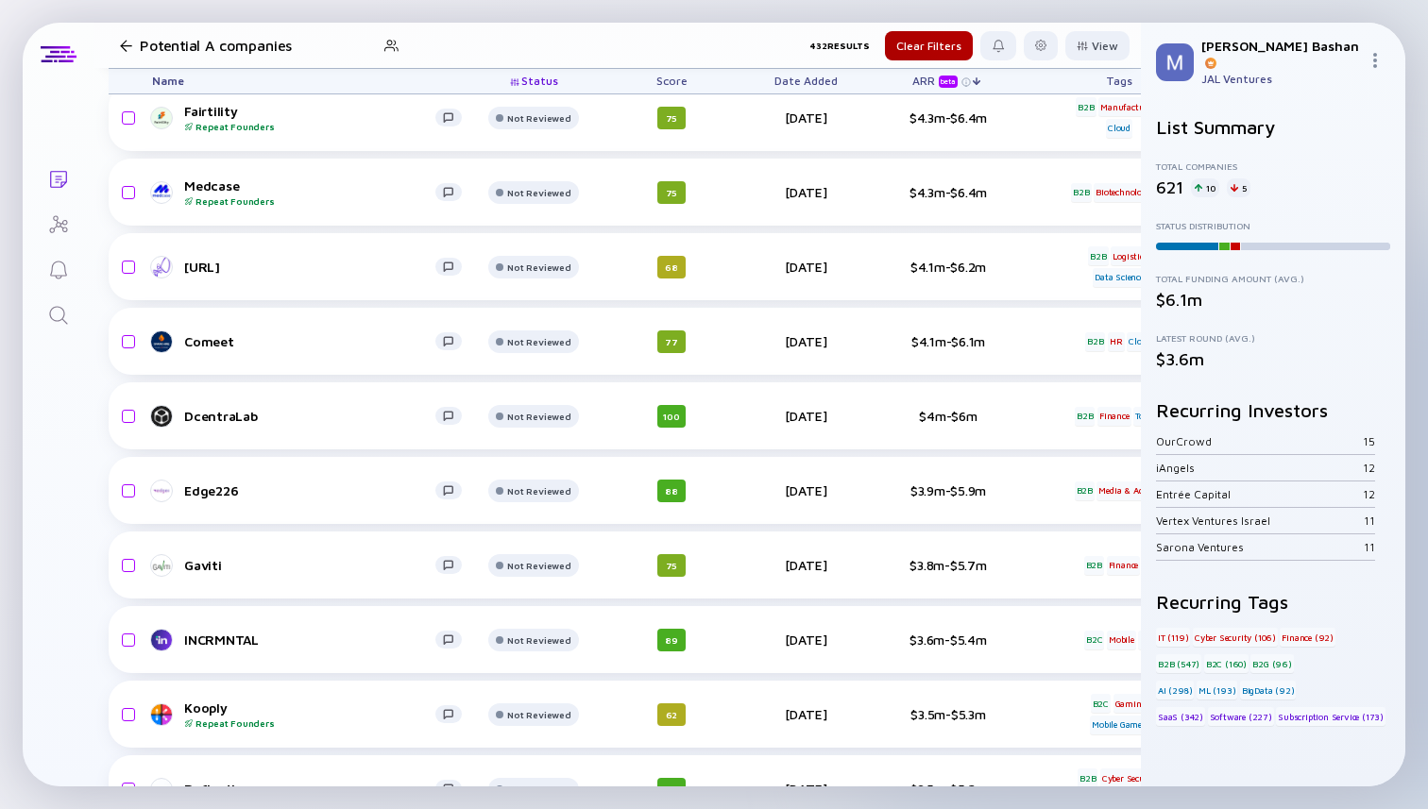
click at [128, 42] on div at bounding box center [126, 46] width 12 height 12
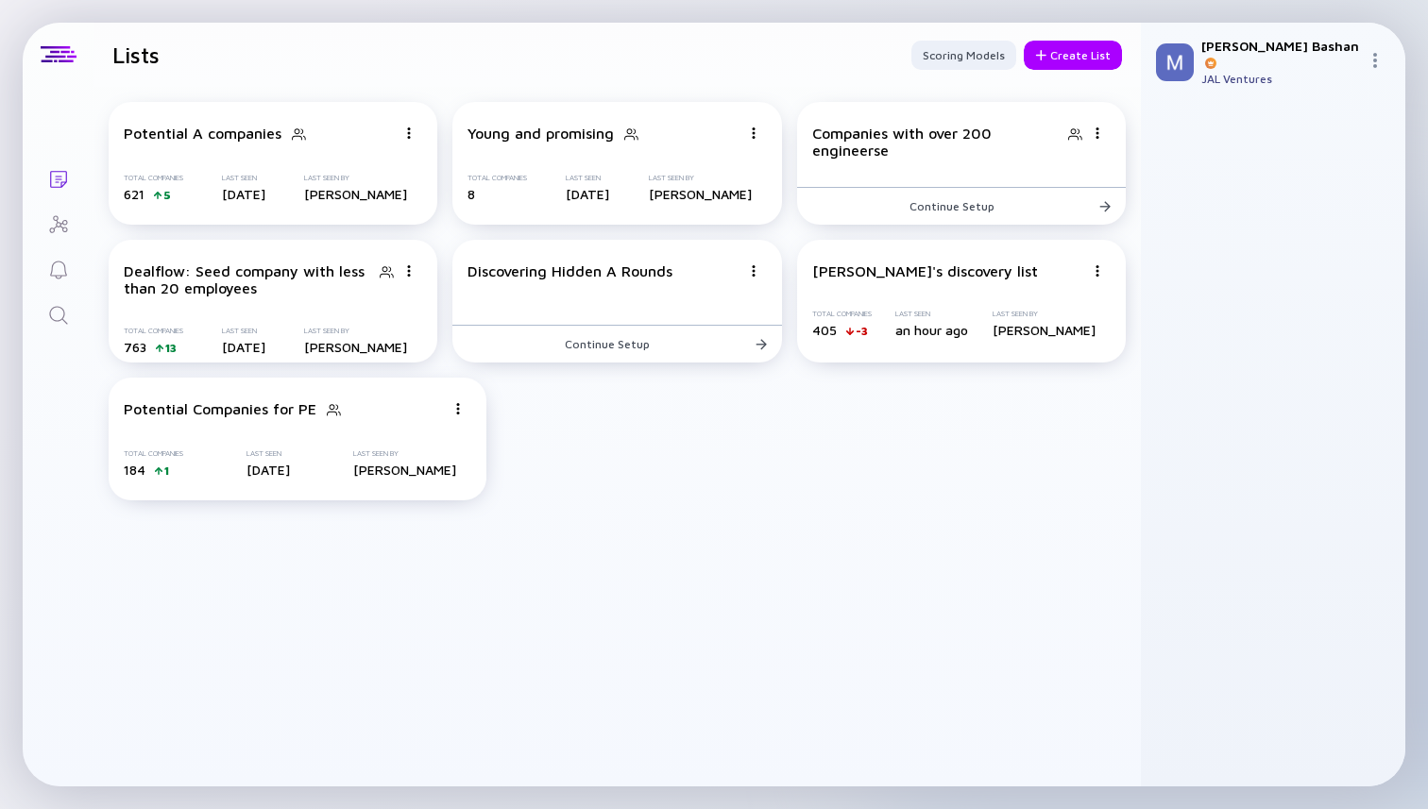
click at [66, 310] on icon "Search" at bounding box center [58, 315] width 23 height 23
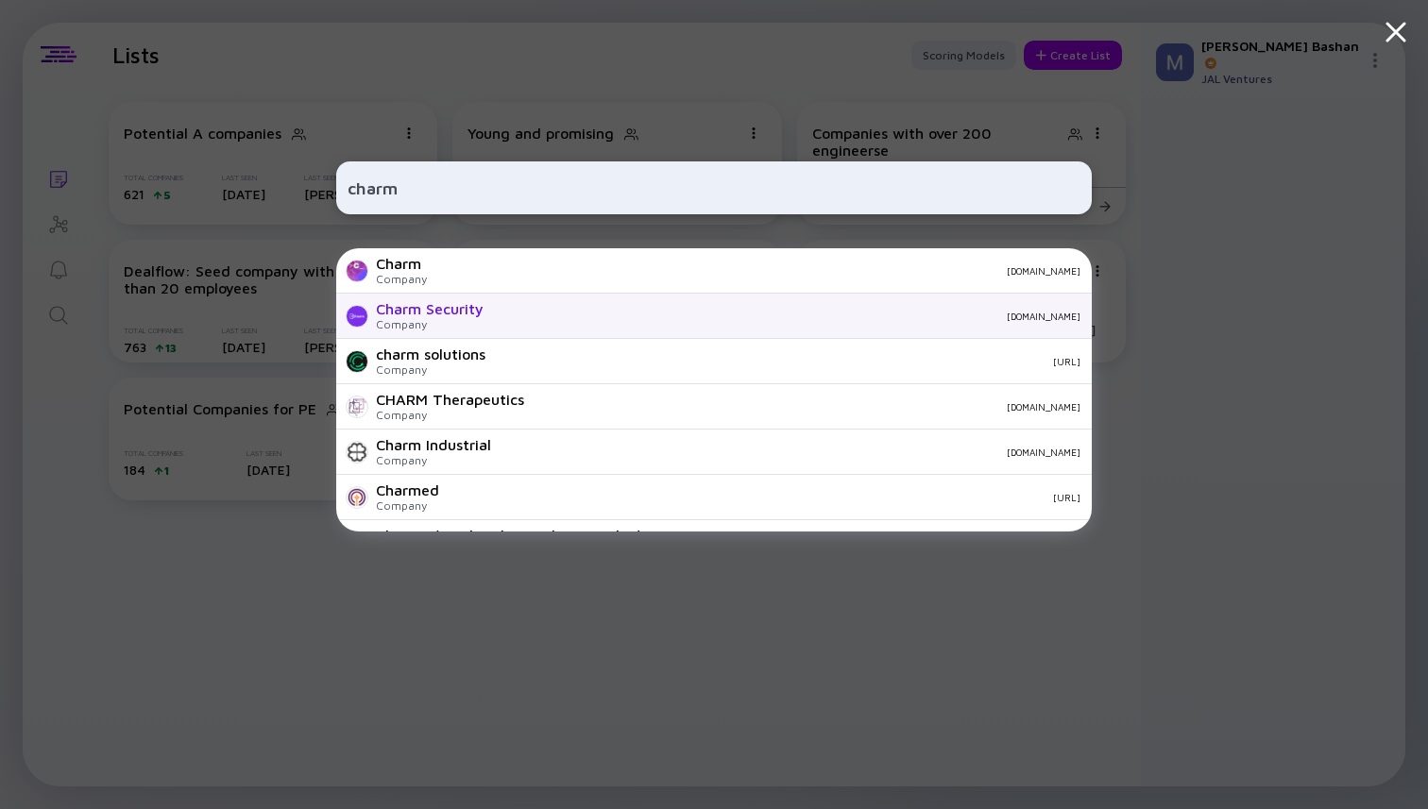
type input "charm"
click at [414, 301] on div "Charm Security" at bounding box center [430, 308] width 108 height 17
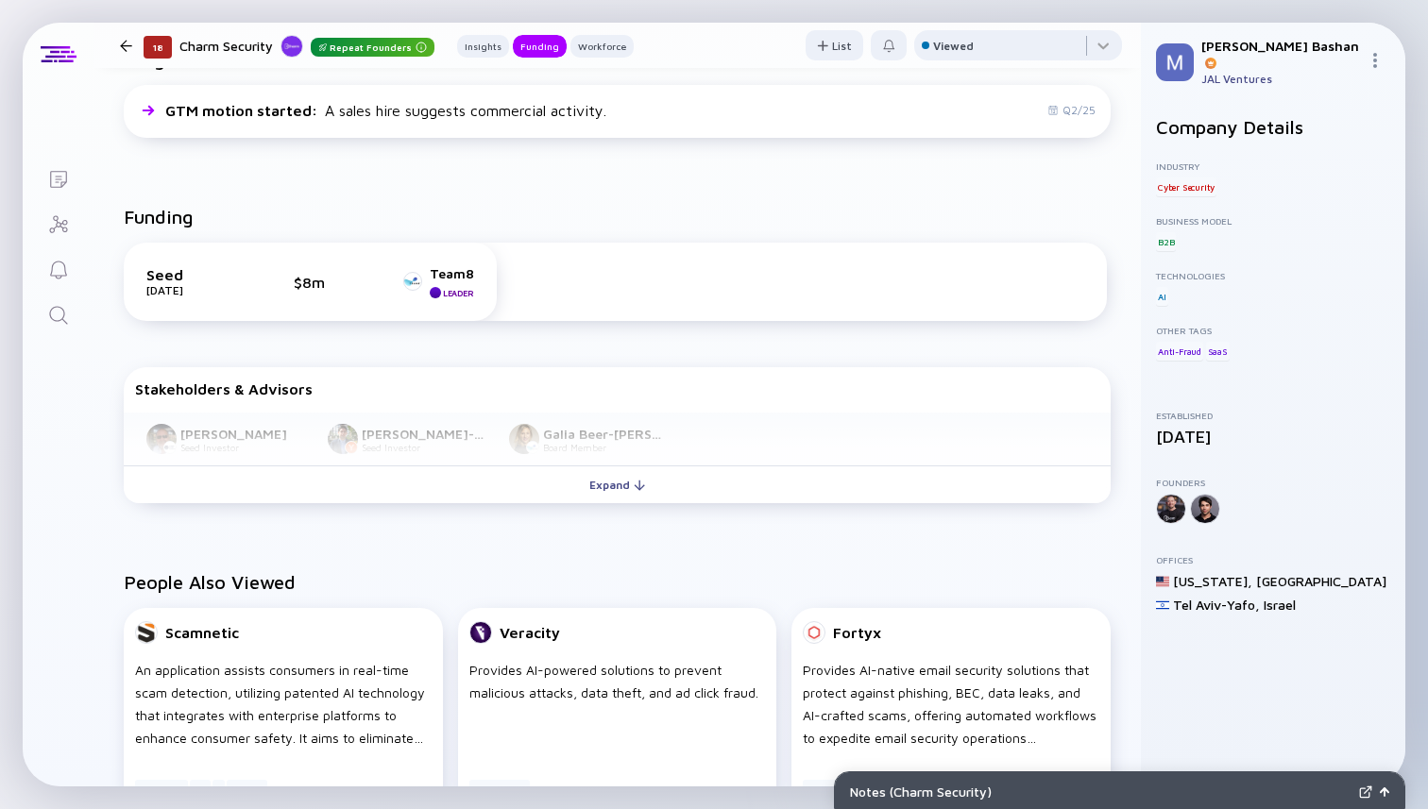
scroll to position [471, 0]
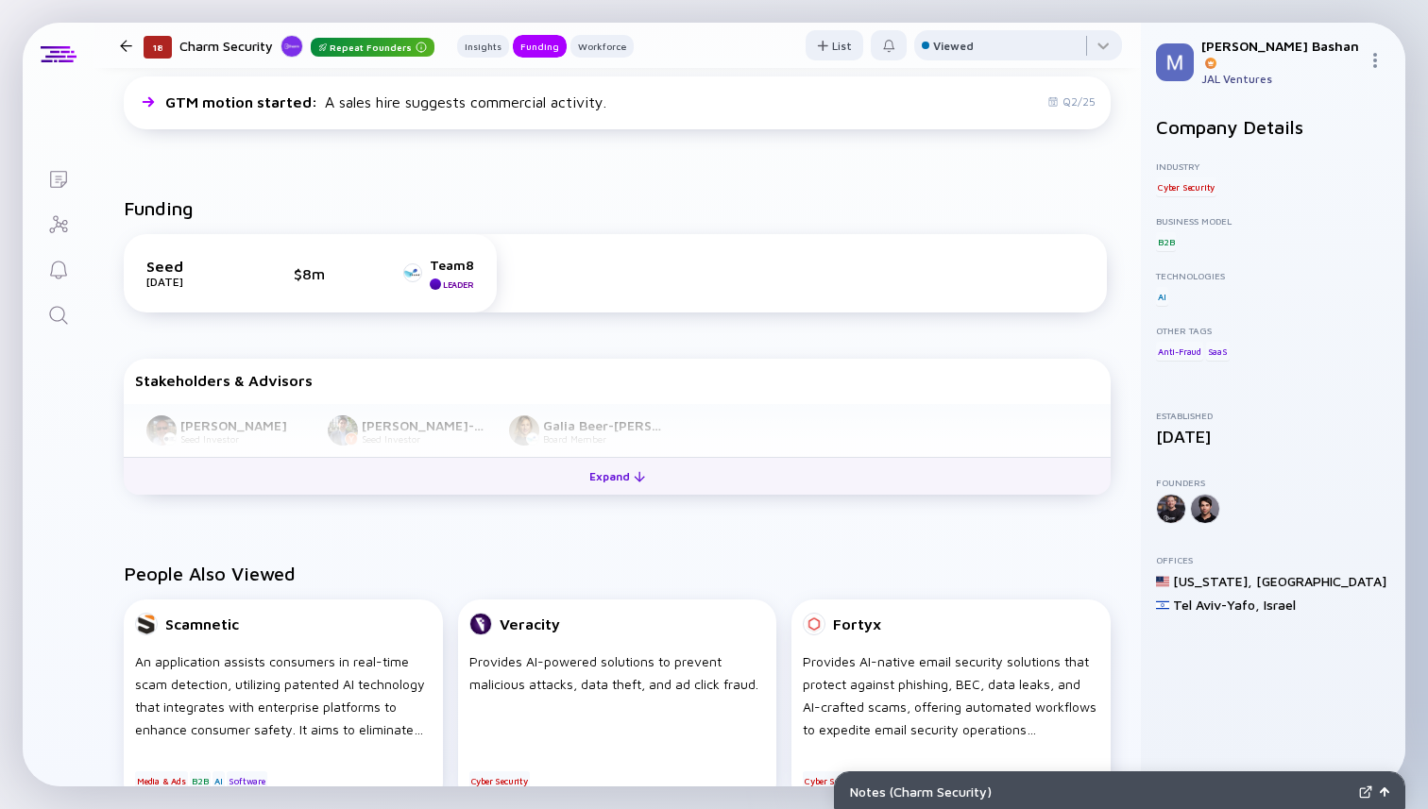
click at [642, 477] on div "Expand" at bounding box center [617, 476] width 78 height 29
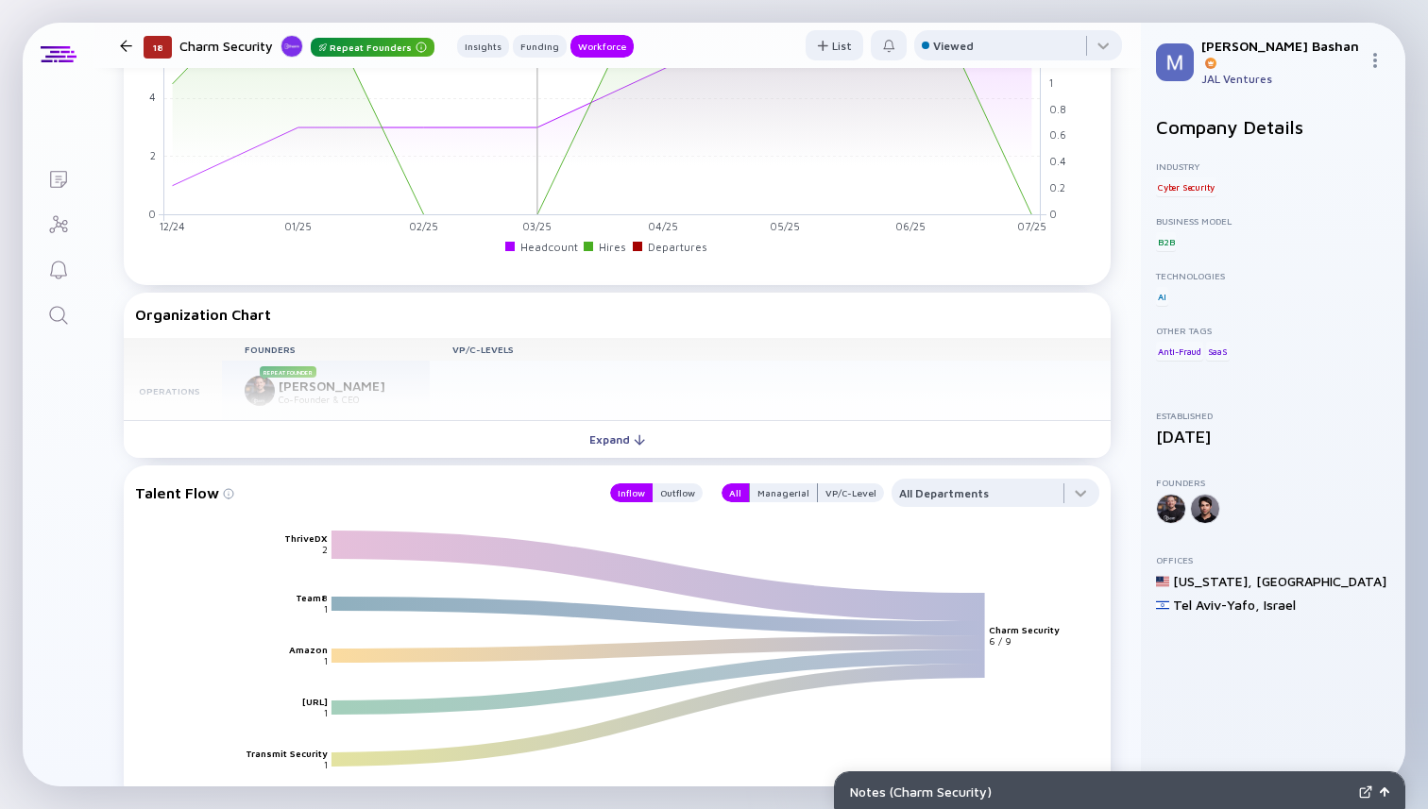
scroll to position [1601, 0]
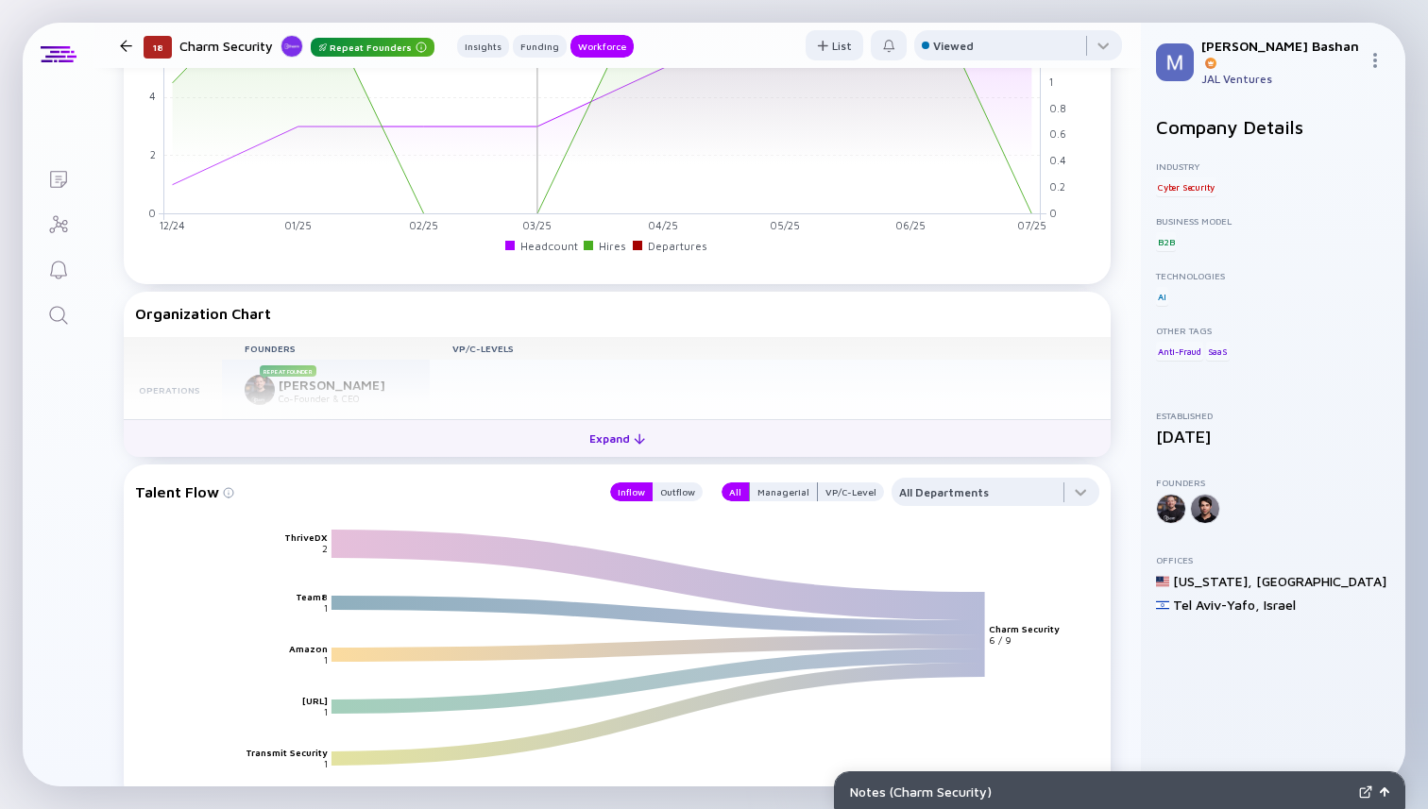
click at [611, 441] on div "Expand" at bounding box center [617, 438] width 78 height 29
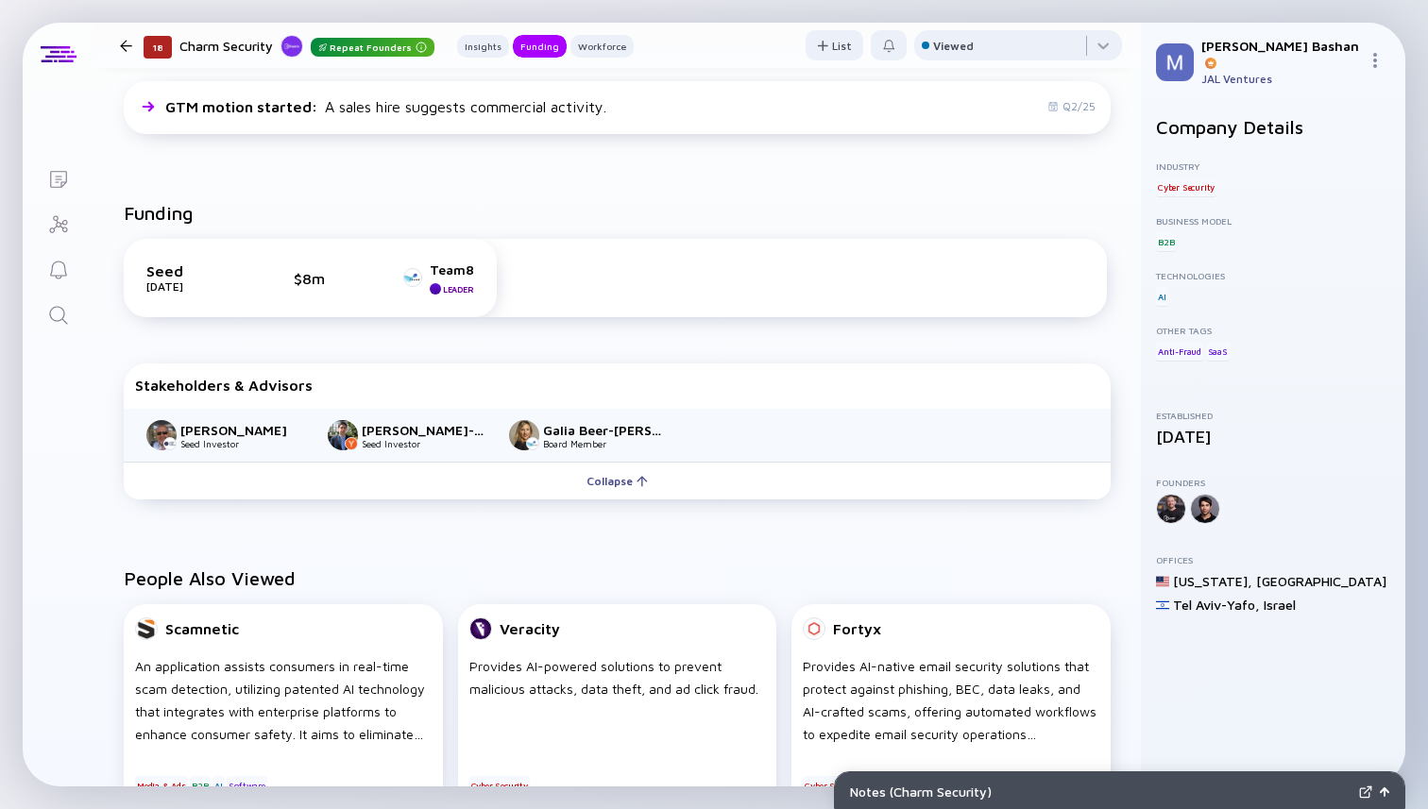
scroll to position [480, 0]
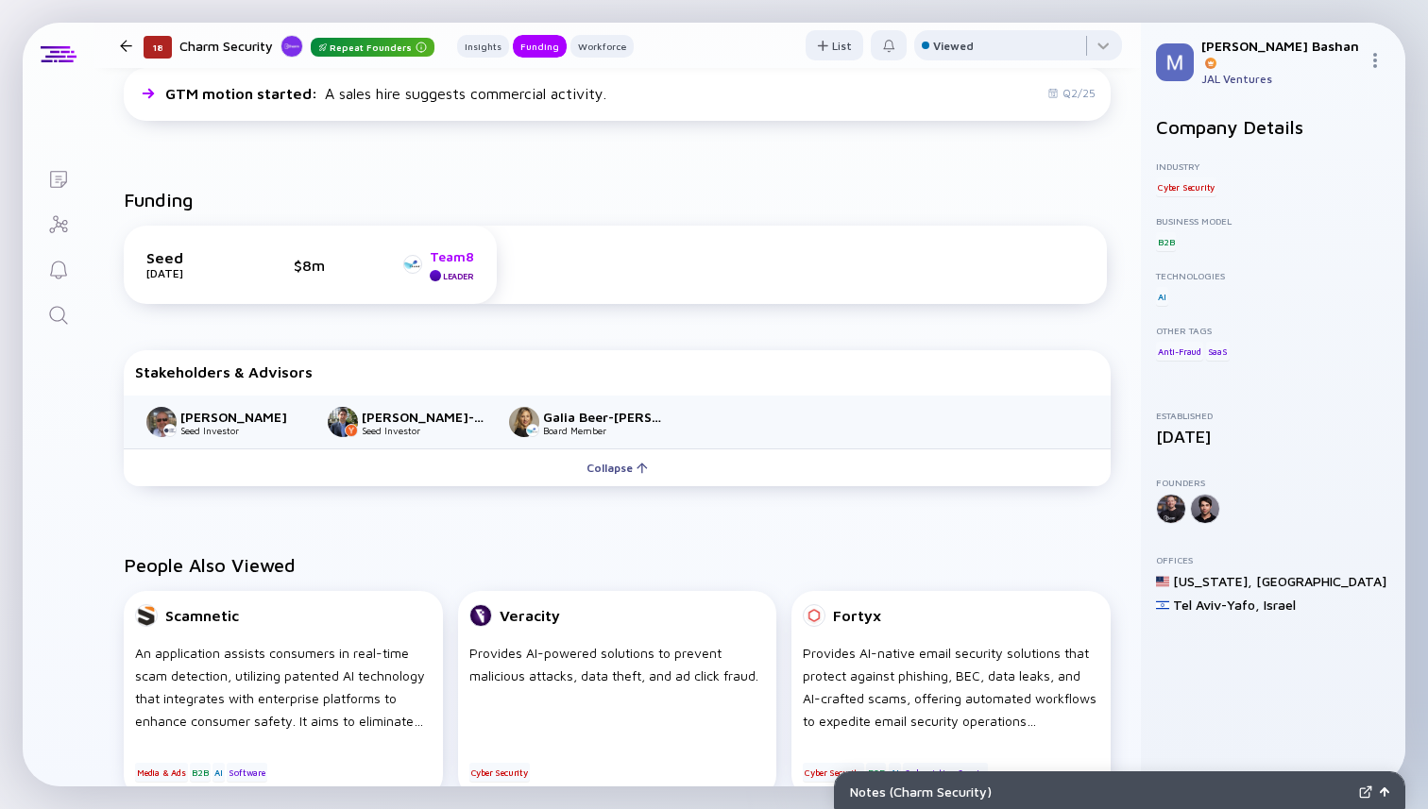
click at [446, 253] on div "Team8" at bounding box center [452, 256] width 44 height 16
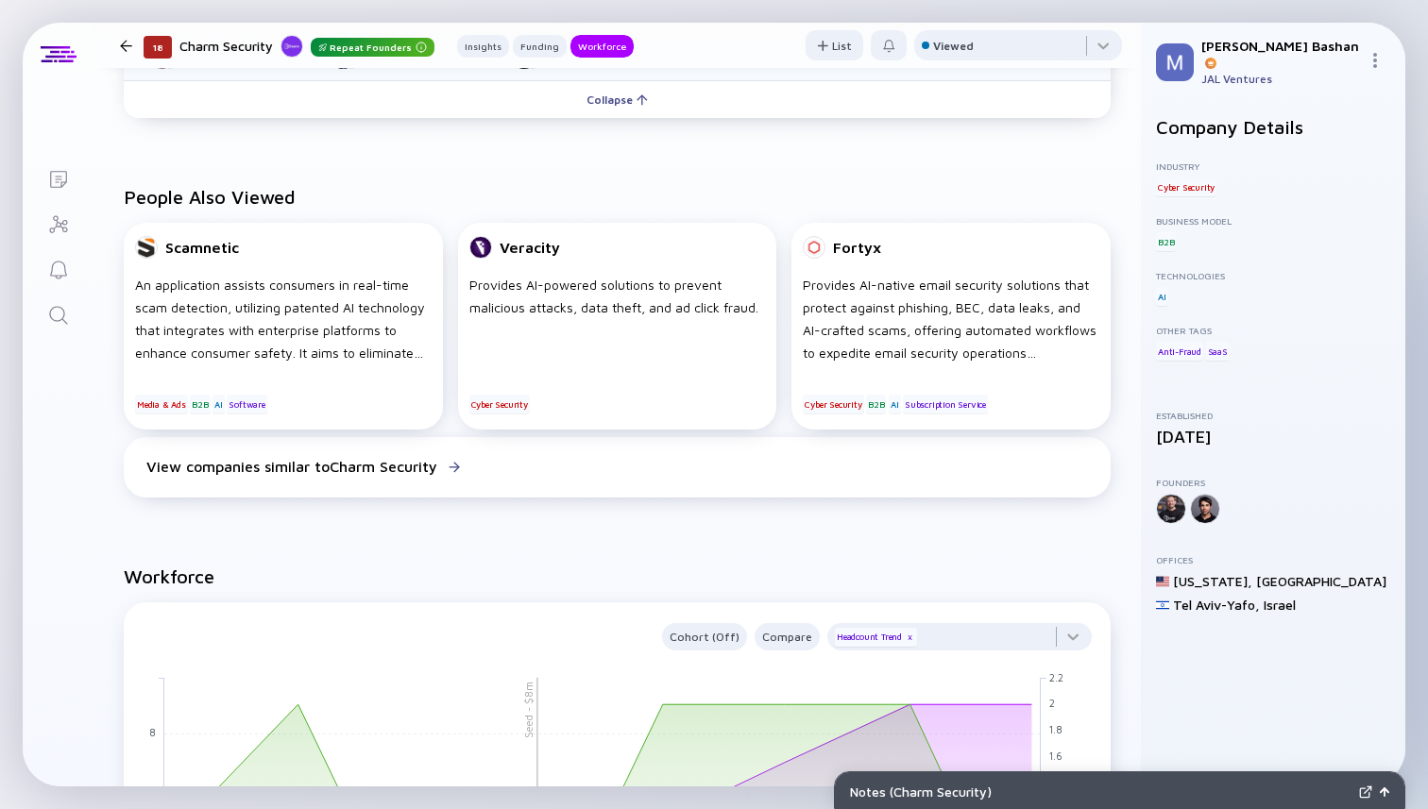
scroll to position [846, 0]
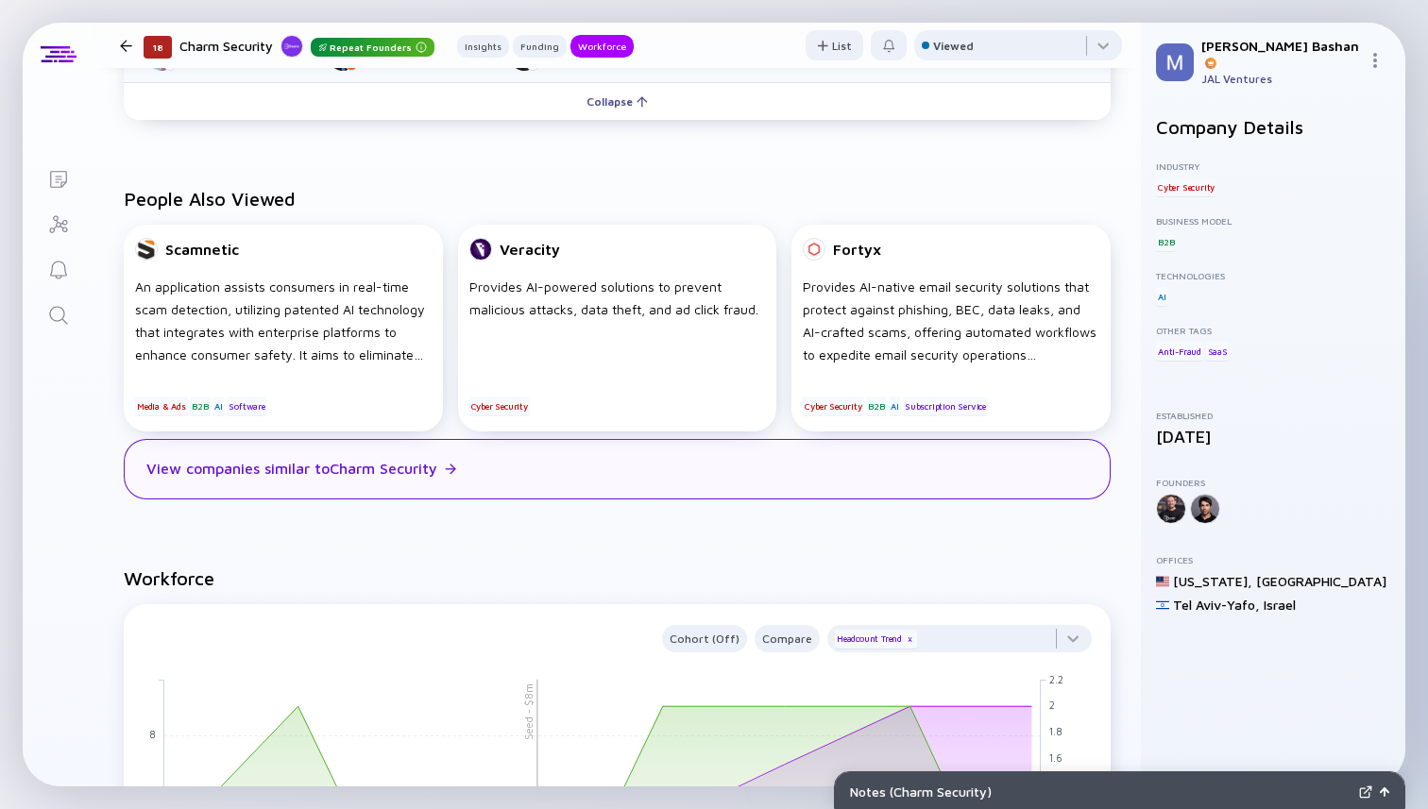
click at [610, 476] on div "View companies similar to Charm Security" at bounding box center [617, 469] width 987 height 60
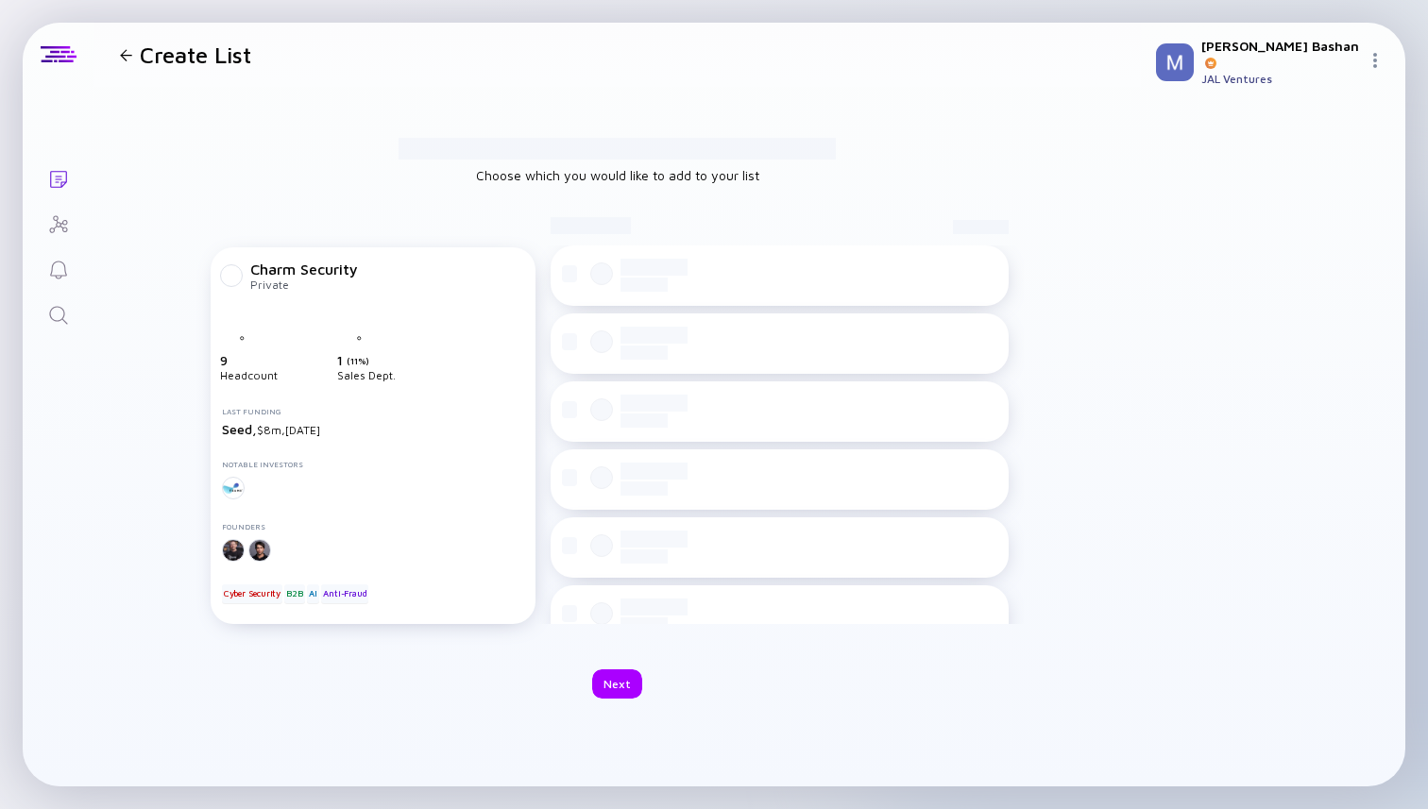
checkbox input "true"
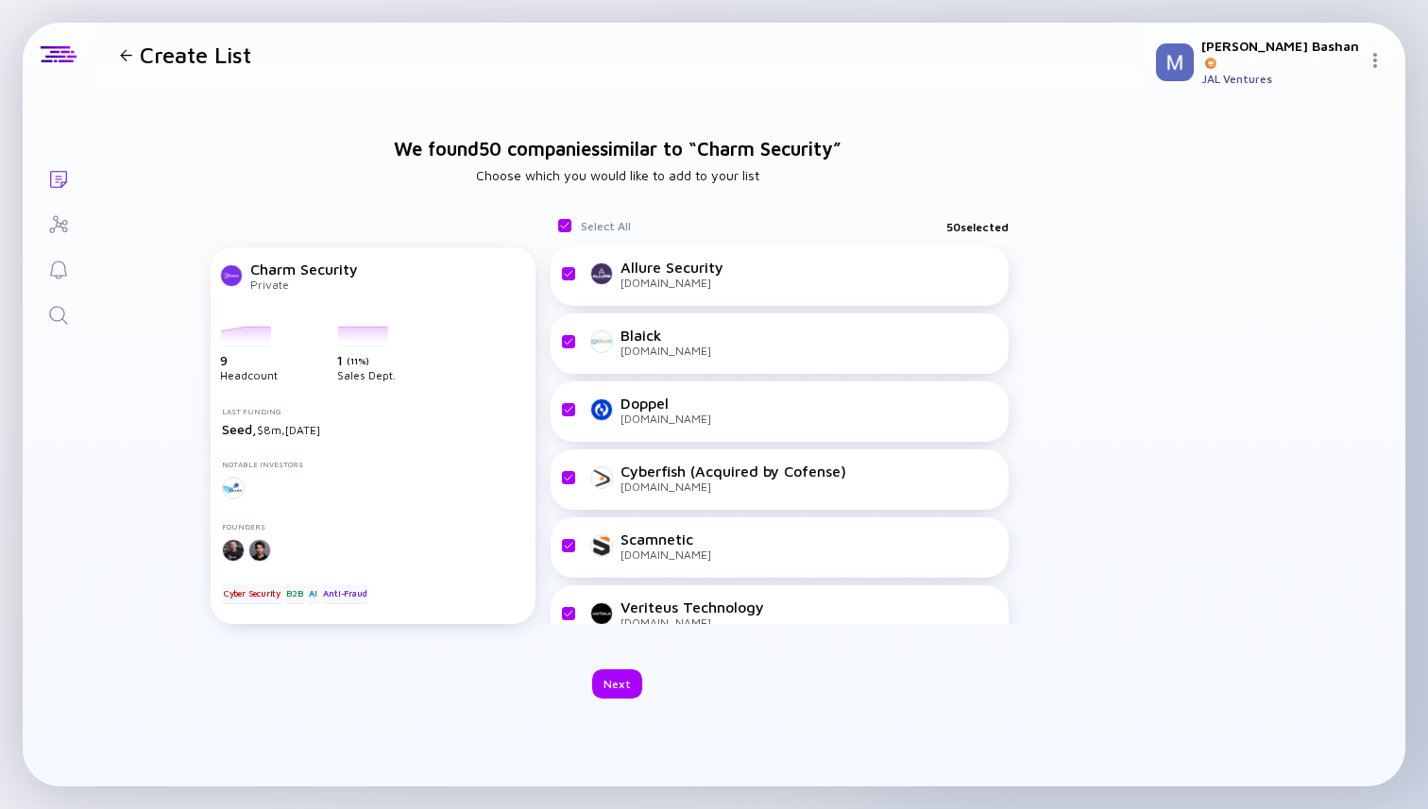
click at [59, 315] on icon "Search" at bounding box center [58, 315] width 23 height 23
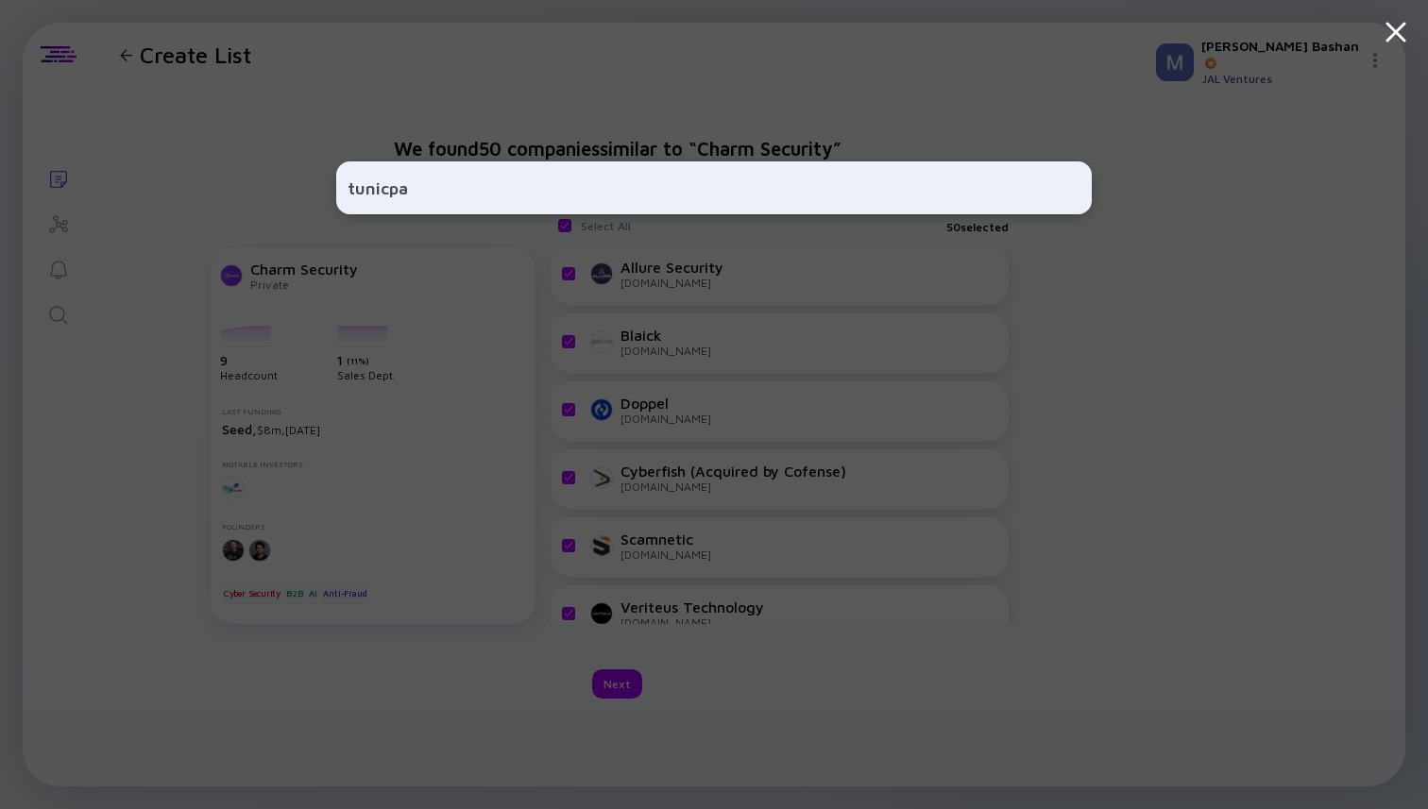
type input "tunicpay"
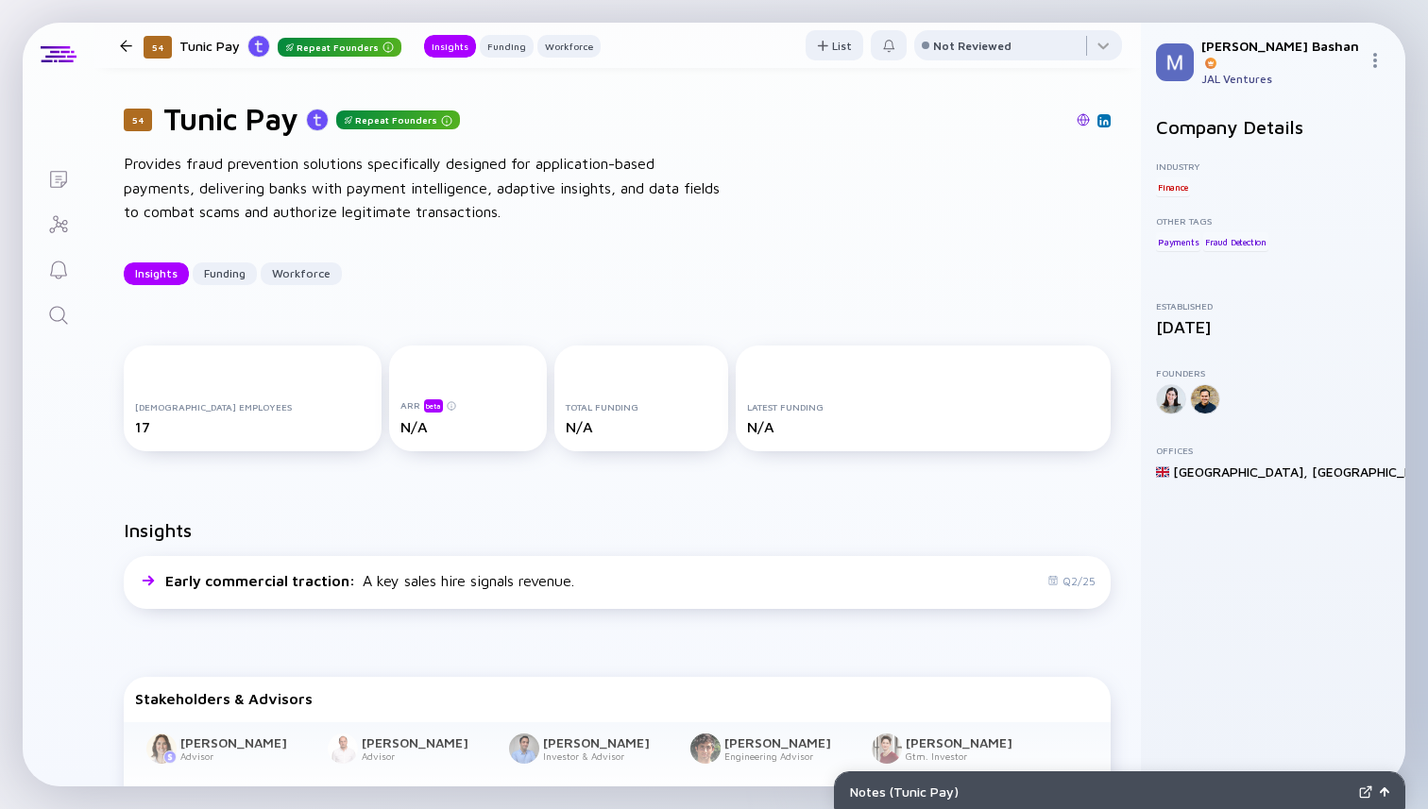
scroll to position [14, 0]
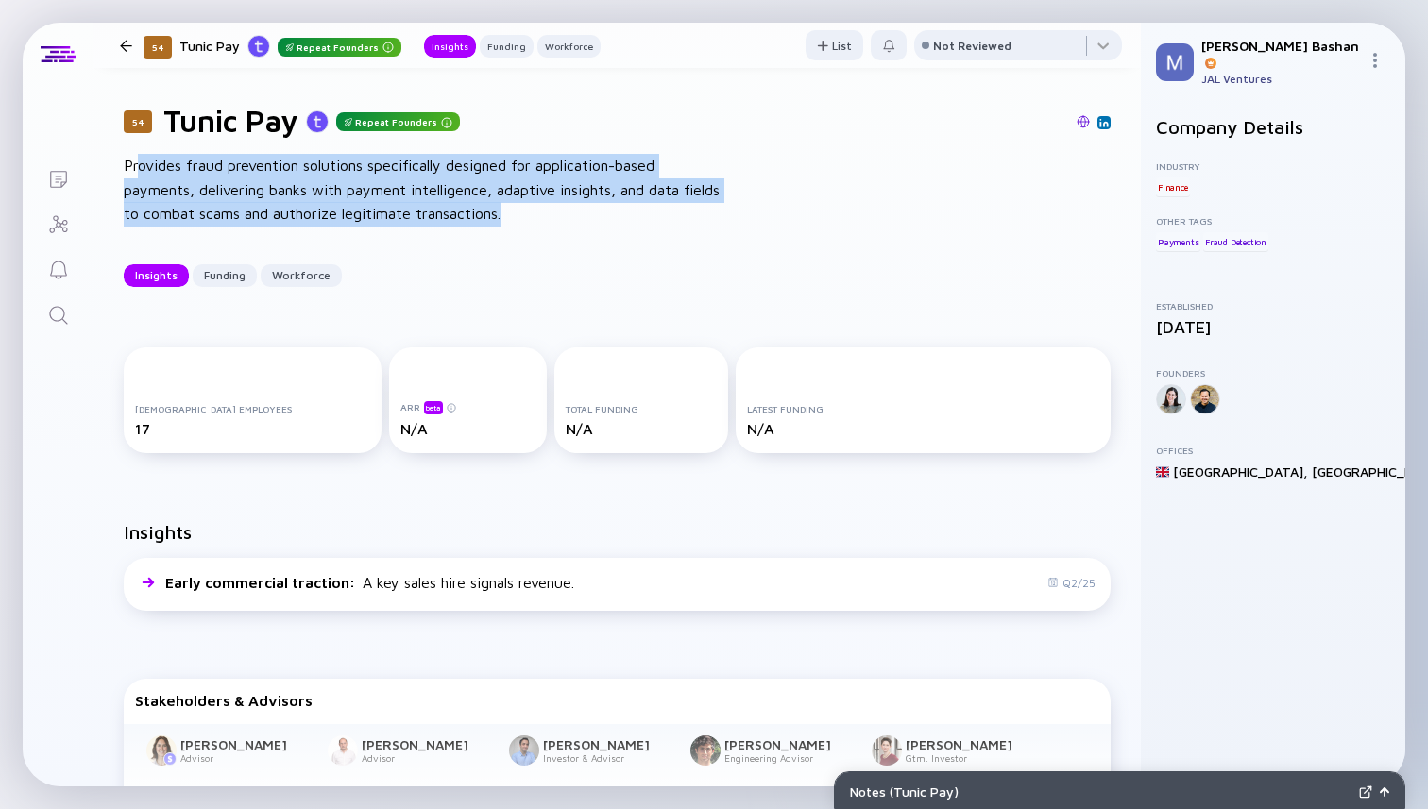
drag, startPoint x: 136, startPoint y: 164, endPoint x: 545, endPoint y: 212, distance: 411.7
click at [546, 213] on div "Provides fraud prevention solutions specifically designed for application-based…" at bounding box center [426, 190] width 604 height 73
click at [599, 224] on div "Provides fraud prevention solutions specifically designed for application-based…" at bounding box center [426, 190] width 604 height 73
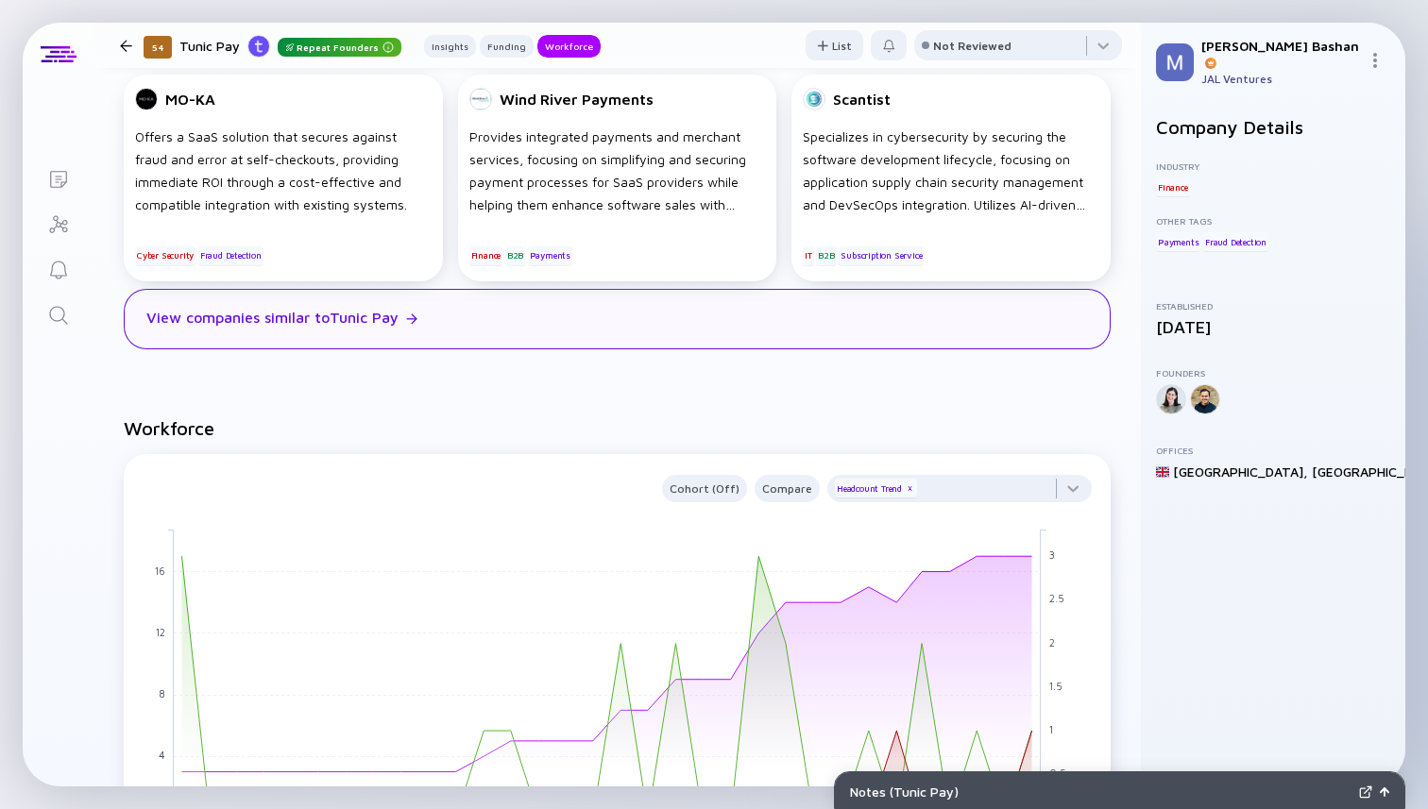
scroll to position [885, 0]
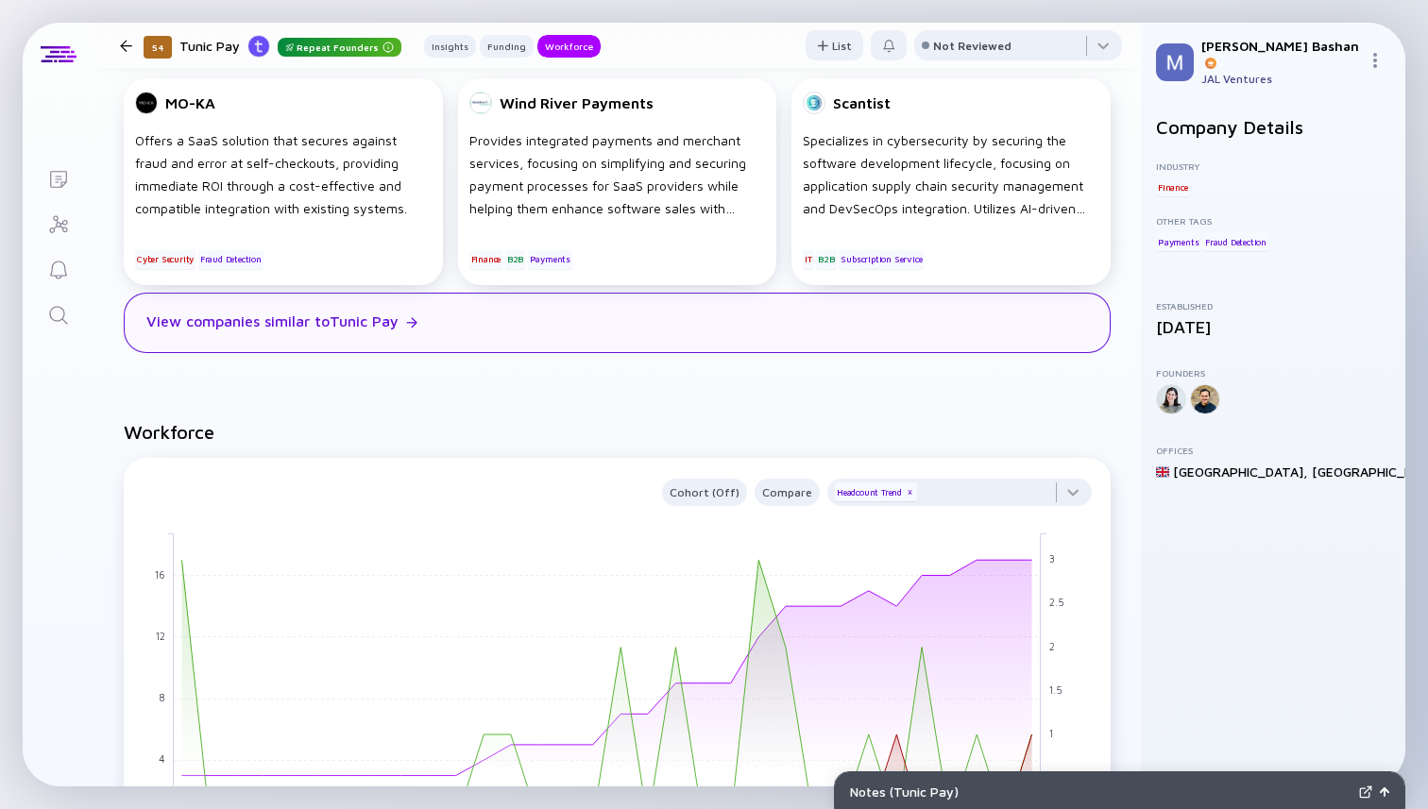
click at [488, 325] on div "View companies similar to Tunic Pay" at bounding box center [617, 323] width 987 height 60
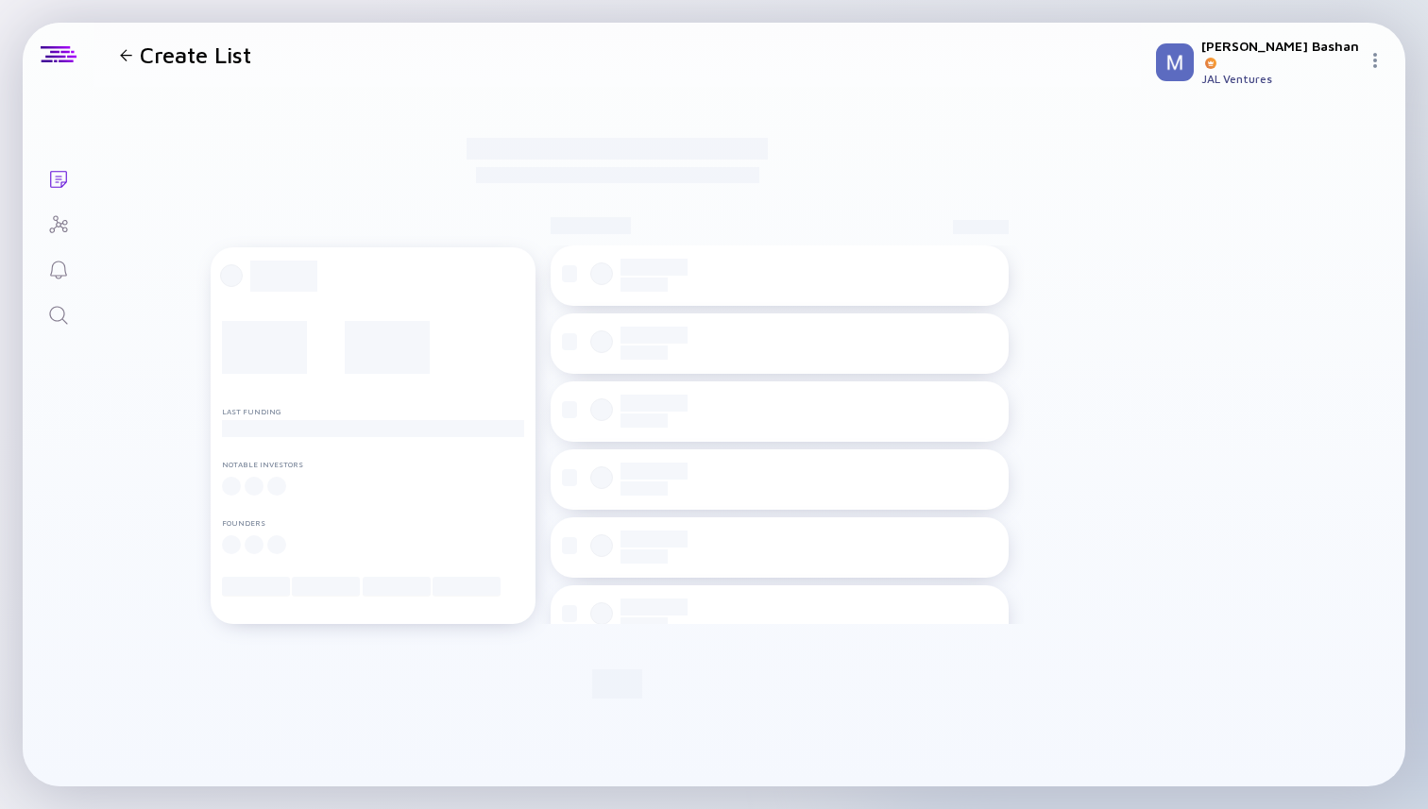
checkbox input "true"
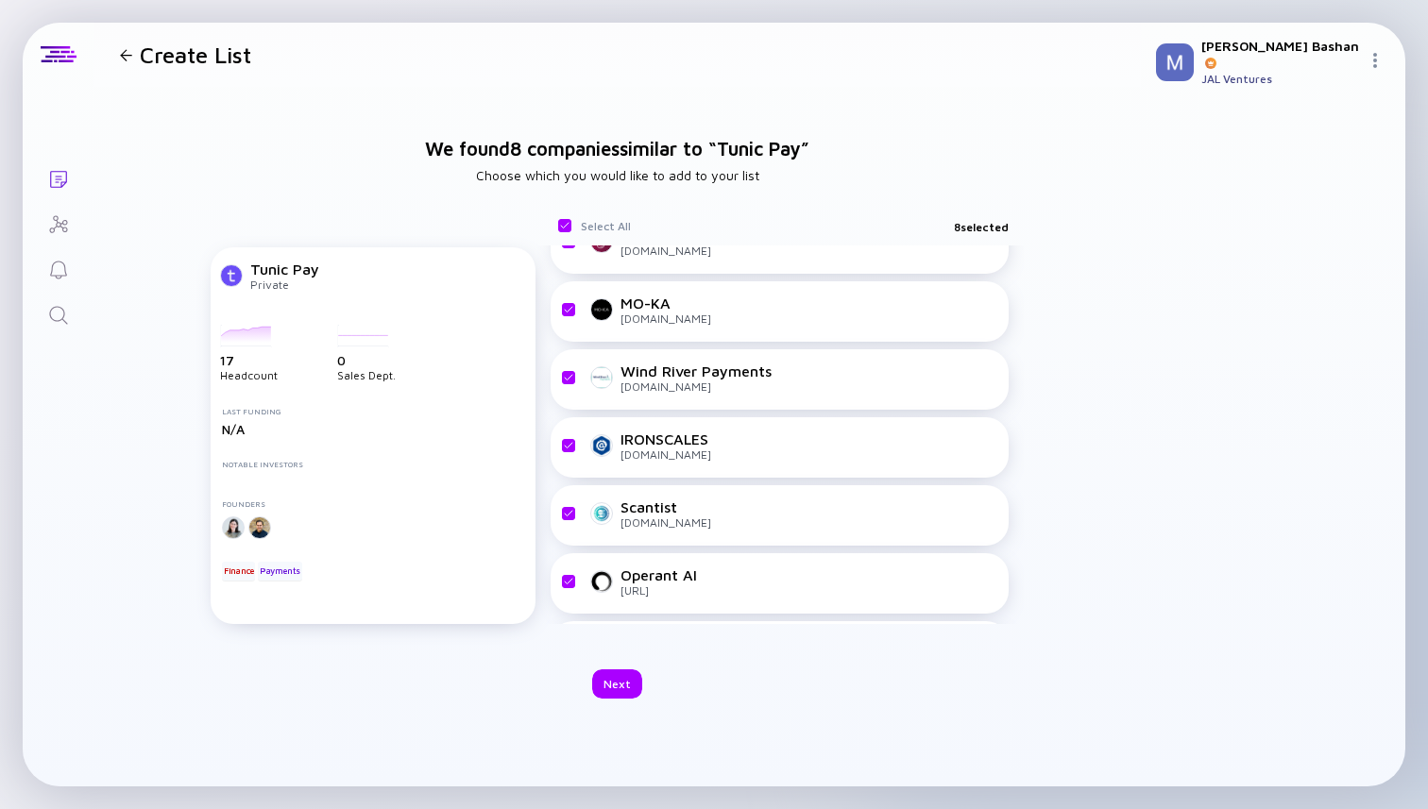
scroll to position [188, 0]
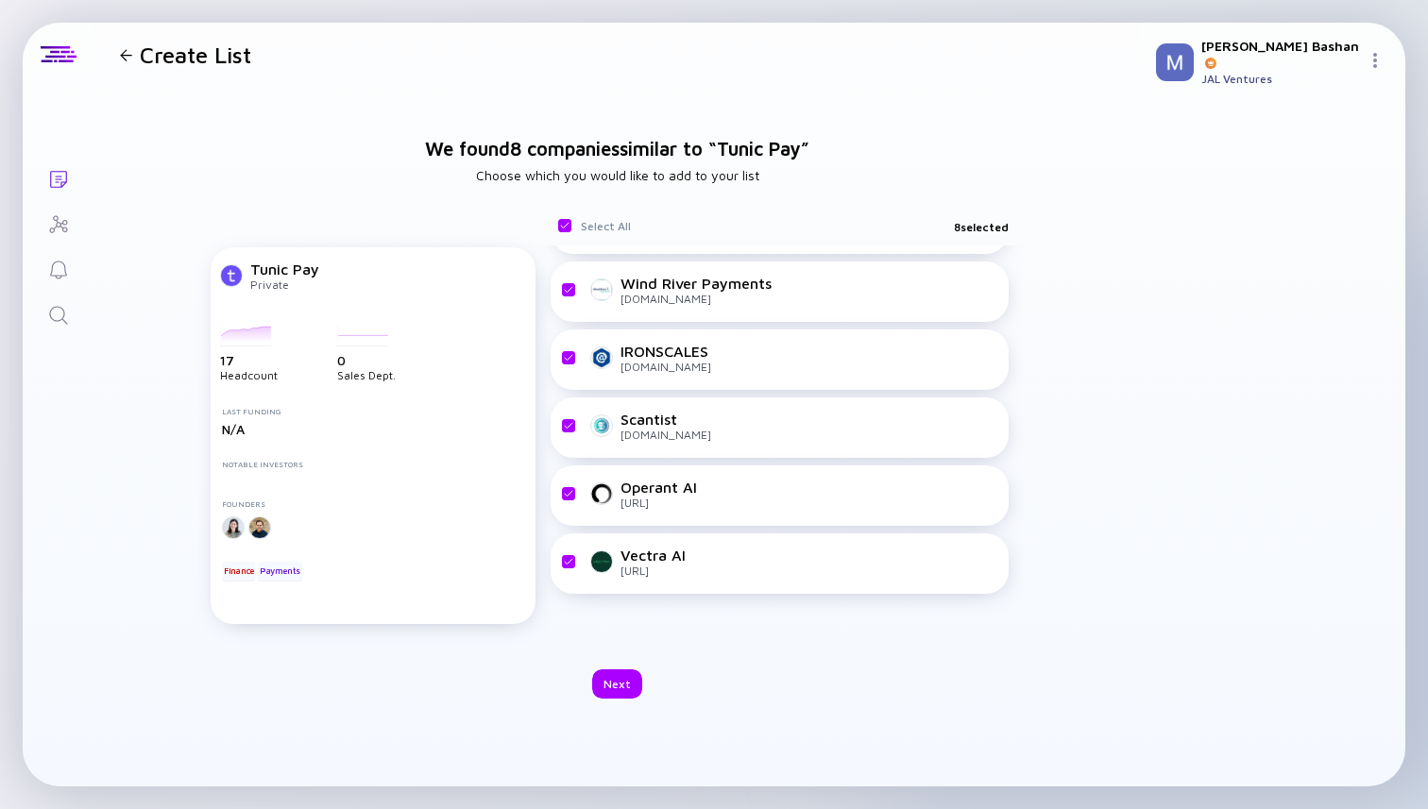
click at [126, 58] on div at bounding box center [126, 55] width 12 height 12
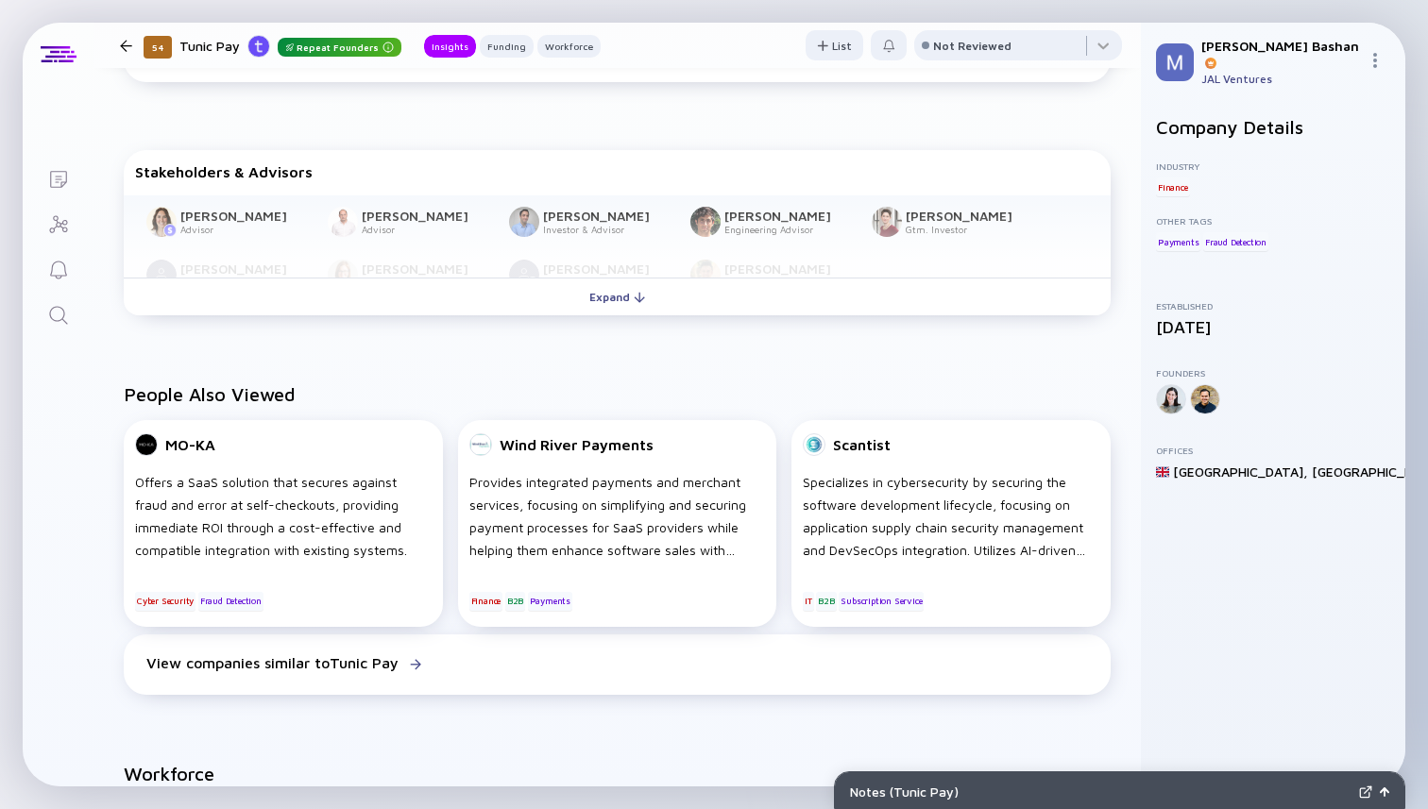
scroll to position [548, 0]
